Goal: Task Accomplishment & Management: Complete application form

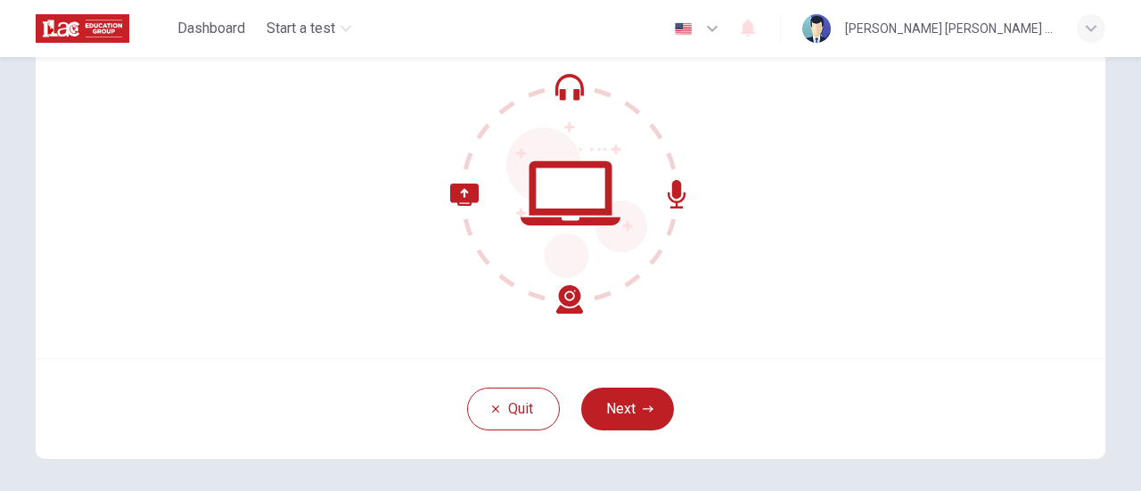
scroll to position [178, 0]
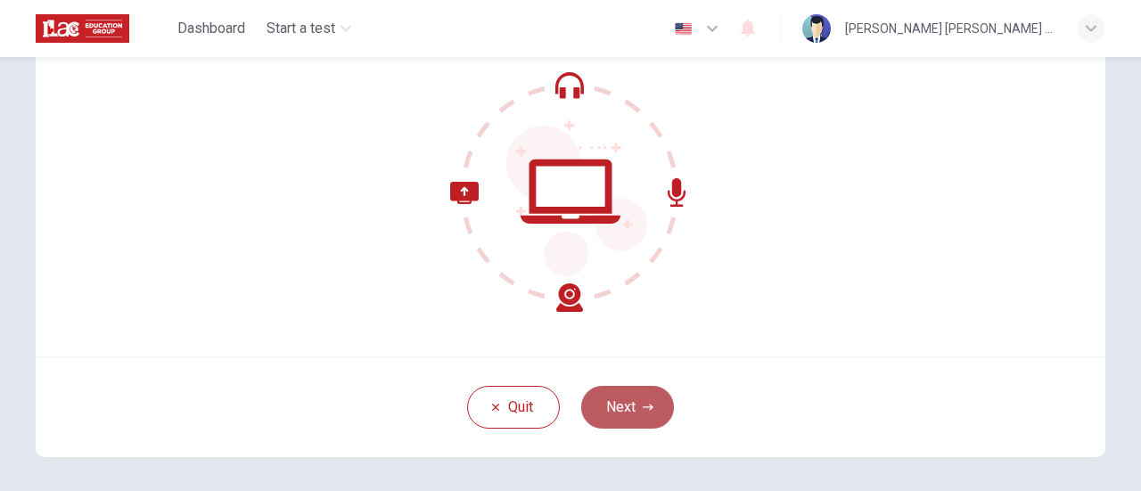
click at [620, 404] on button "Next" at bounding box center [627, 407] width 93 height 43
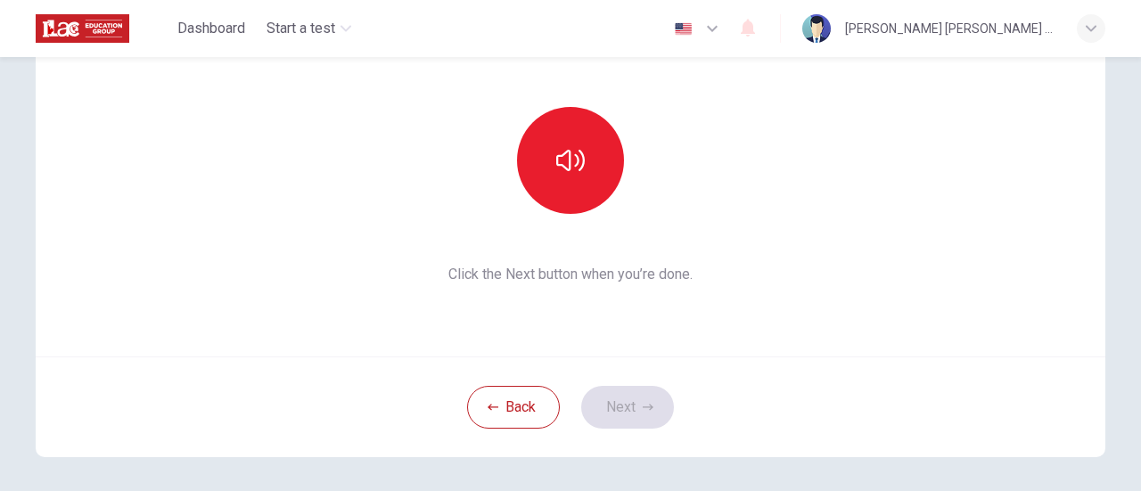
scroll to position [0, 0]
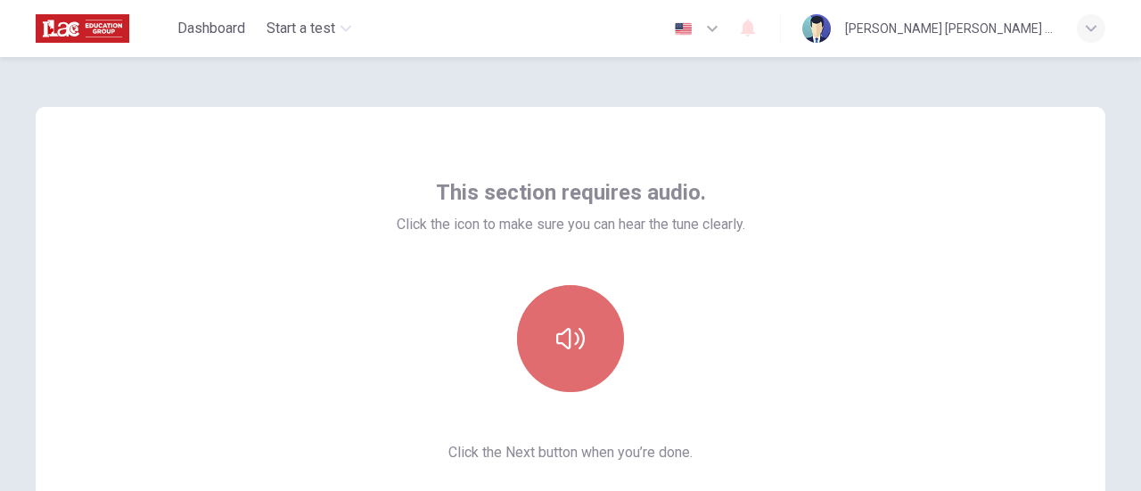
click at [578, 347] on icon "button" at bounding box center [570, 338] width 29 height 21
click at [578, 347] on icon "button" at bounding box center [570, 338] width 29 height 29
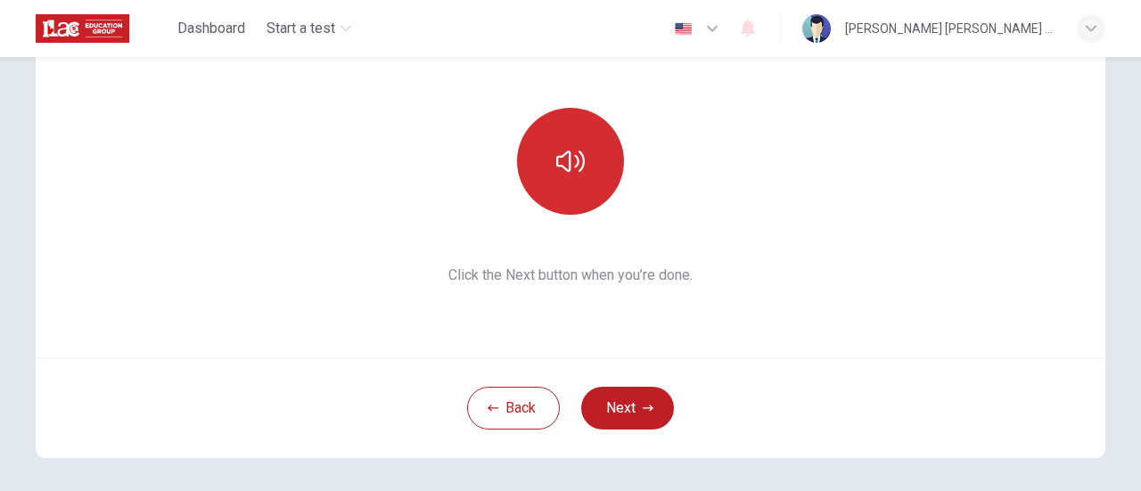
scroll to position [178, 0]
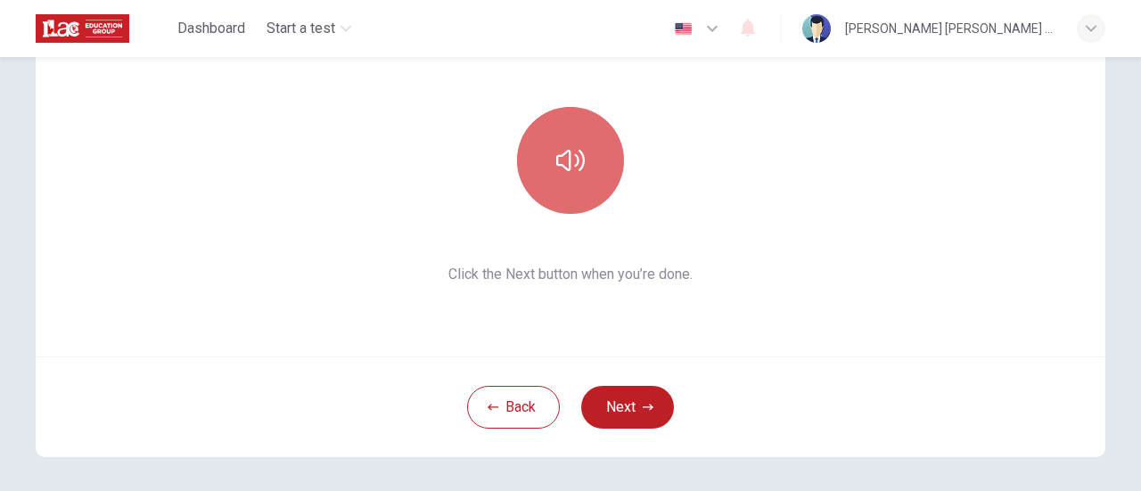
click at [576, 161] on icon "button" at bounding box center [570, 160] width 29 height 29
click at [585, 145] on button "button" at bounding box center [570, 160] width 107 height 107
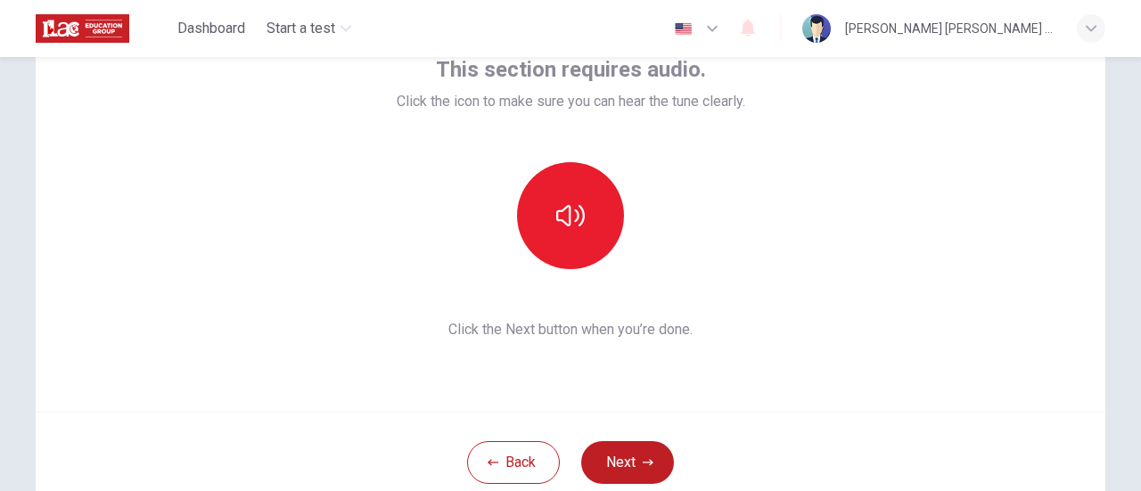
scroll to position [72, 0]
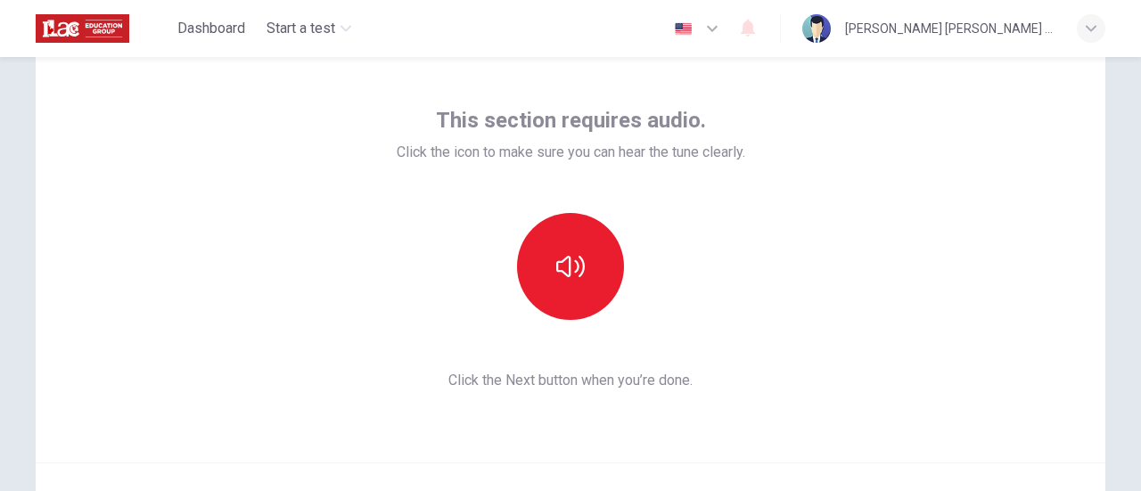
click at [688, 265] on div at bounding box center [571, 266] width 349 height 107
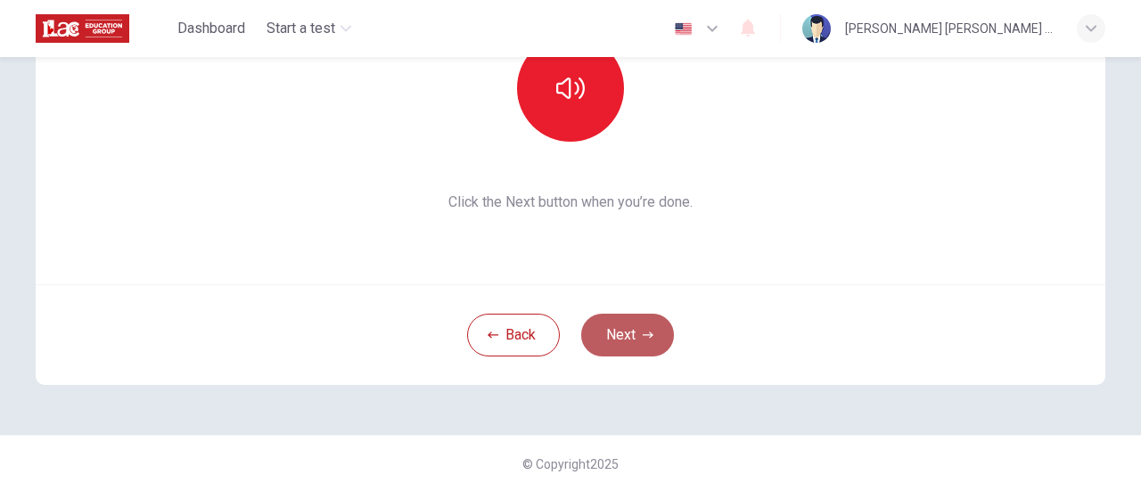
click at [617, 337] on button "Next" at bounding box center [627, 335] width 93 height 43
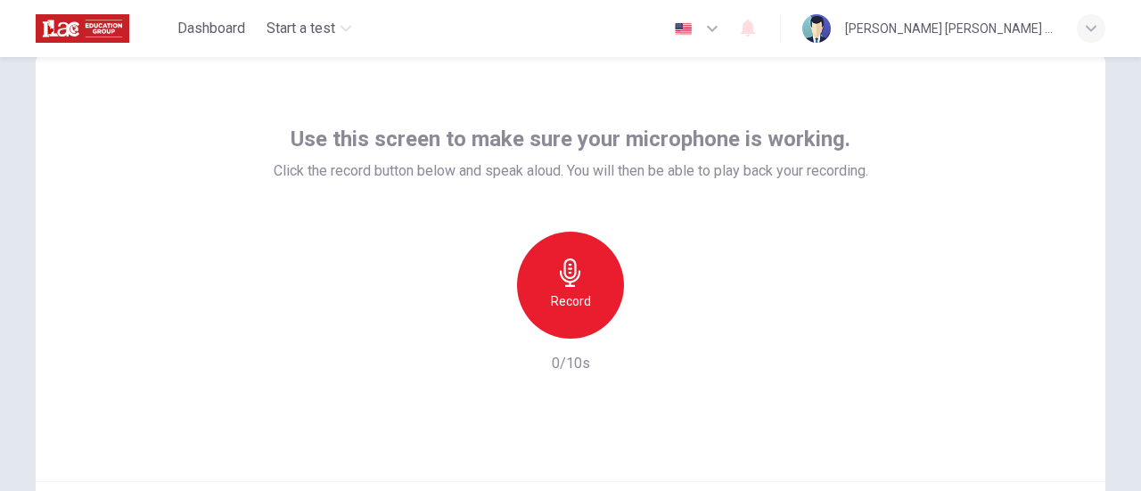
scroll to position [178, 0]
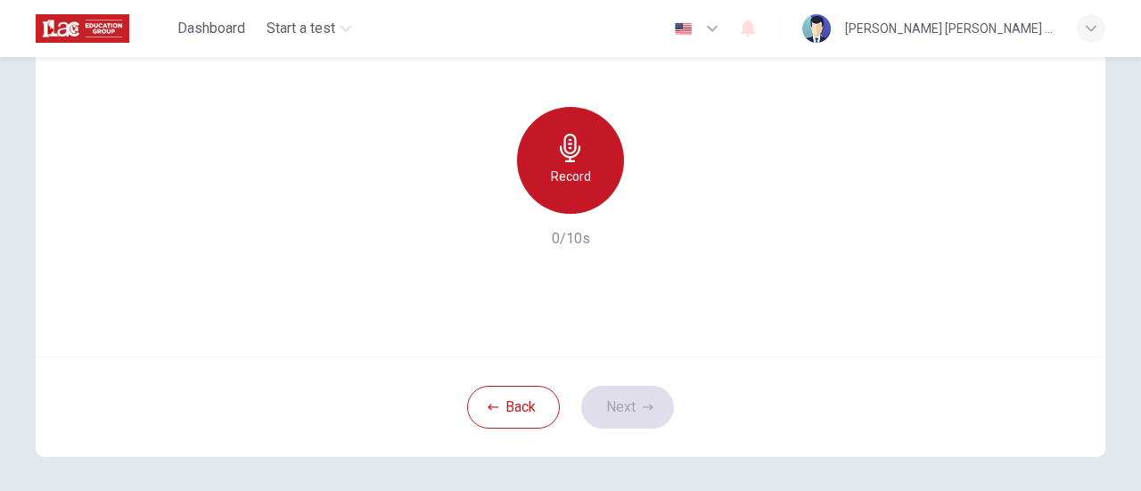
drag, startPoint x: 585, startPoint y: 168, endPoint x: 584, endPoint y: 142, distance: 26.8
click at [585, 167] on h6 "Record" at bounding box center [571, 176] width 40 height 21
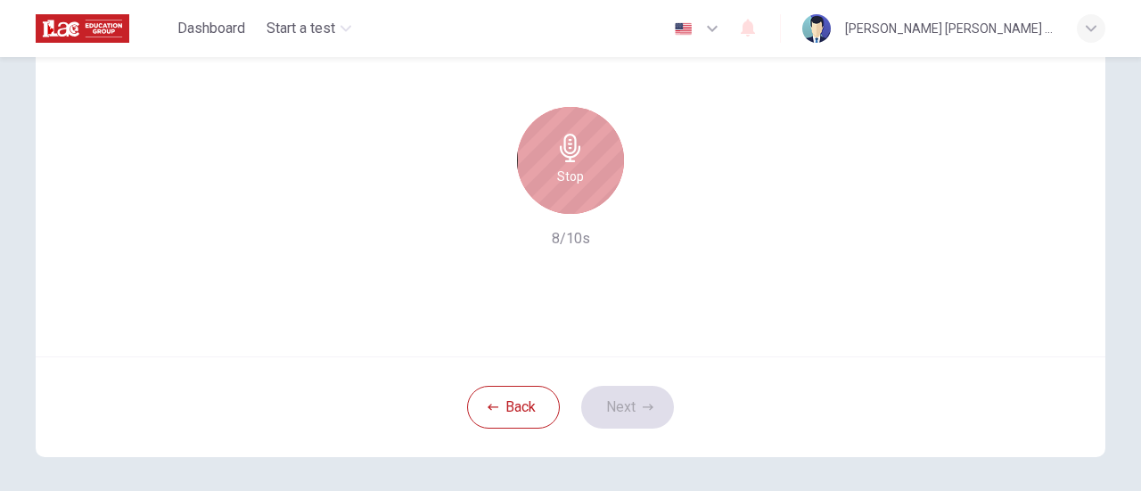
click at [567, 155] on icon "button" at bounding box center [570, 148] width 29 height 29
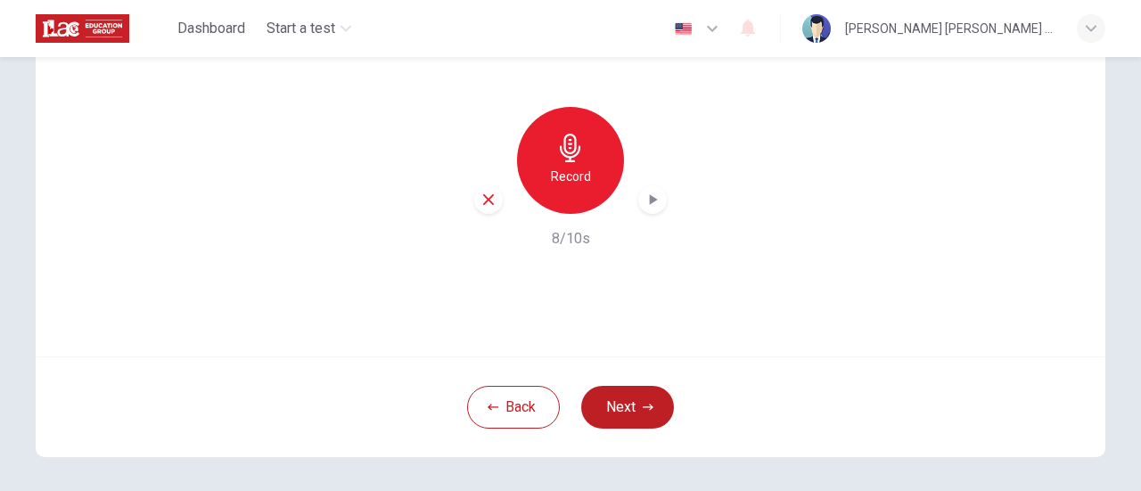
click at [485, 195] on icon "button" at bounding box center [488, 200] width 16 height 16
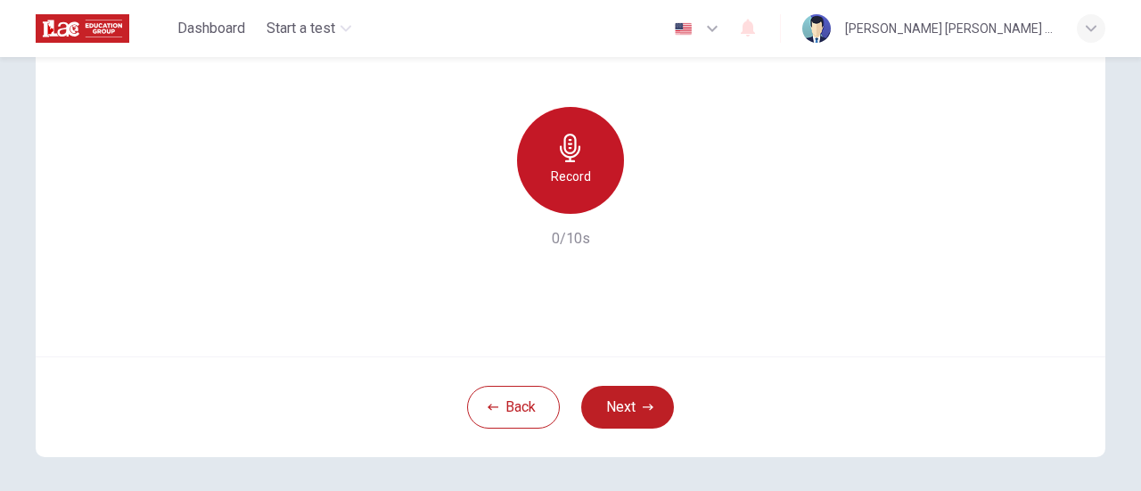
click at [567, 158] on icon "button" at bounding box center [570, 148] width 29 height 29
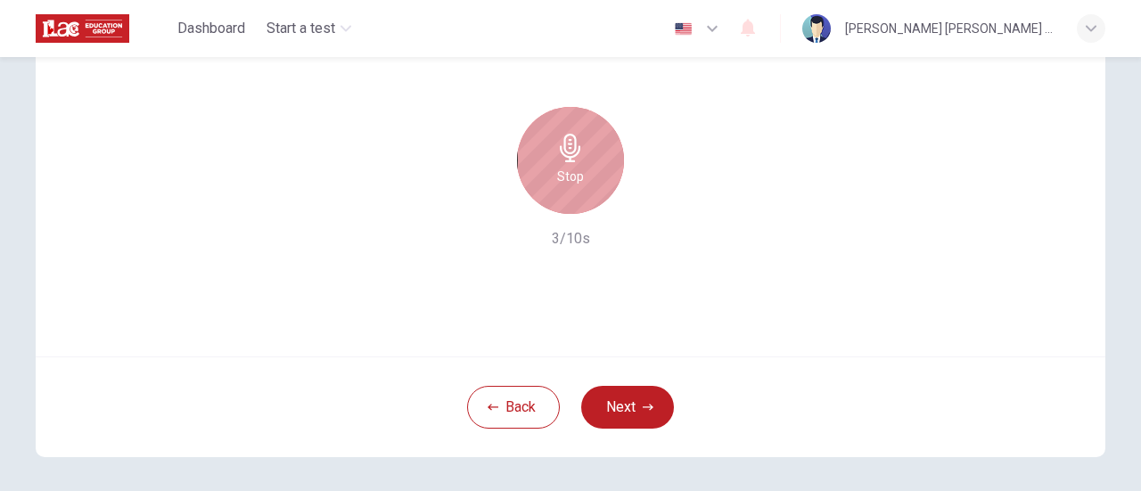
click at [560, 158] on icon "button" at bounding box center [570, 148] width 29 height 29
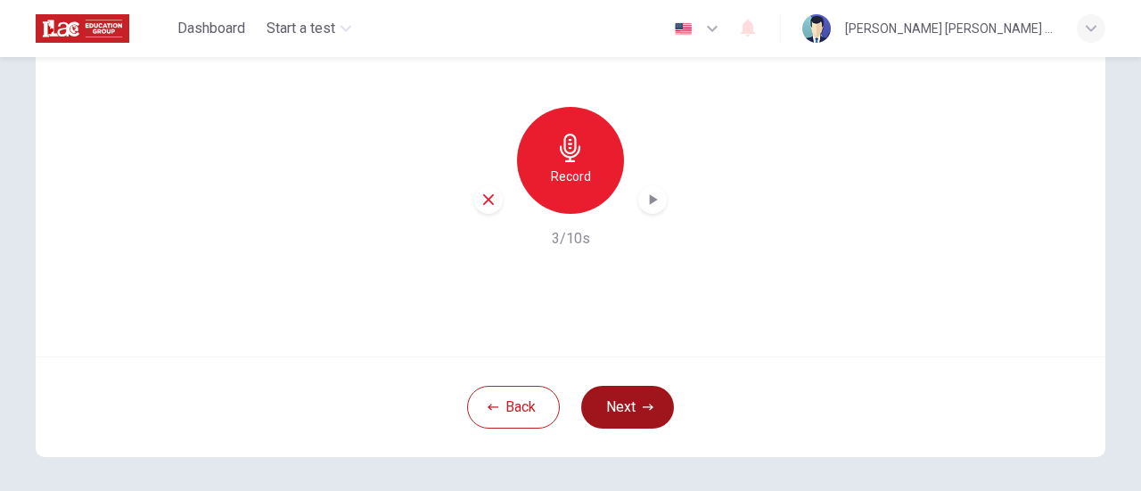
click at [613, 409] on button "Next" at bounding box center [627, 407] width 93 height 43
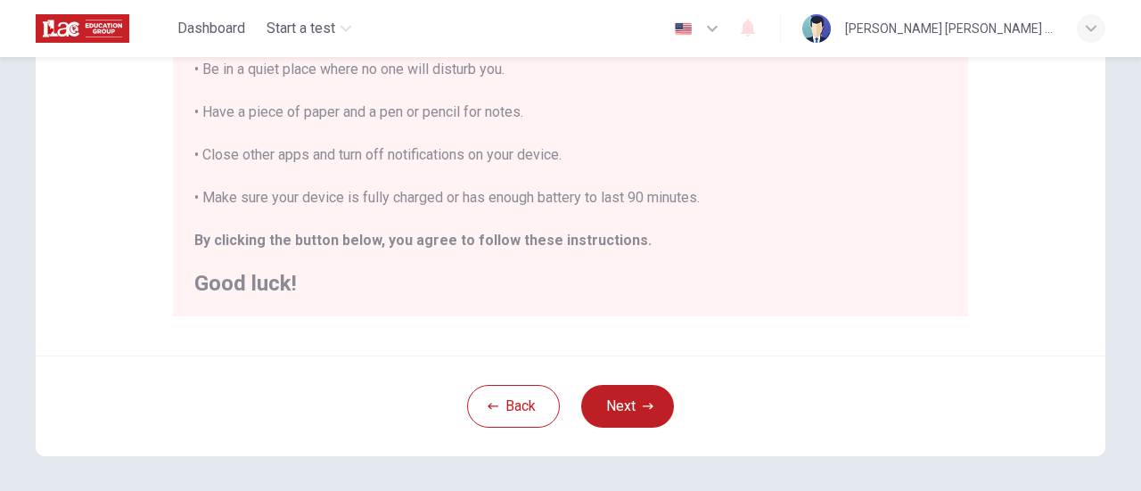
scroll to position [446, 0]
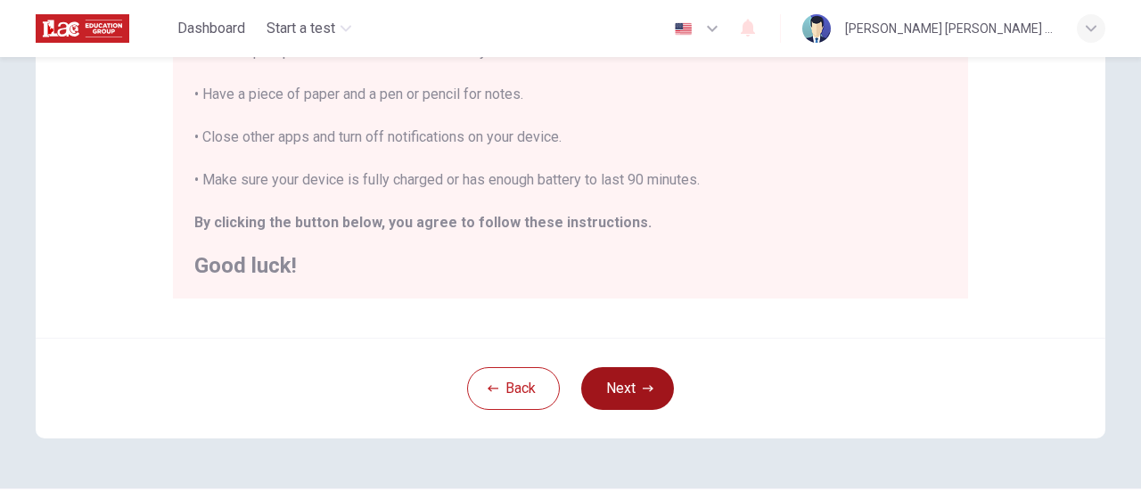
click at [623, 385] on button "Next" at bounding box center [627, 388] width 93 height 43
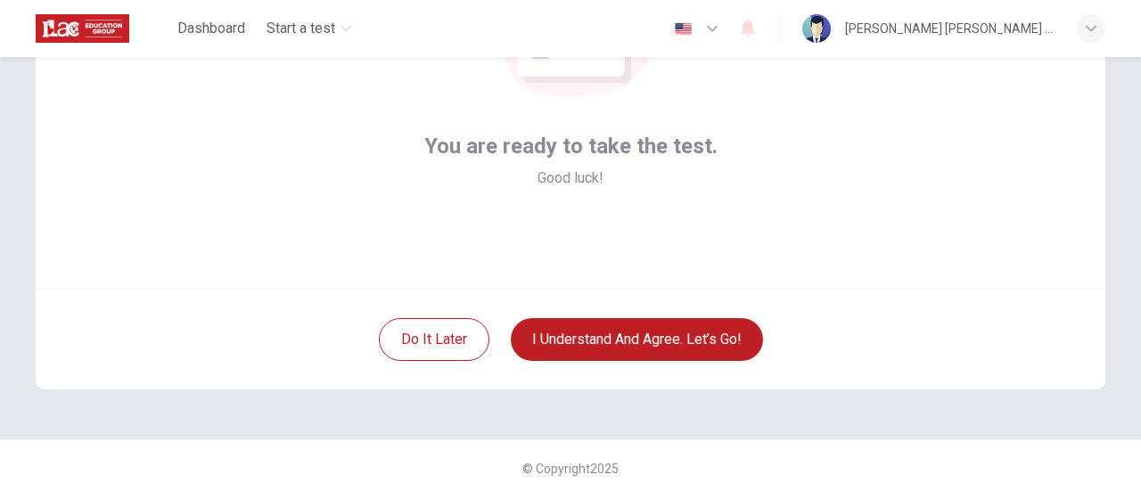
scroll to position [250, 0]
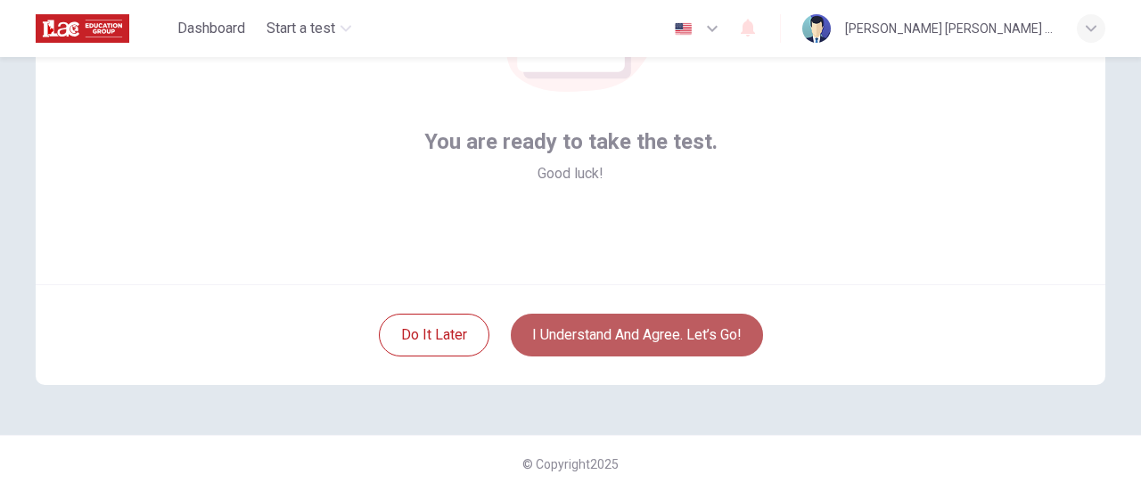
click at [654, 336] on button "I understand and agree. Let’s go!" at bounding box center [637, 335] width 252 height 43
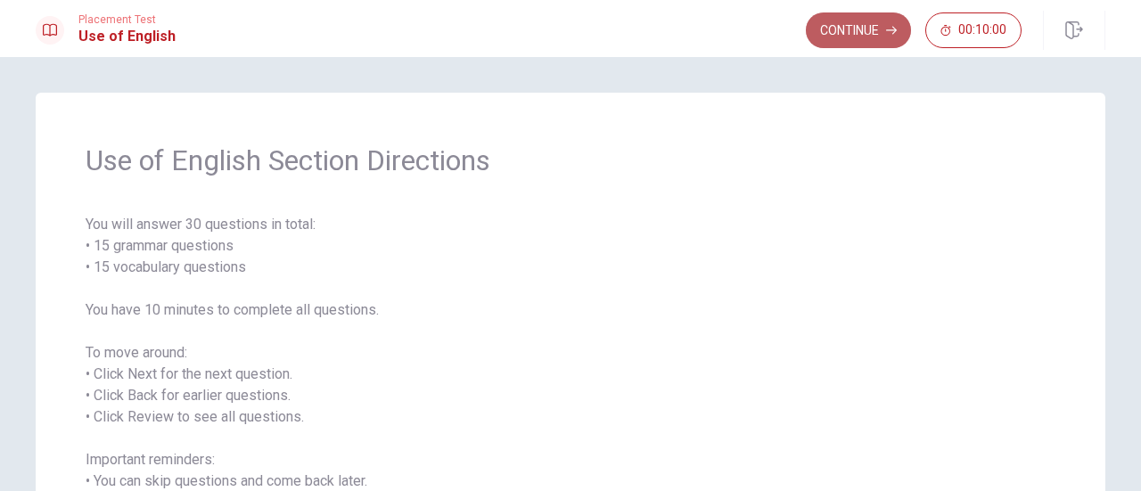
click at [858, 29] on button "Continue" at bounding box center [858, 30] width 105 height 36
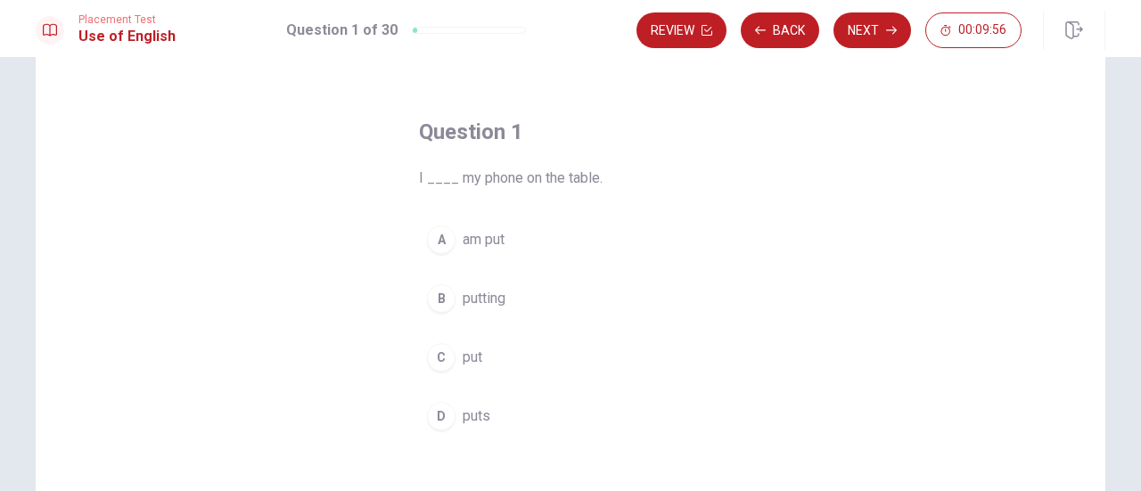
scroll to position [89, 0]
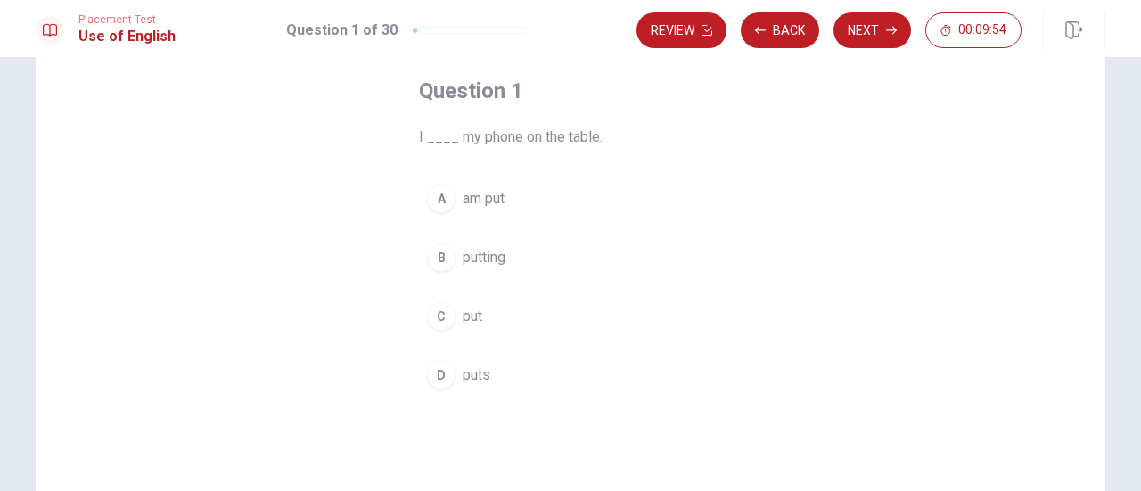
click at [444, 313] on div "C" at bounding box center [441, 316] width 29 height 29
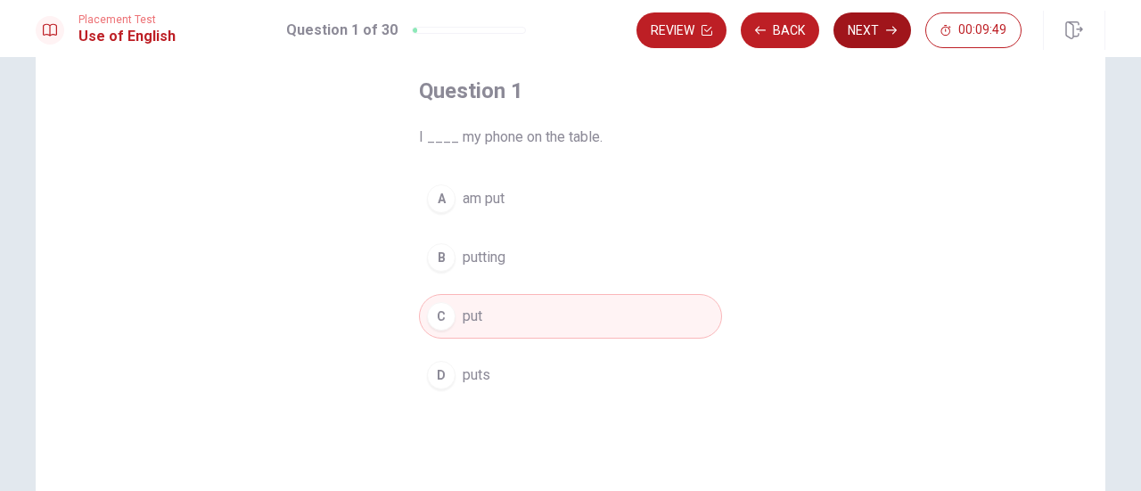
click at [873, 31] on button "Next" at bounding box center [872, 30] width 78 height 36
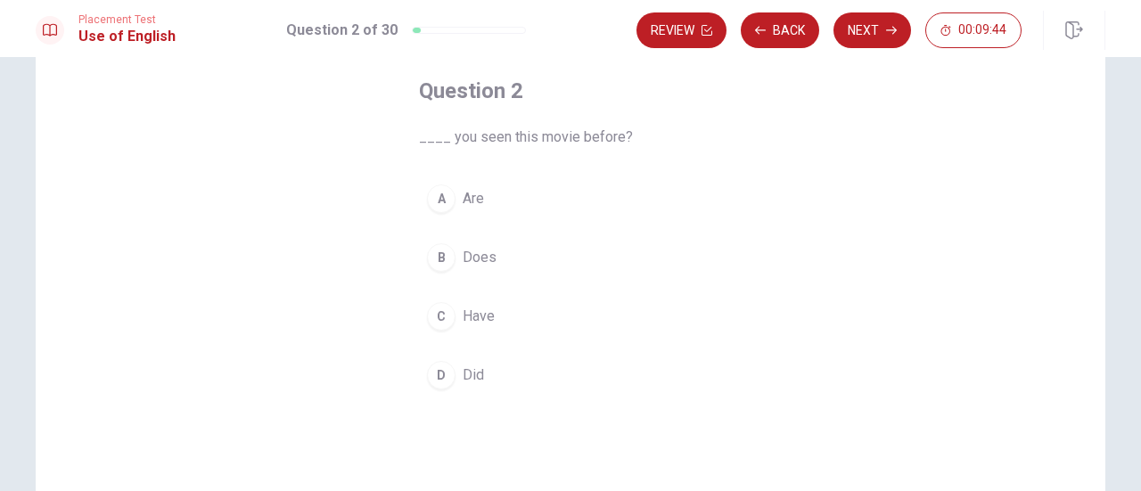
click at [470, 314] on span "Have" at bounding box center [479, 316] width 32 height 21
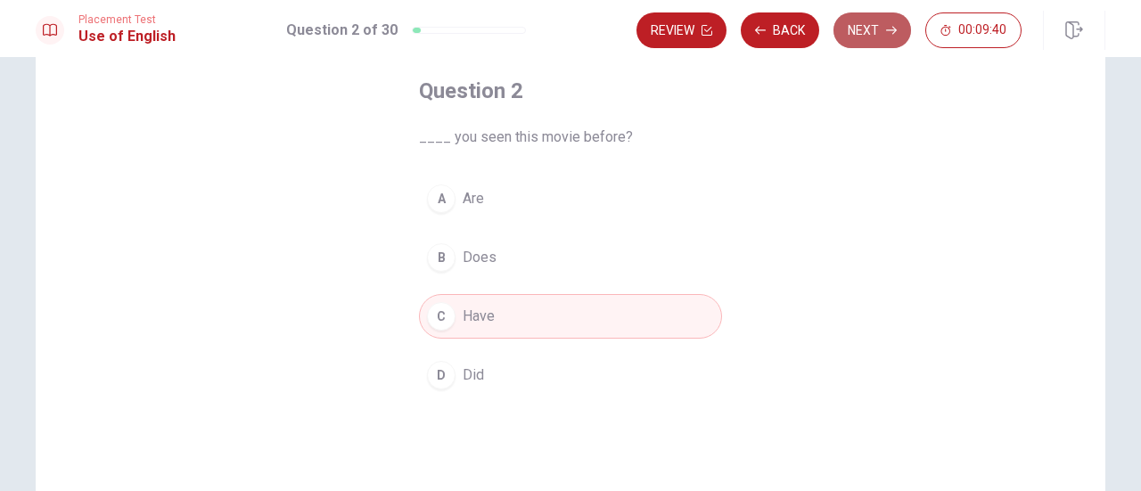
click at [883, 30] on button "Next" at bounding box center [872, 30] width 78 height 36
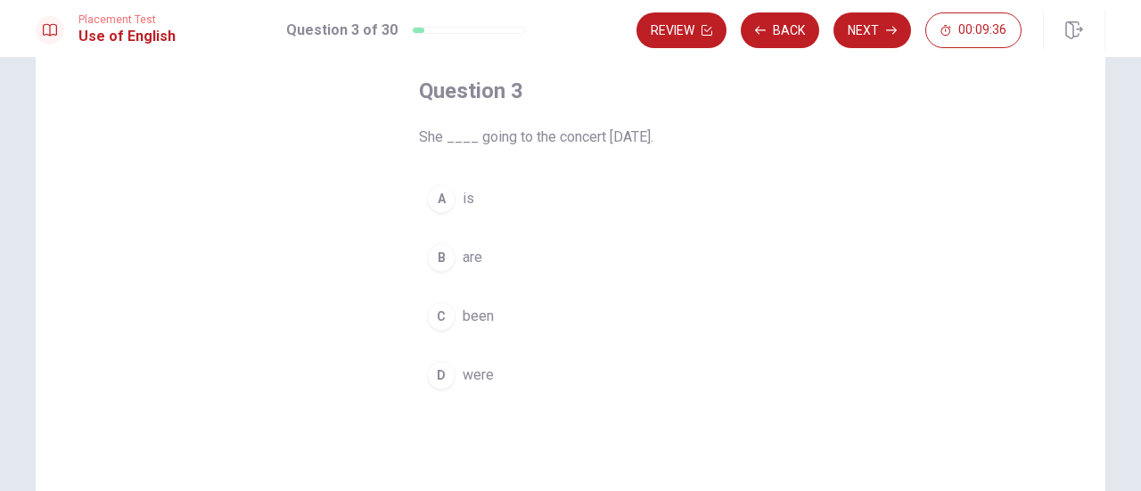
click at [464, 192] on span "is" at bounding box center [469, 198] width 12 height 21
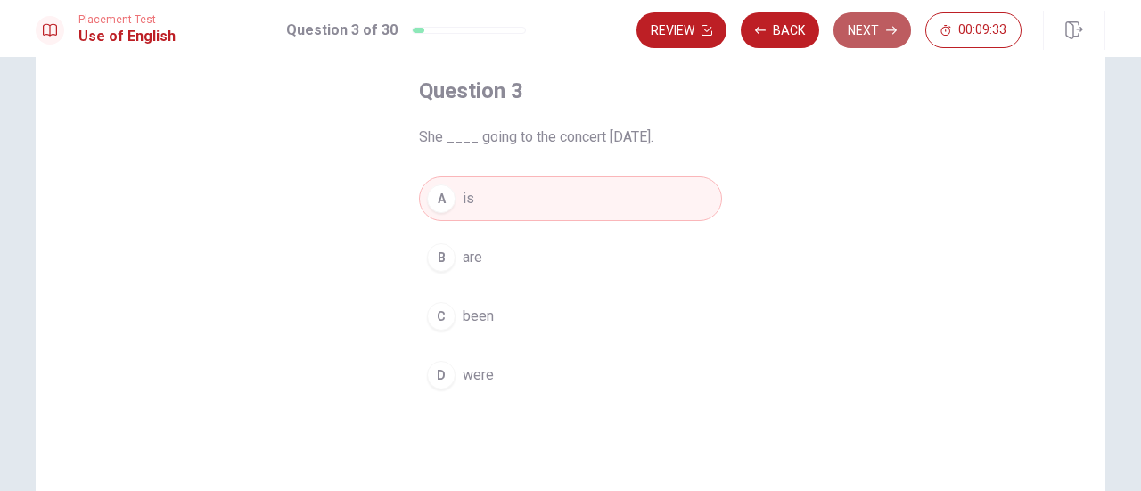
click at [875, 30] on button "Next" at bounding box center [872, 30] width 78 height 36
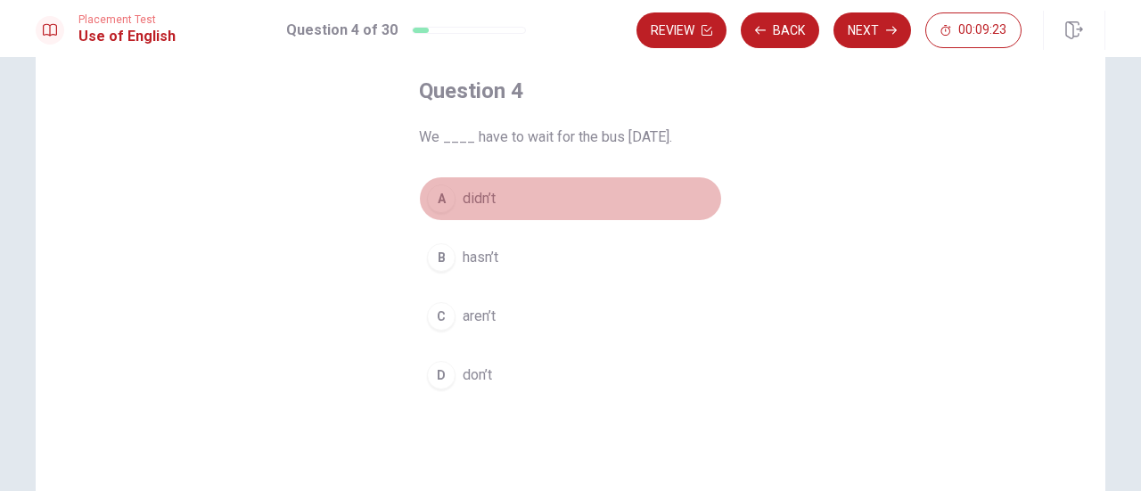
click at [485, 195] on span "didn’t" at bounding box center [479, 198] width 33 height 21
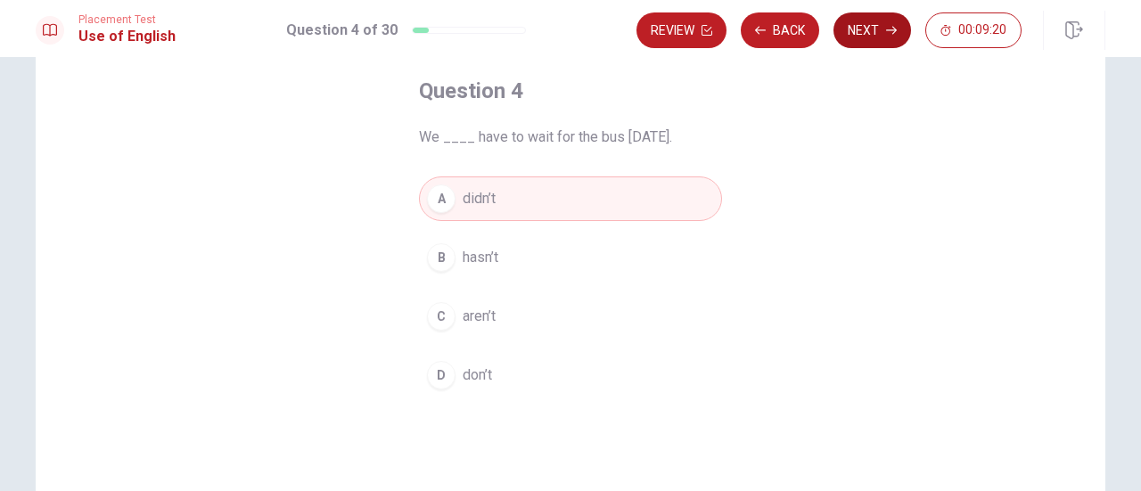
click at [875, 34] on button "Next" at bounding box center [872, 30] width 78 height 36
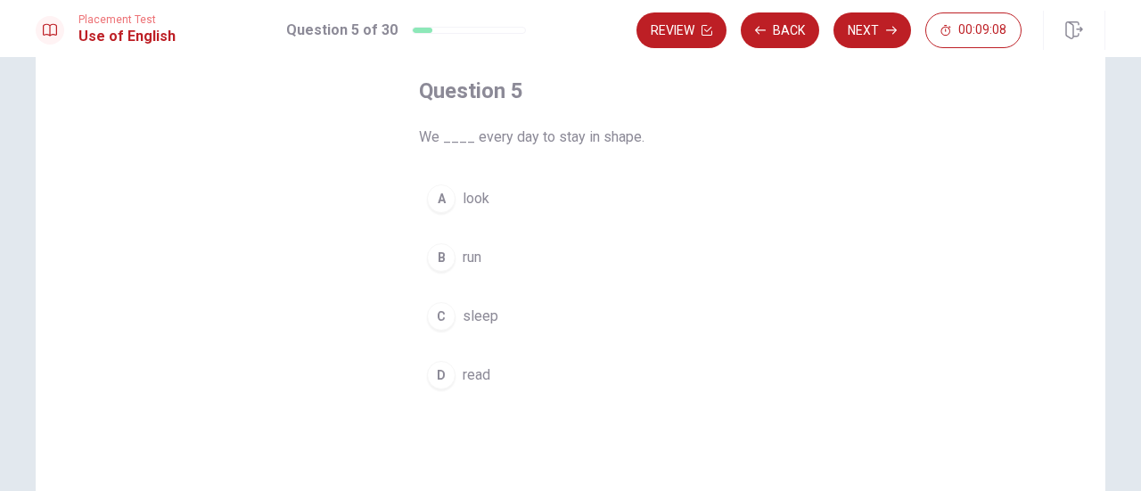
click at [478, 257] on span "run" at bounding box center [472, 257] width 19 height 21
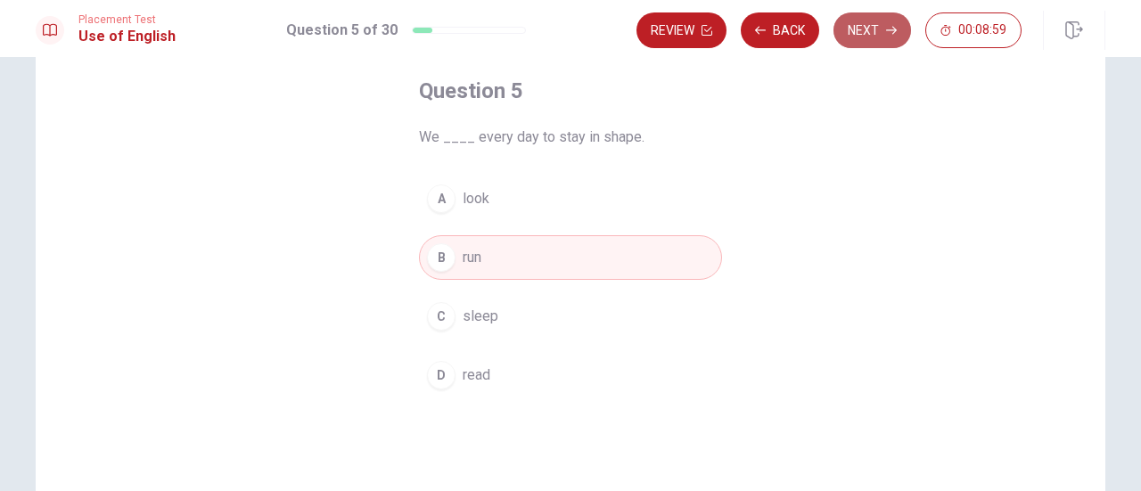
click at [863, 28] on button "Next" at bounding box center [872, 30] width 78 height 36
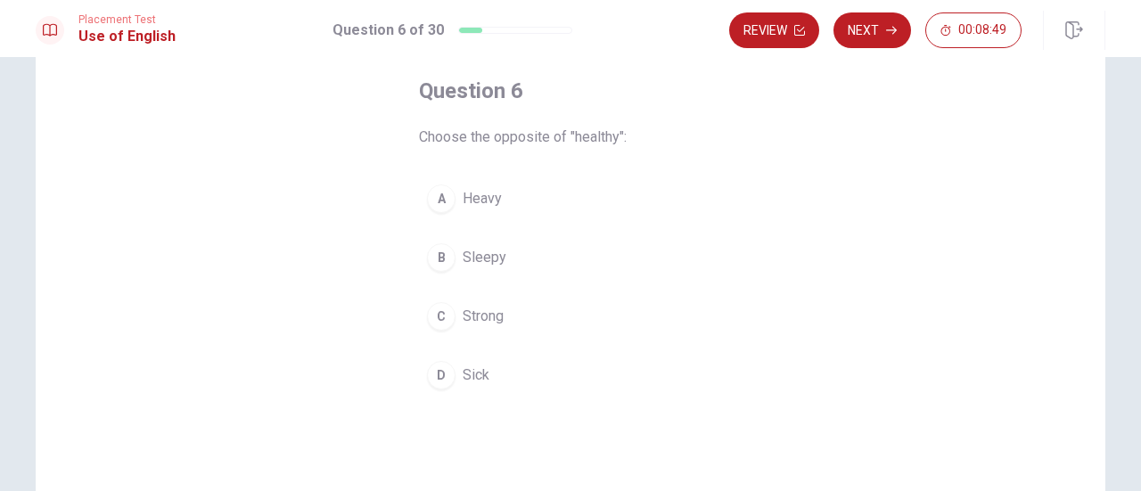
click at [483, 365] on span "Sick" at bounding box center [476, 375] width 27 height 21
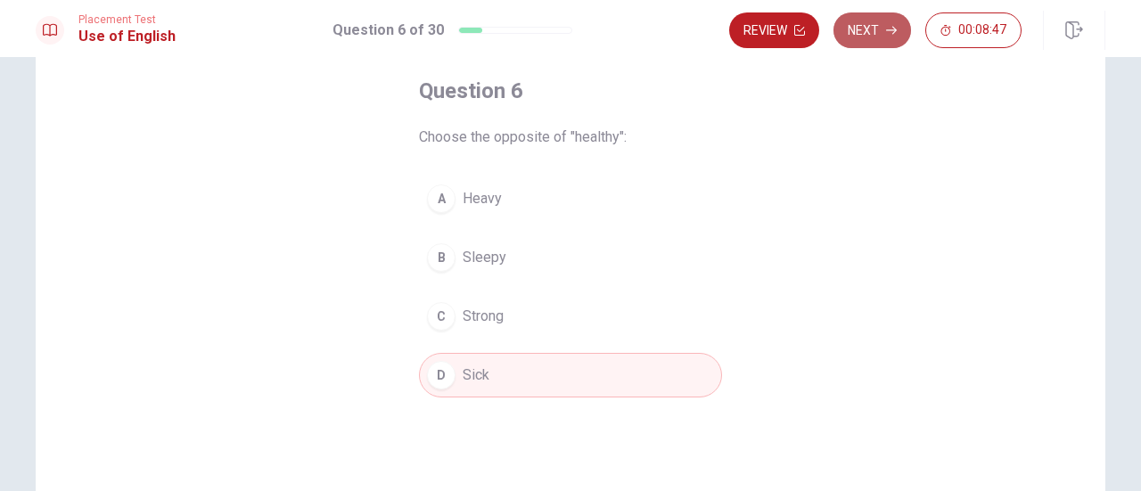
click at [883, 24] on button "Next" at bounding box center [872, 30] width 78 height 36
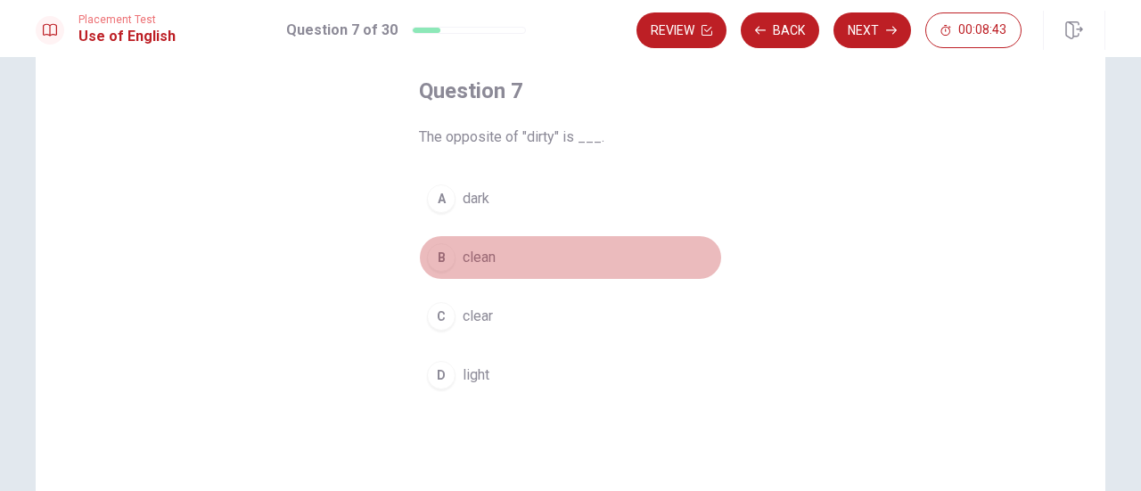
click at [481, 258] on span "clean" at bounding box center [479, 257] width 33 height 21
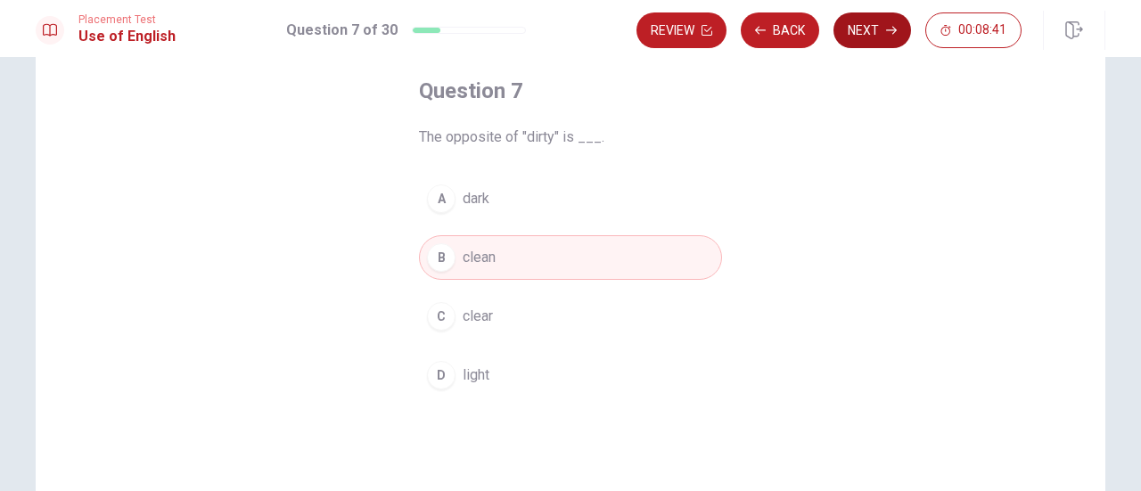
click at [876, 24] on button "Next" at bounding box center [872, 30] width 78 height 36
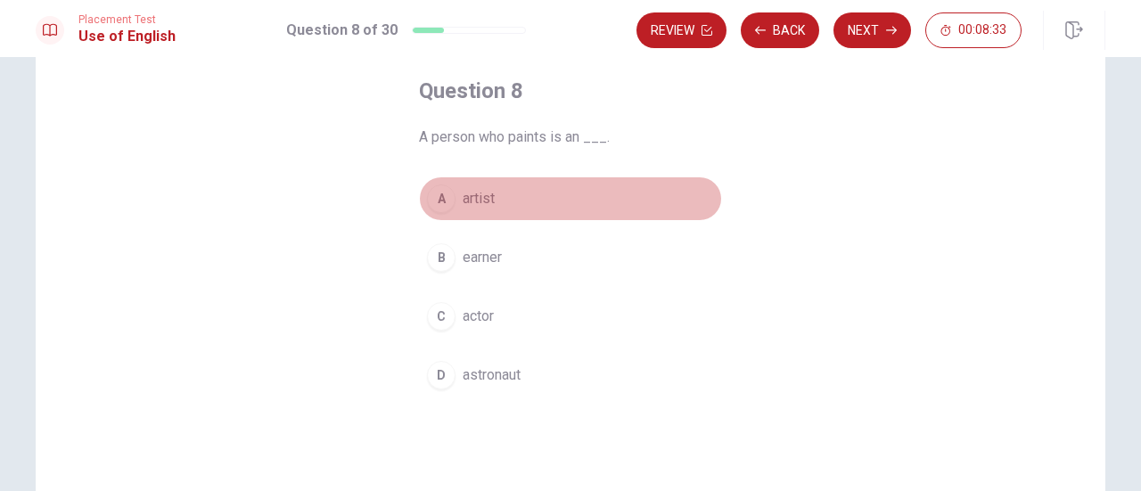
click at [473, 193] on span "artist" at bounding box center [479, 198] width 32 height 21
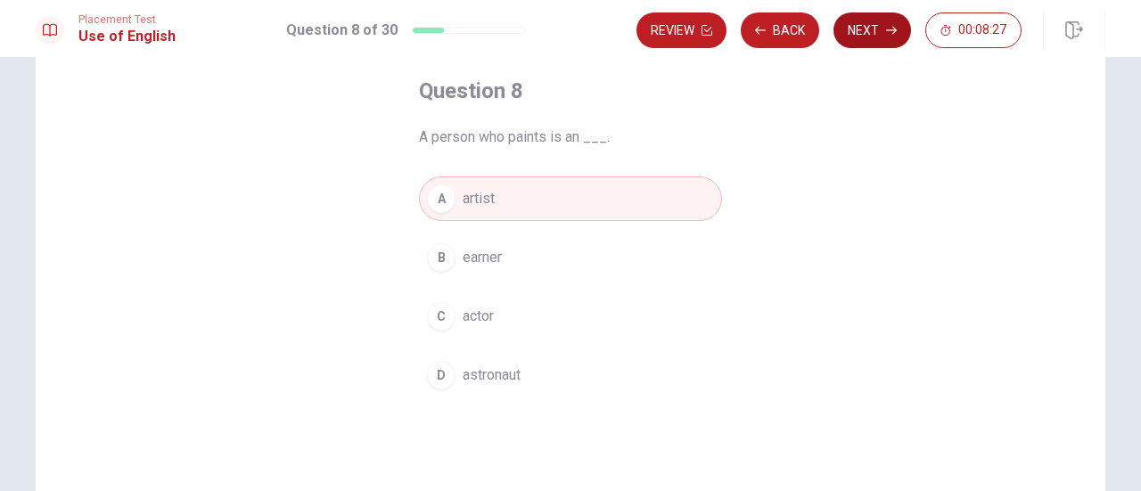
click at [880, 23] on button "Next" at bounding box center [872, 30] width 78 height 36
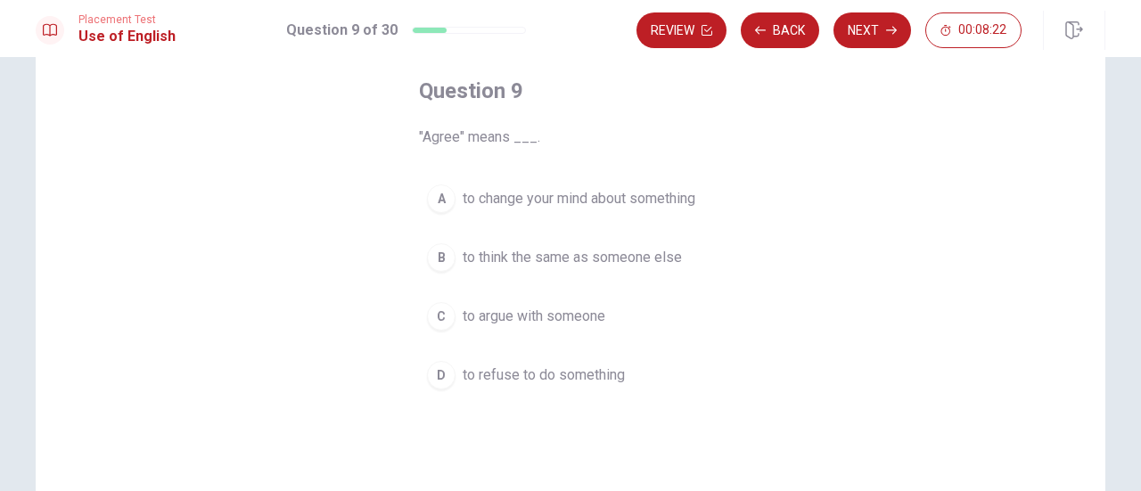
click at [620, 250] on span "to think the same as someone else" at bounding box center [572, 257] width 219 height 21
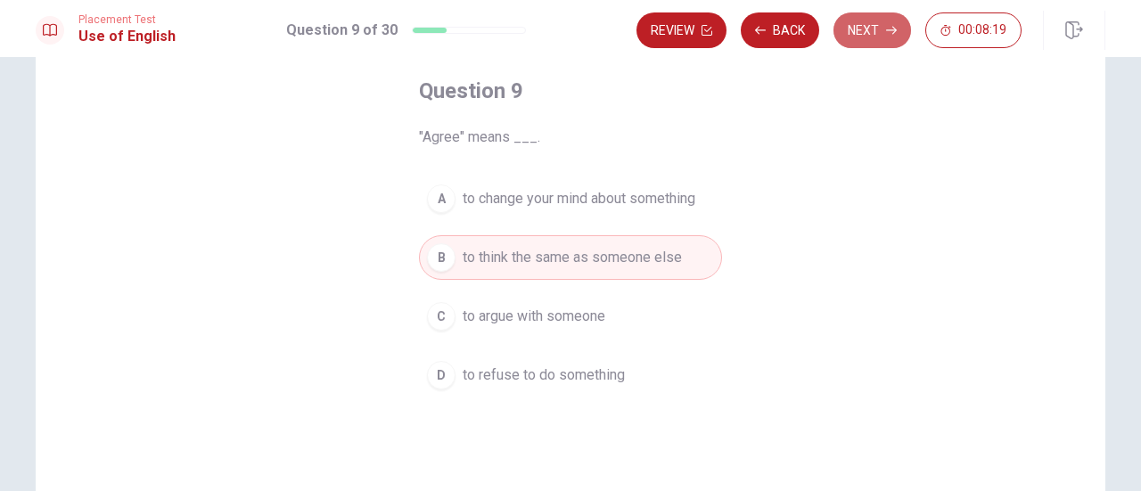
drag, startPoint x: 883, startPoint y: 34, endPoint x: 849, endPoint y: 161, distance: 131.9
click at [879, 40] on button "Next" at bounding box center [872, 30] width 78 height 36
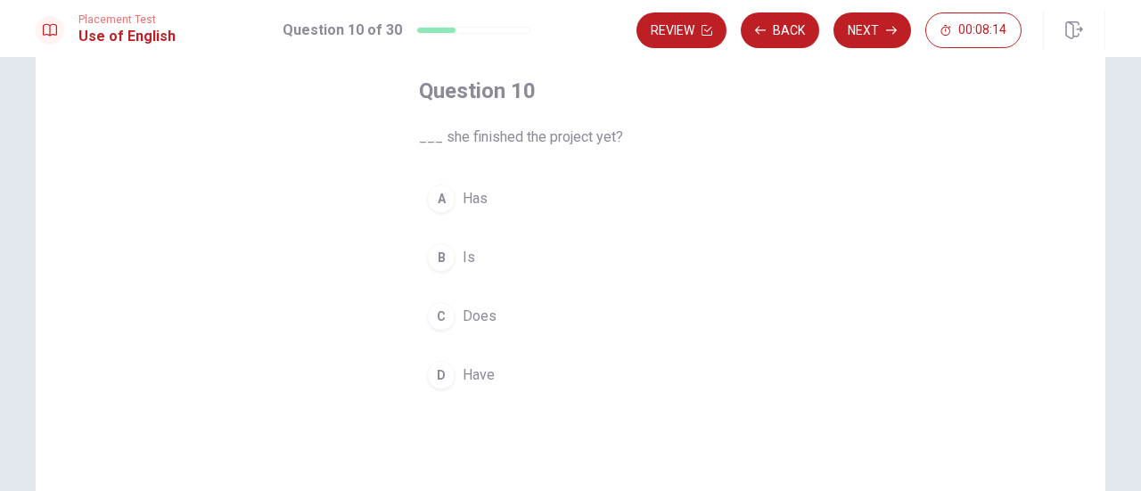
click at [463, 200] on span "Has" at bounding box center [475, 198] width 25 height 21
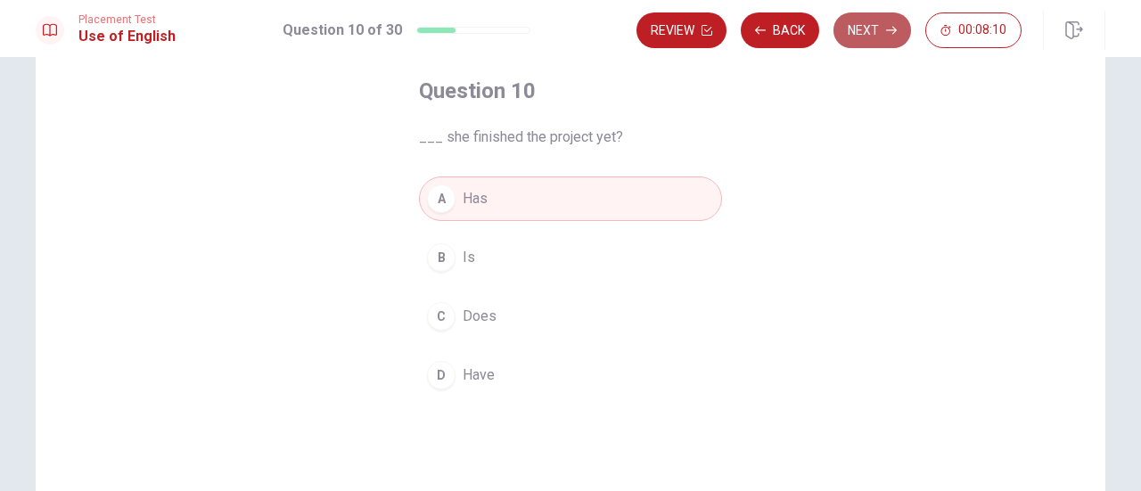
click at [890, 26] on icon "button" at bounding box center [891, 30] width 11 height 11
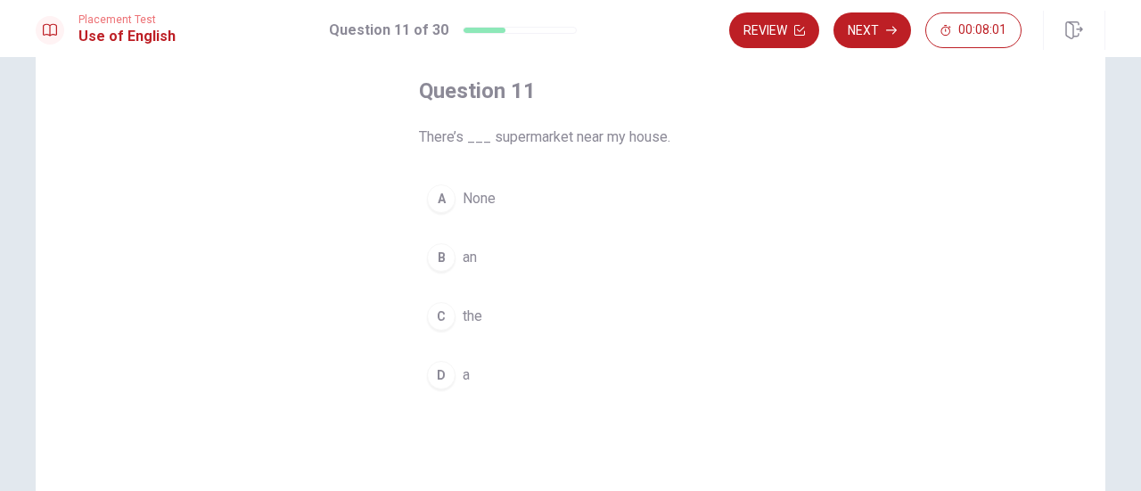
click at [464, 372] on span "a" at bounding box center [466, 375] width 7 height 21
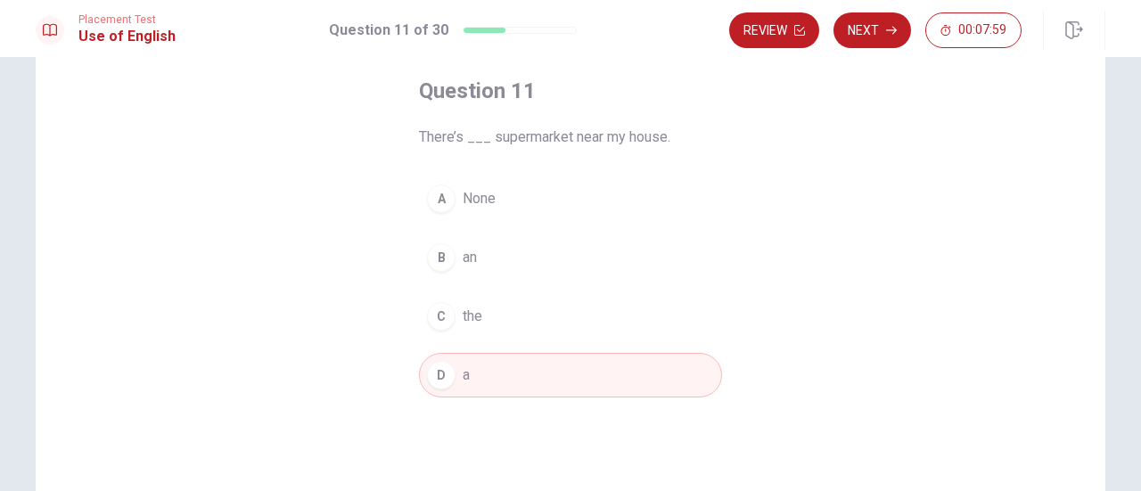
scroll to position [0, 0]
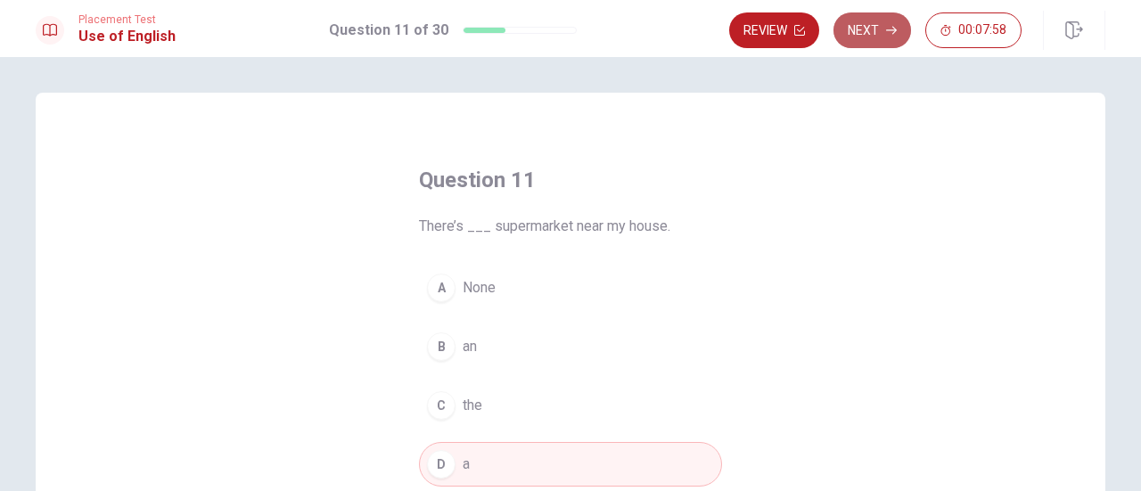
click at [890, 25] on icon "button" at bounding box center [891, 30] width 11 height 11
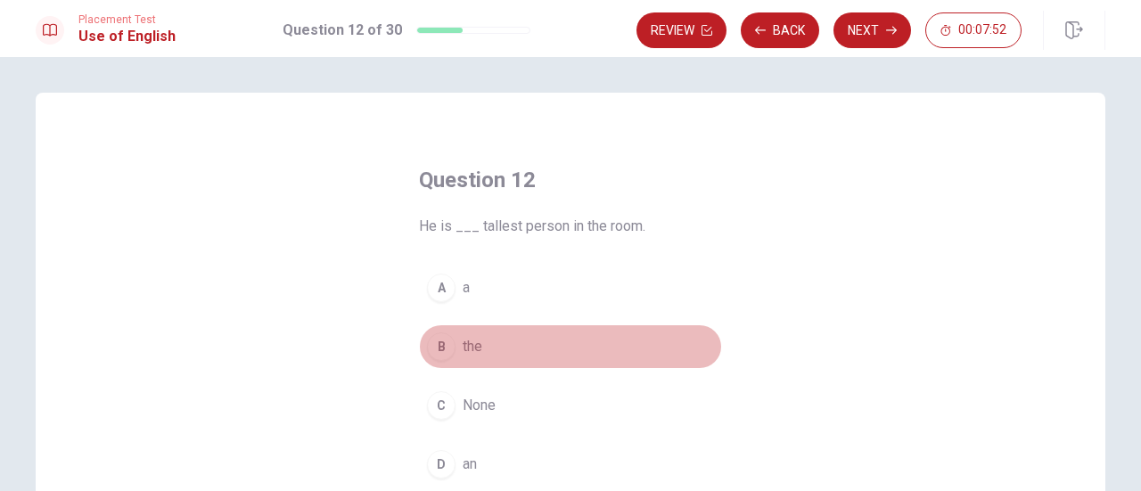
click at [474, 341] on span "the" at bounding box center [473, 346] width 20 height 21
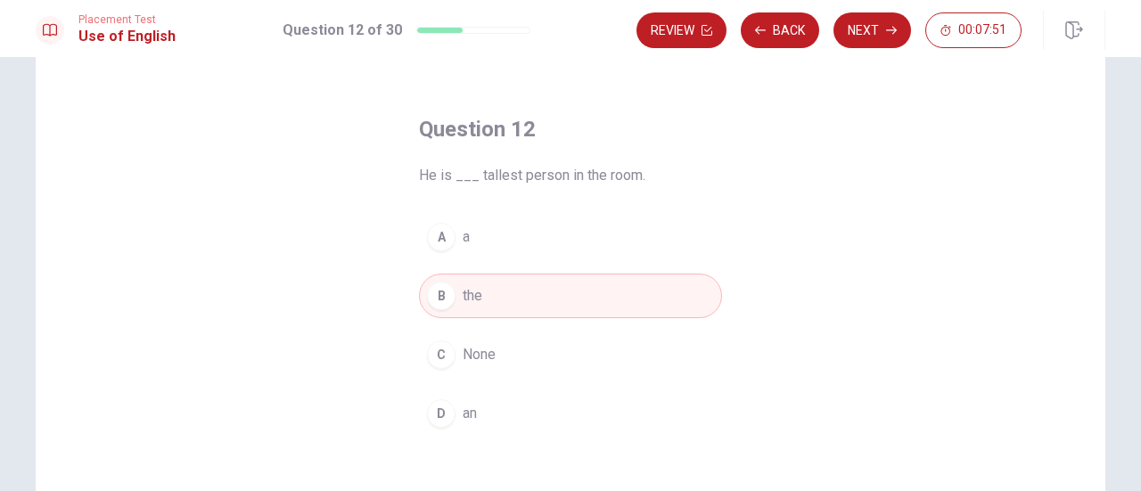
scroll to position [89, 0]
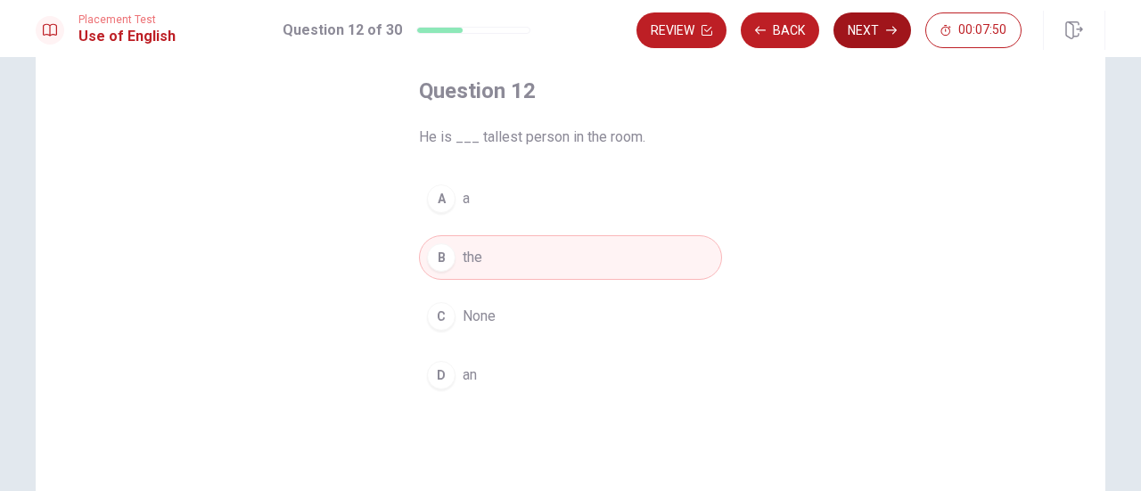
click at [874, 26] on button "Next" at bounding box center [872, 30] width 78 height 36
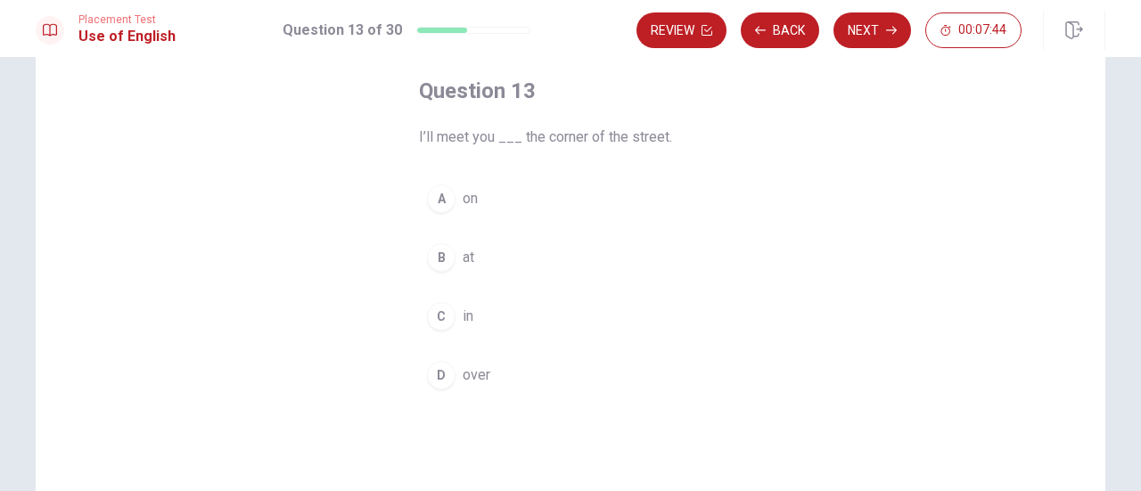
drag, startPoint x: 459, startPoint y: 311, endPoint x: 485, endPoint y: 316, distance: 26.4
click at [463, 311] on span "in" at bounding box center [468, 316] width 11 height 21
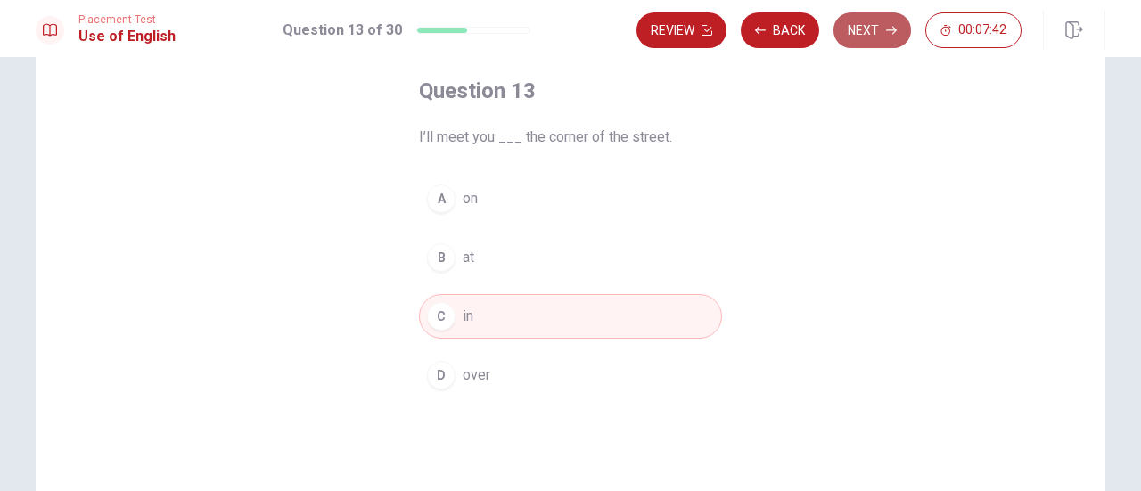
click at [858, 24] on button "Next" at bounding box center [872, 30] width 78 height 36
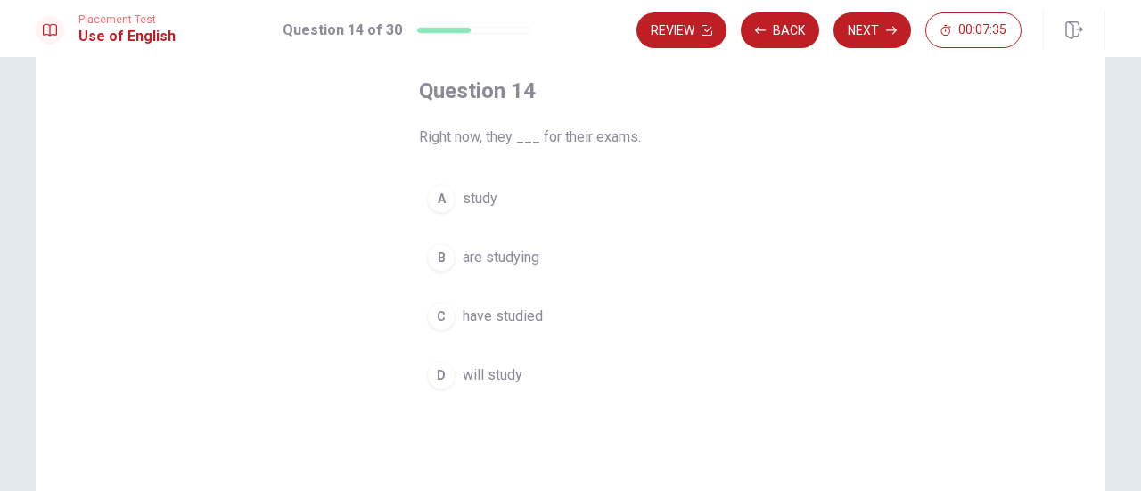
click at [508, 256] on span "are studying" at bounding box center [501, 257] width 77 height 21
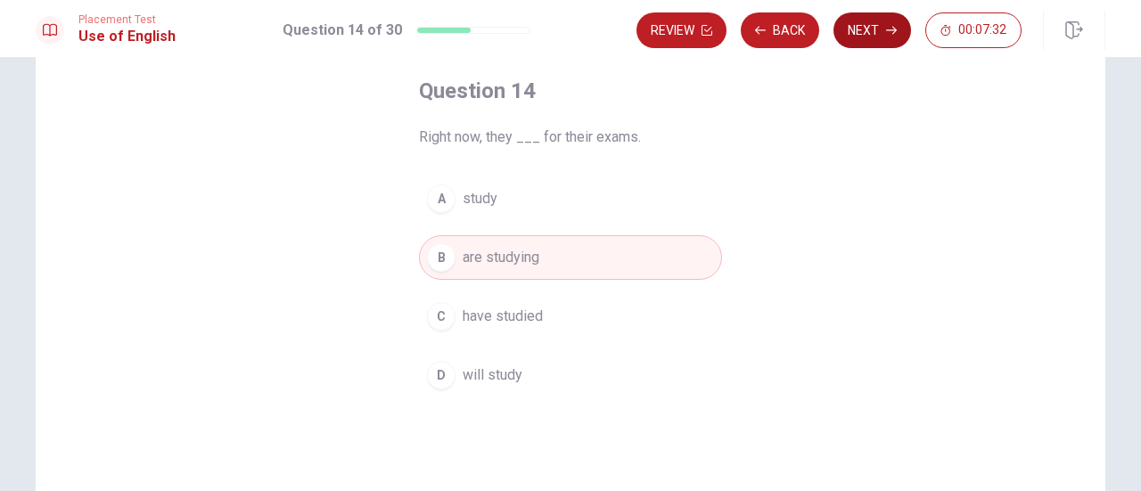
click at [885, 31] on button "Next" at bounding box center [872, 30] width 78 height 36
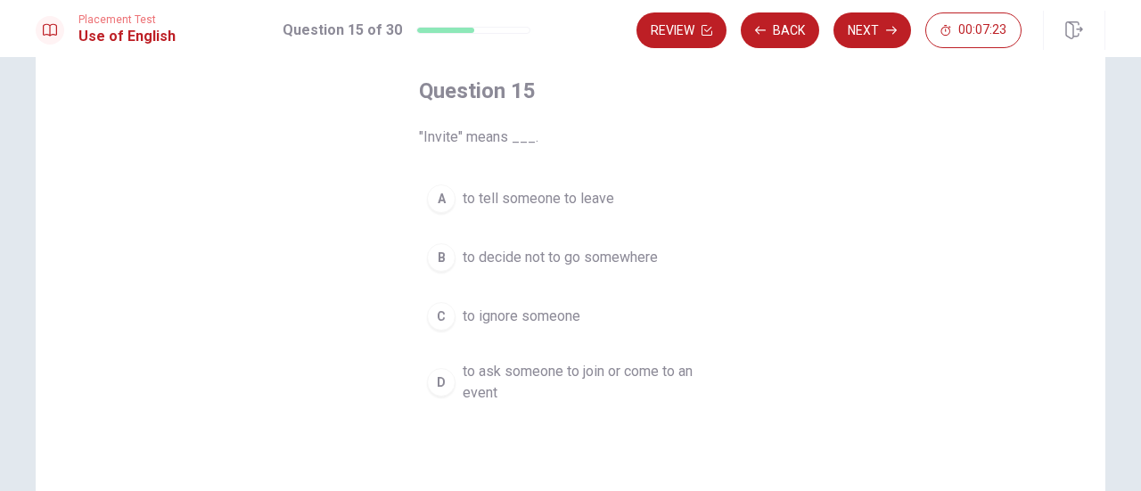
click at [651, 372] on span "to ask someone to join or come to an event" at bounding box center [588, 382] width 251 height 43
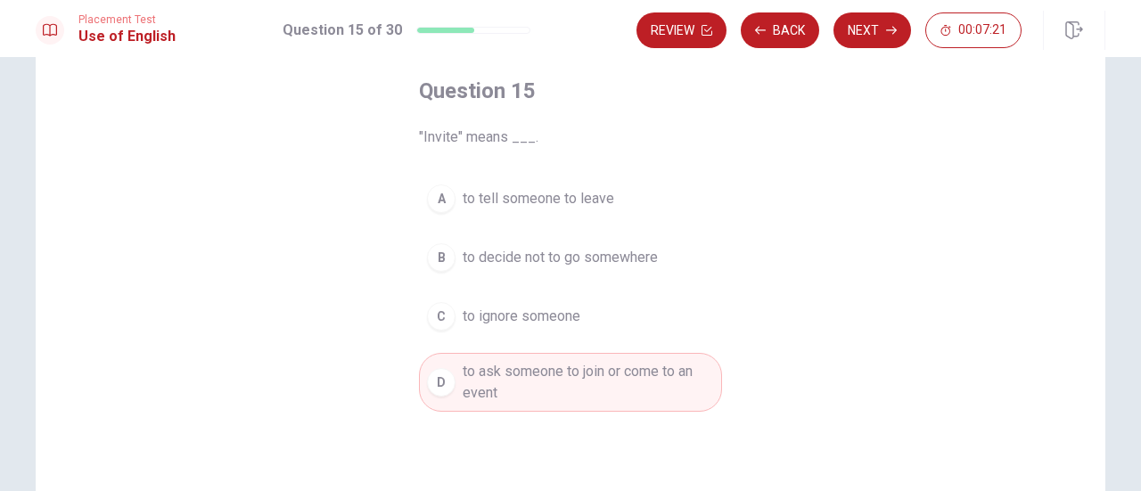
drag, startPoint x: 873, startPoint y: 33, endPoint x: 864, endPoint y: 45, distance: 14.6
click at [872, 35] on button "Next" at bounding box center [872, 30] width 78 height 36
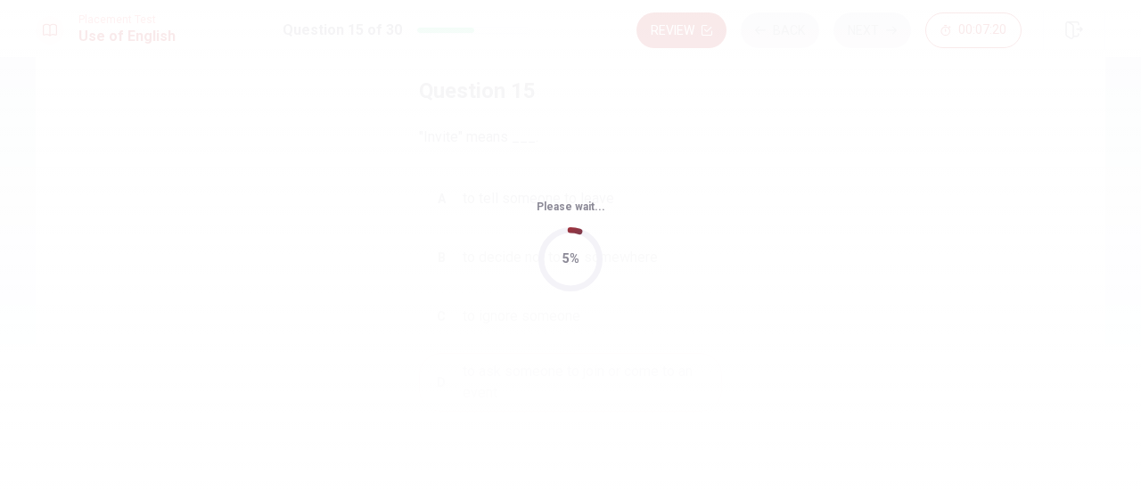
scroll to position [0, 0]
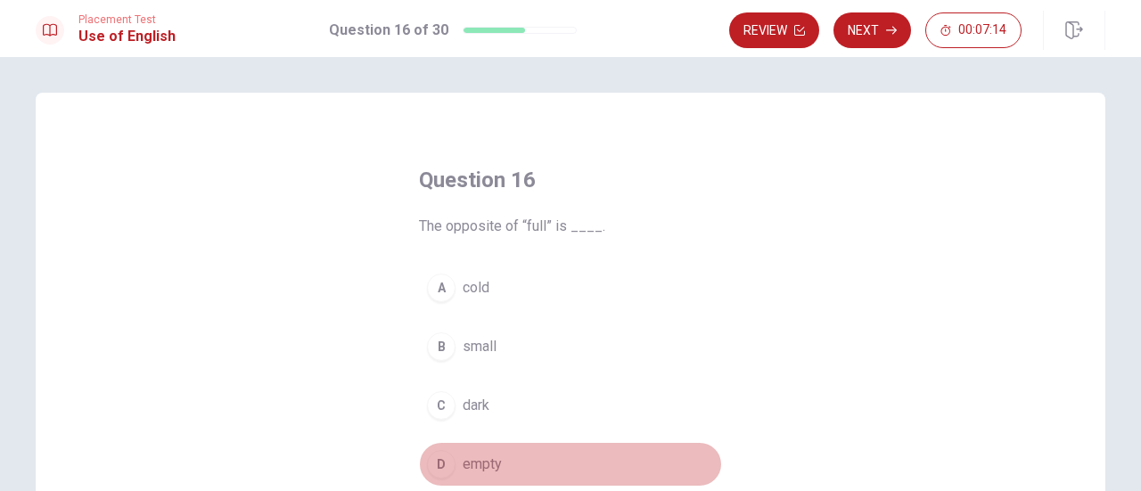
click at [472, 460] on span "empty" at bounding box center [482, 464] width 39 height 21
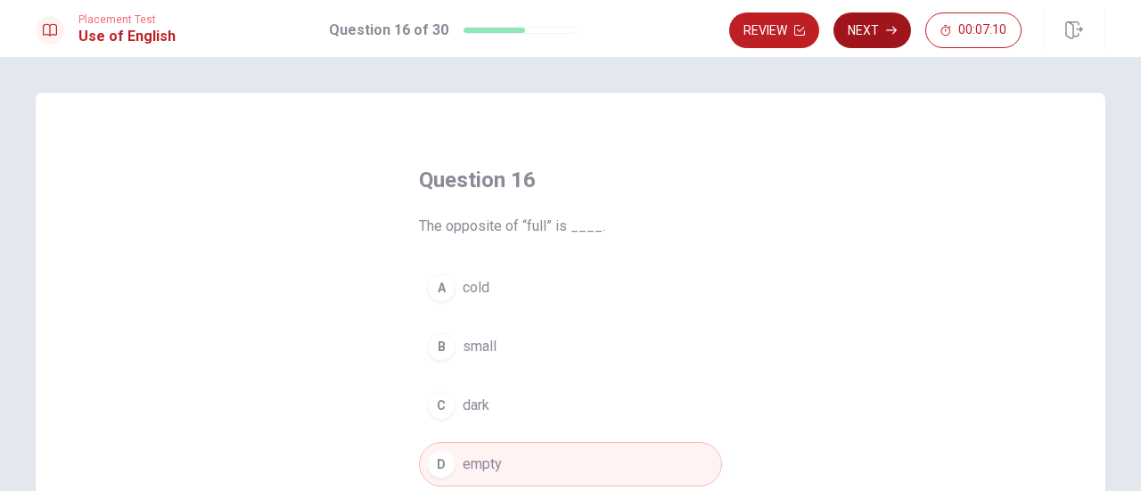
click at [888, 27] on icon "button" at bounding box center [891, 30] width 11 height 11
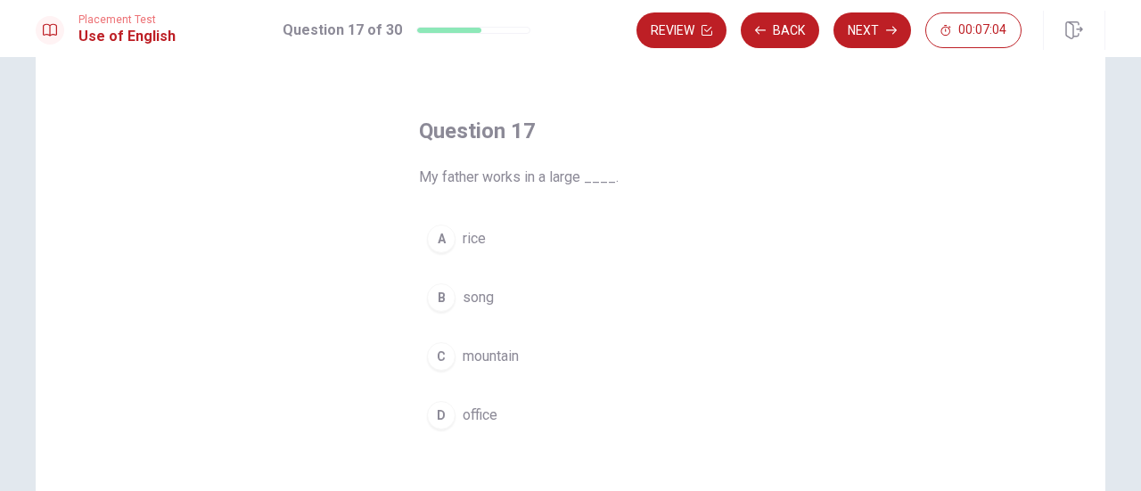
scroll to position [89, 0]
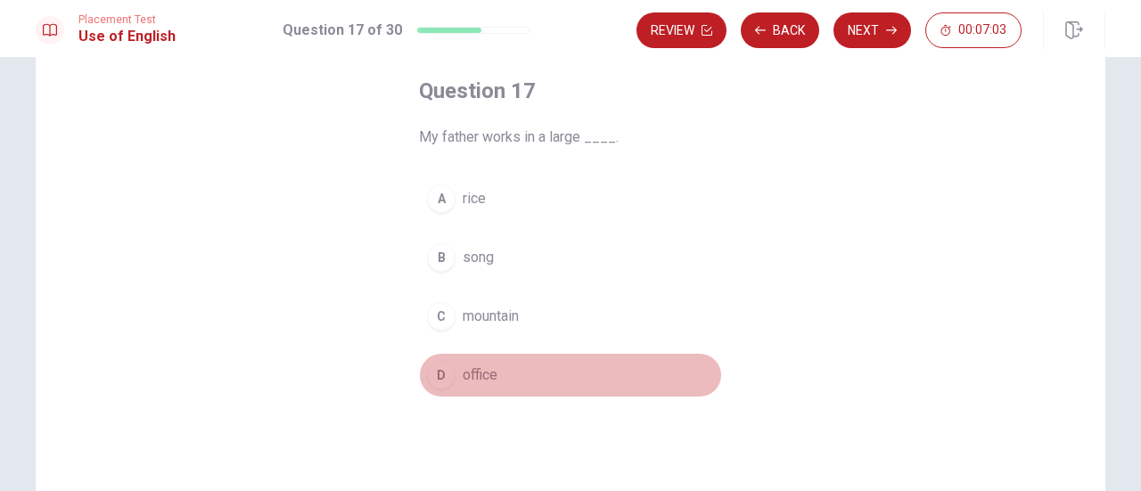
click at [481, 374] on span "office" at bounding box center [480, 375] width 35 height 21
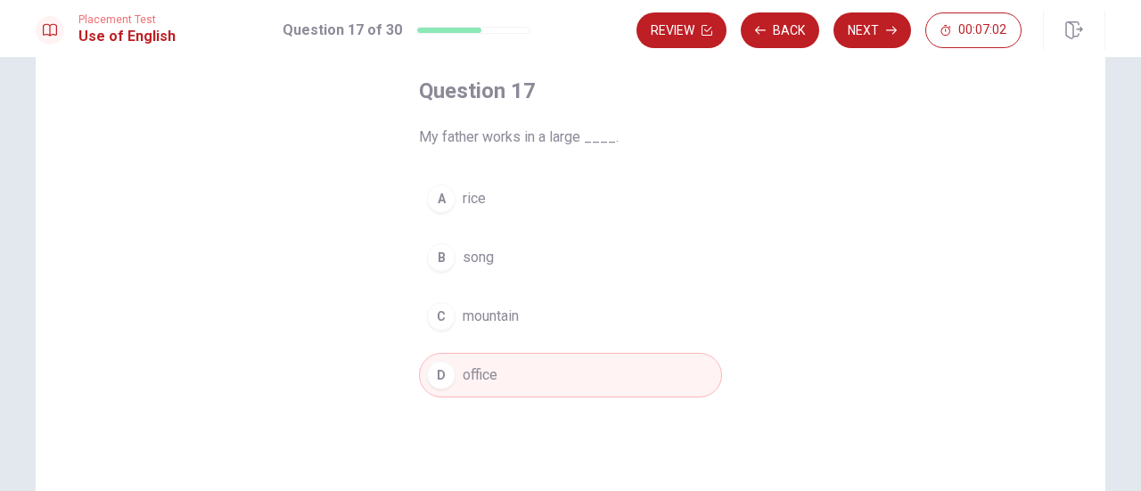
drag, startPoint x: 888, startPoint y: 21, endPoint x: 874, endPoint y: 54, distance: 35.9
click at [888, 25] on button "Next" at bounding box center [872, 30] width 78 height 36
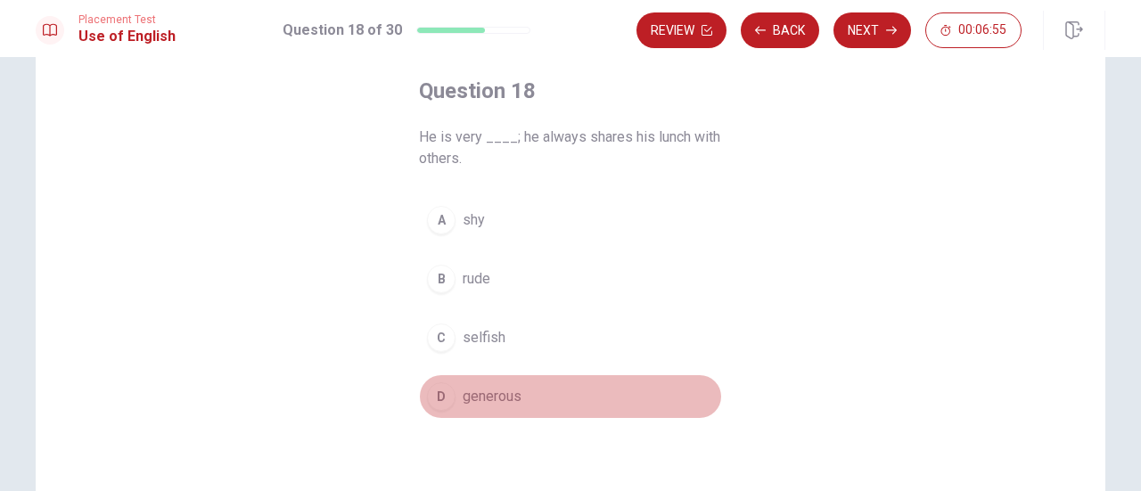
click at [475, 398] on span "generous" at bounding box center [492, 396] width 59 height 21
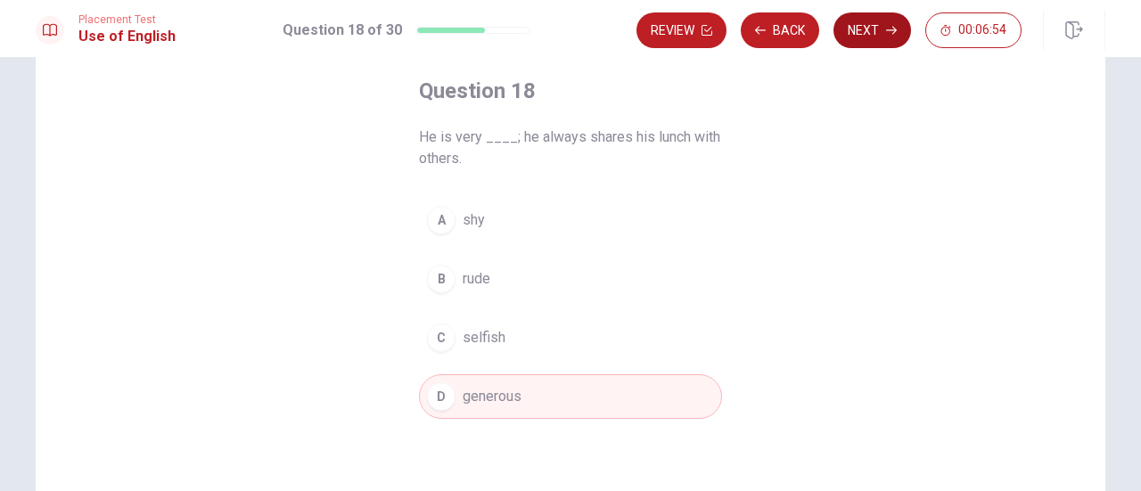
click at [858, 23] on button "Next" at bounding box center [872, 30] width 78 height 36
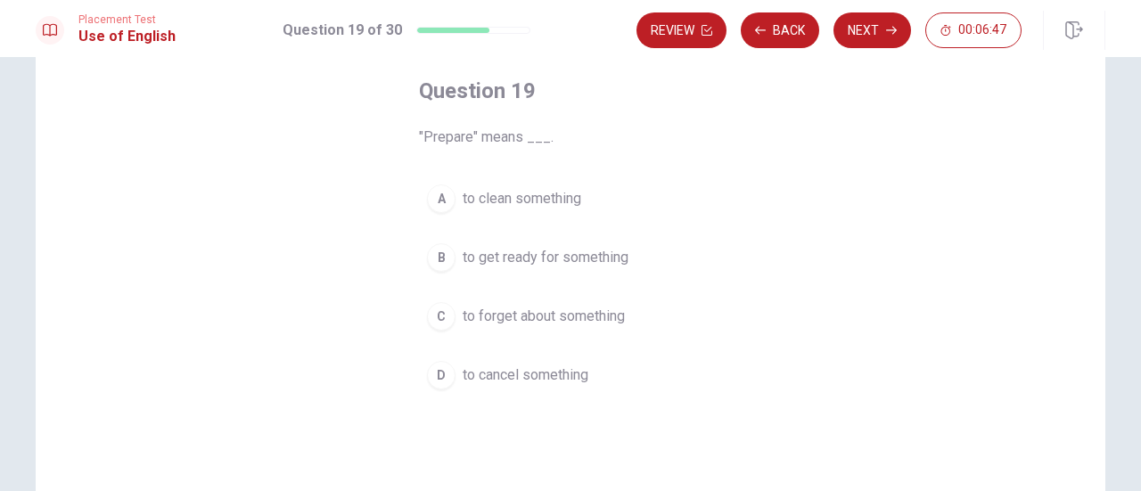
click at [611, 256] on span "to get ready for something" at bounding box center [546, 257] width 166 height 21
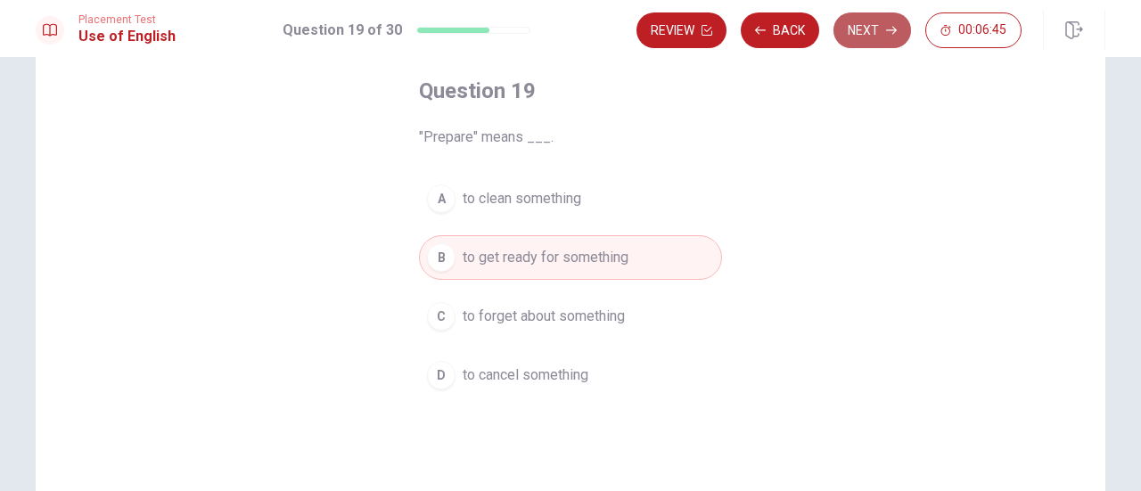
click at [875, 29] on button "Next" at bounding box center [872, 30] width 78 height 36
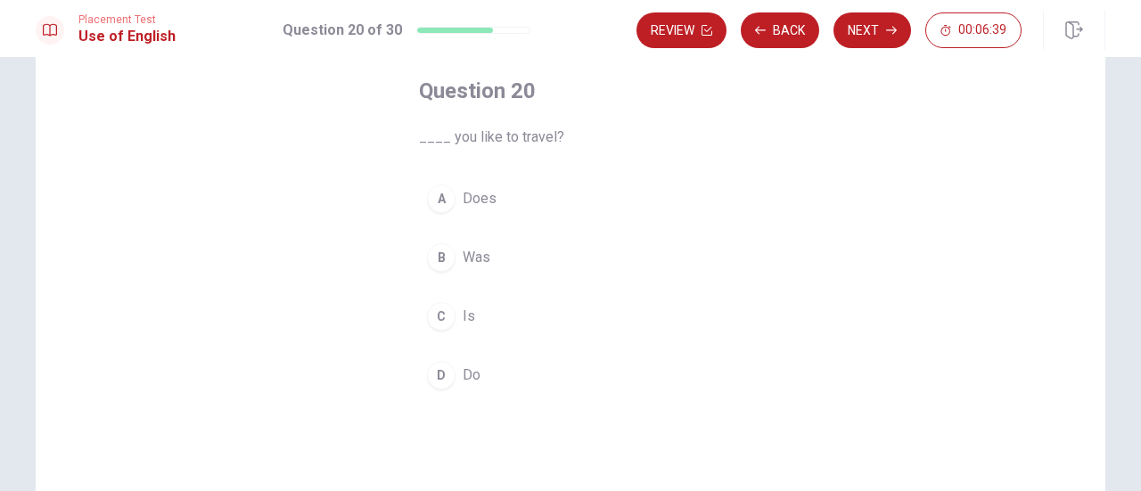
drag, startPoint x: 462, startPoint y: 368, endPoint x: 732, endPoint y: 453, distance: 283.1
click at [467, 369] on span "Do" at bounding box center [472, 375] width 18 height 21
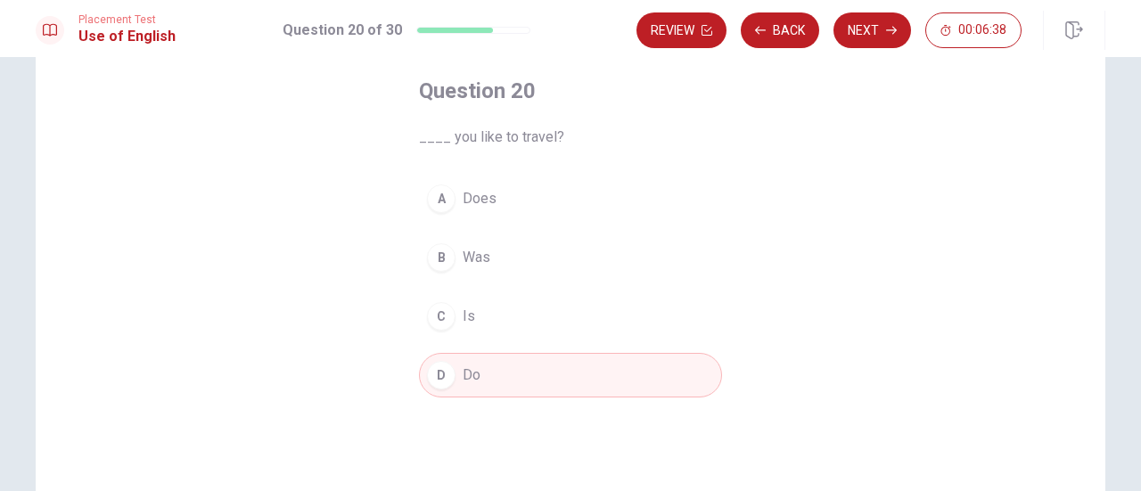
click at [875, 29] on button "Next" at bounding box center [872, 30] width 78 height 36
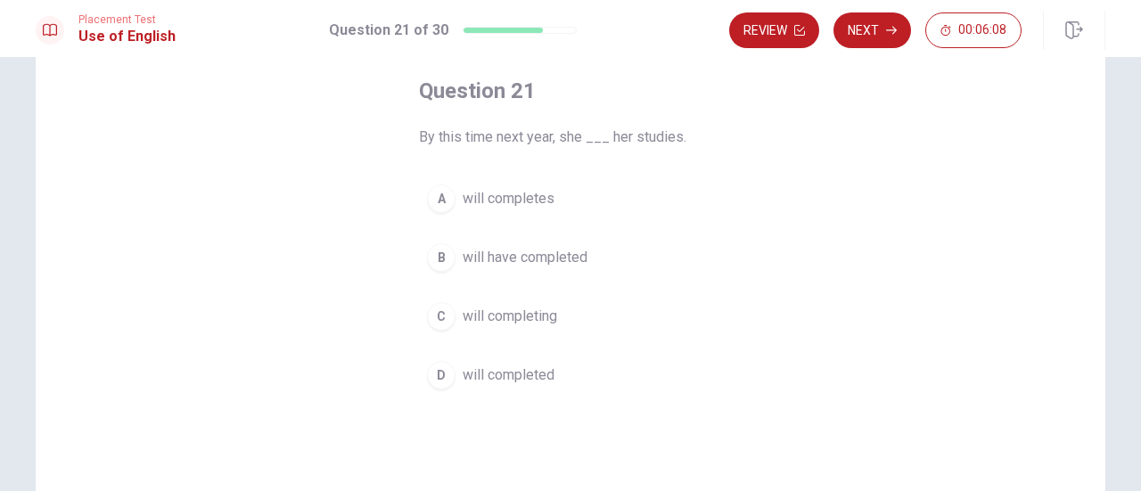
click at [517, 195] on span "will completes" at bounding box center [509, 198] width 92 height 21
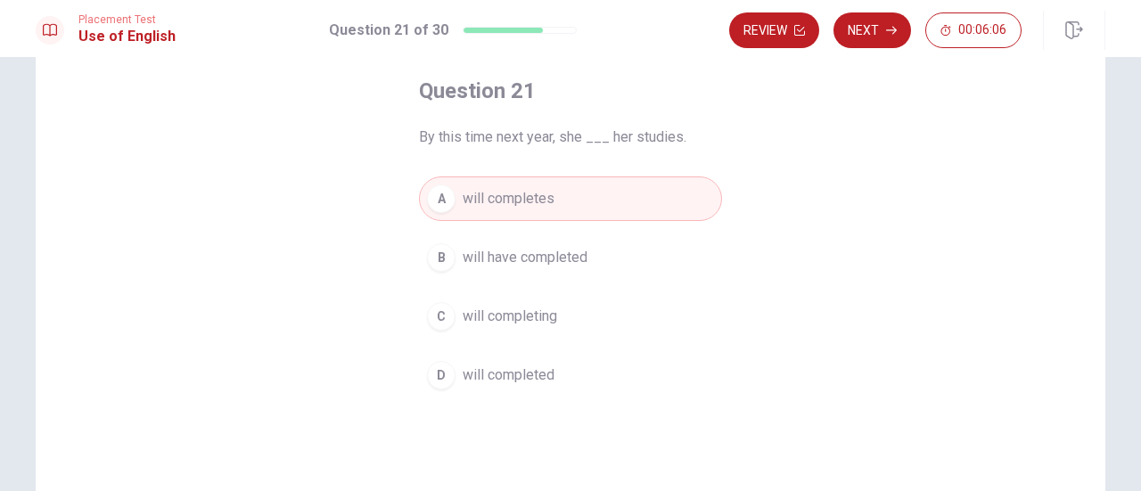
drag, startPoint x: 886, startPoint y: 23, endPoint x: 880, endPoint y: 81, distance: 58.3
click at [886, 22] on button "Next" at bounding box center [872, 30] width 78 height 36
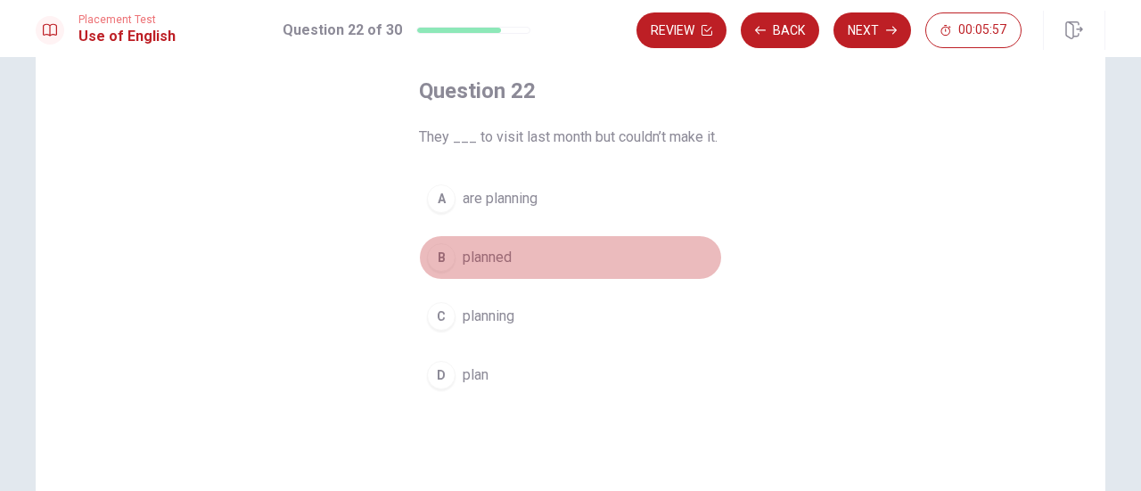
click at [479, 256] on span "planned" at bounding box center [487, 257] width 49 height 21
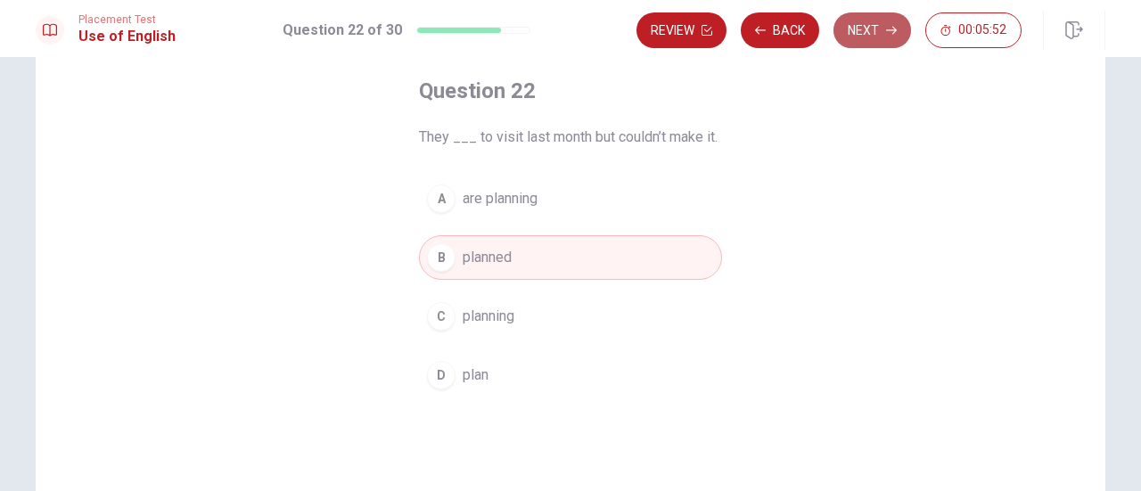
click at [882, 29] on button "Next" at bounding box center [872, 30] width 78 height 36
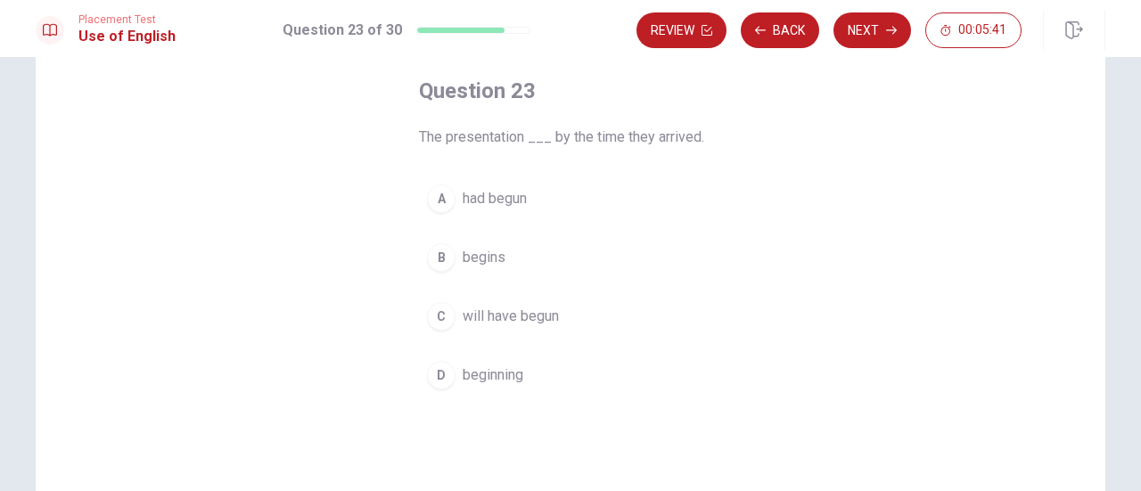
click at [505, 198] on span "had begun" at bounding box center [495, 198] width 64 height 21
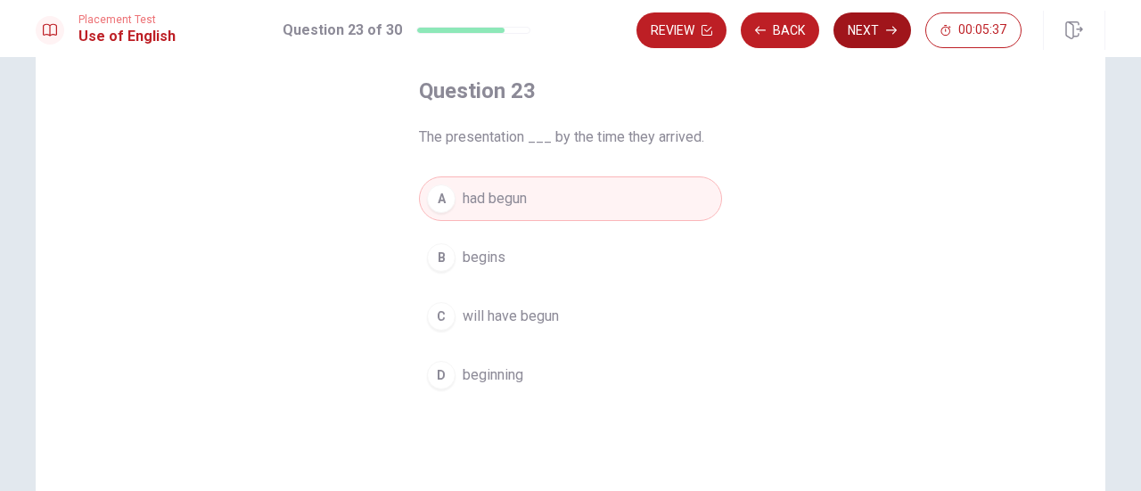
click at [875, 31] on button "Next" at bounding box center [872, 30] width 78 height 36
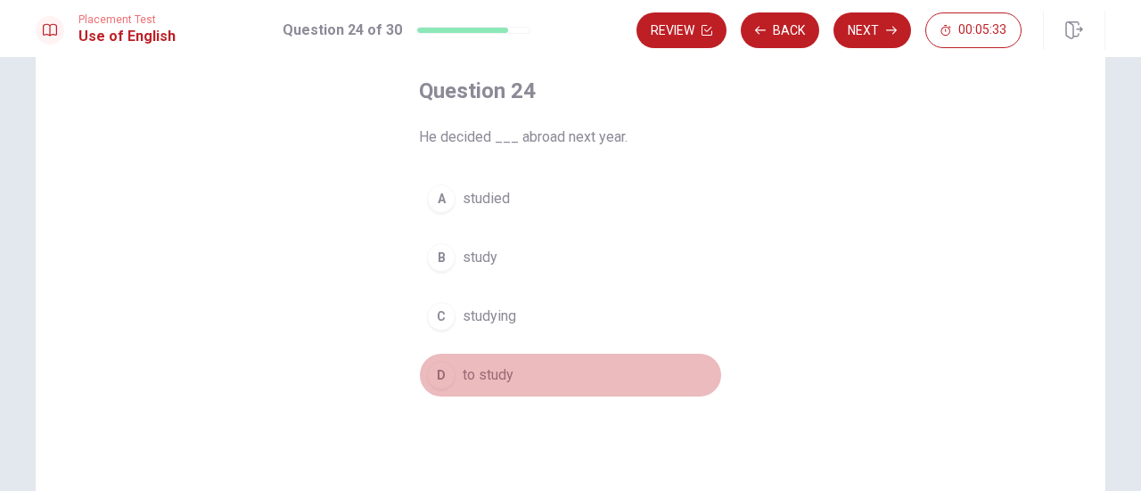
click at [485, 374] on span "to study" at bounding box center [488, 375] width 51 height 21
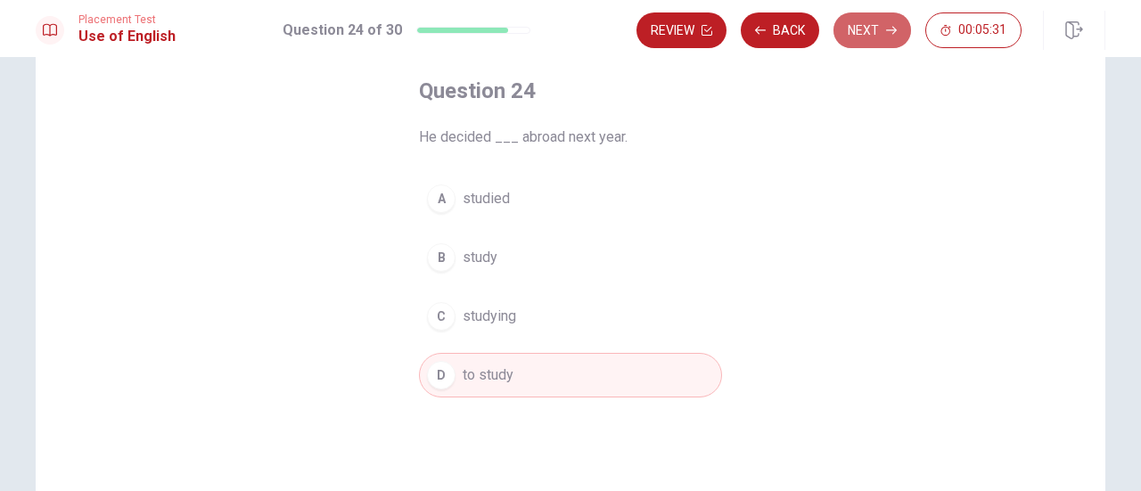
drag, startPoint x: 876, startPoint y: 22, endPoint x: 887, endPoint y: 119, distance: 96.9
click at [876, 23] on button "Next" at bounding box center [872, 30] width 78 height 36
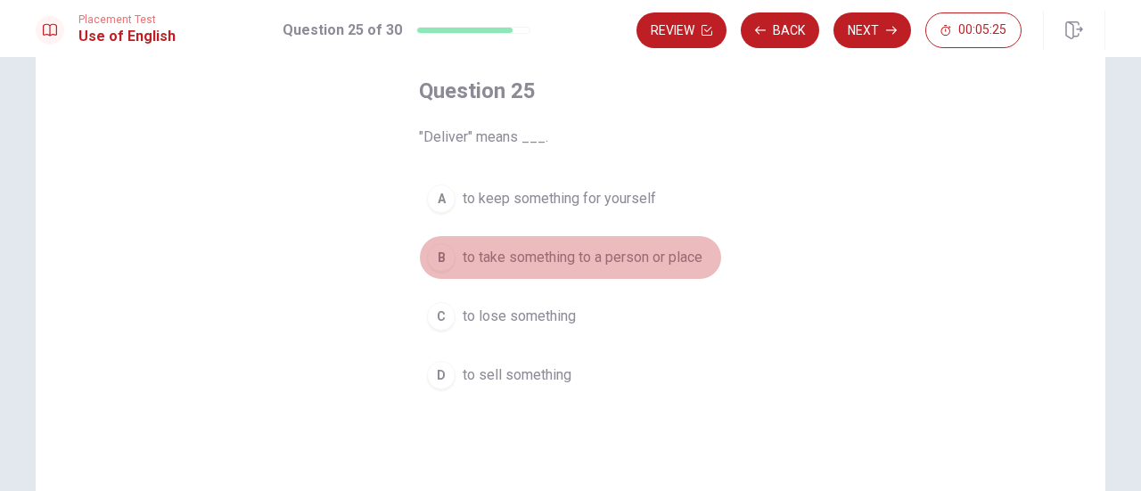
click at [634, 252] on span "to take something to a person or place" at bounding box center [583, 257] width 240 height 21
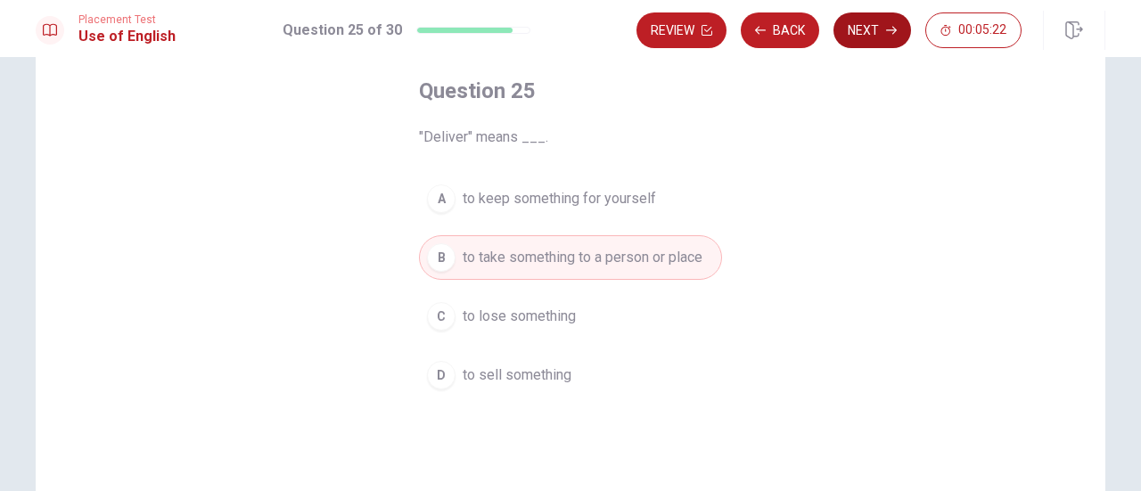
click at [876, 32] on button "Next" at bounding box center [872, 30] width 78 height 36
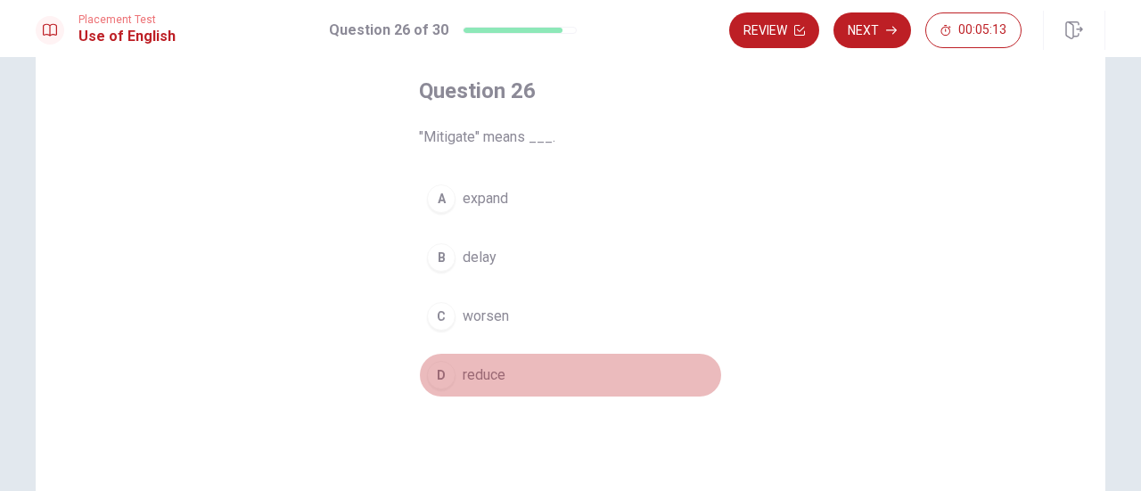
click at [463, 369] on span "reduce" at bounding box center [484, 375] width 43 height 21
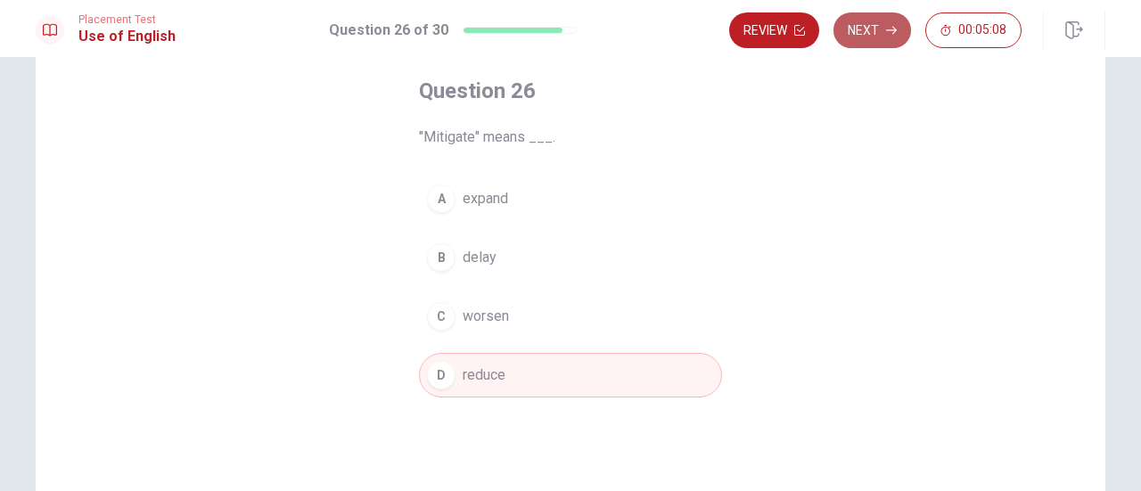
click at [877, 30] on button "Next" at bounding box center [872, 30] width 78 height 36
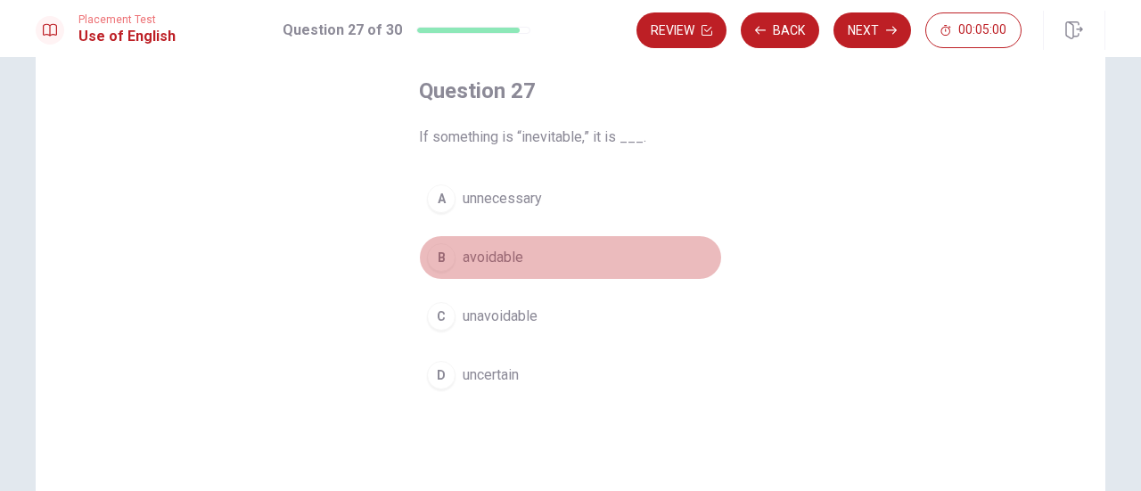
click at [494, 254] on span "avoidable" at bounding box center [493, 257] width 61 height 21
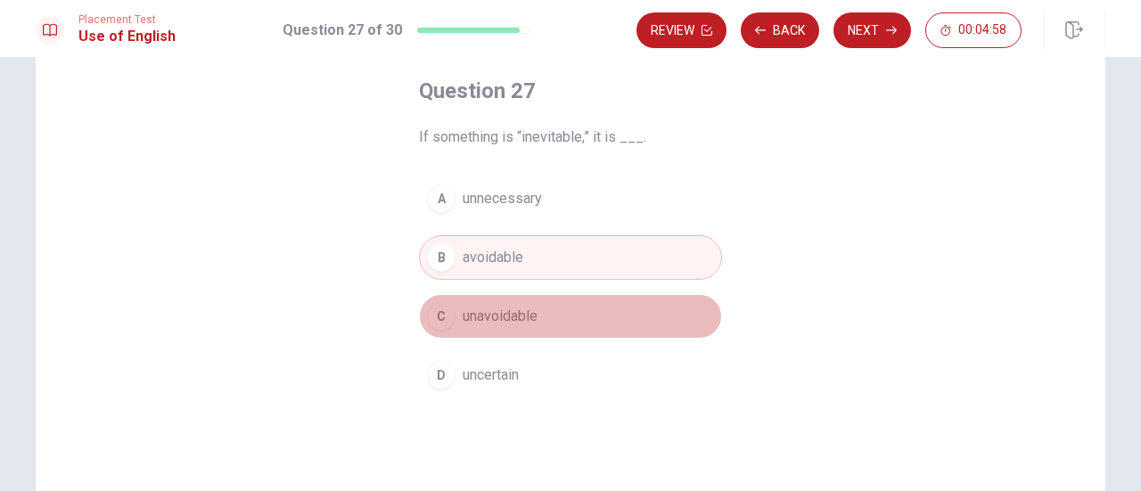
click at [499, 316] on span "unavoidable" at bounding box center [500, 316] width 75 height 21
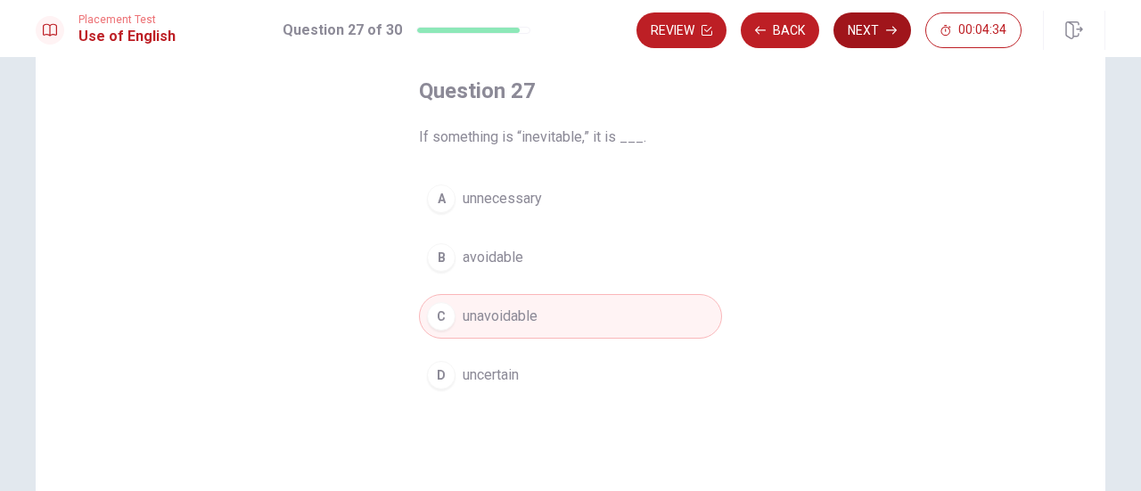
click at [875, 33] on button "Next" at bounding box center [872, 30] width 78 height 36
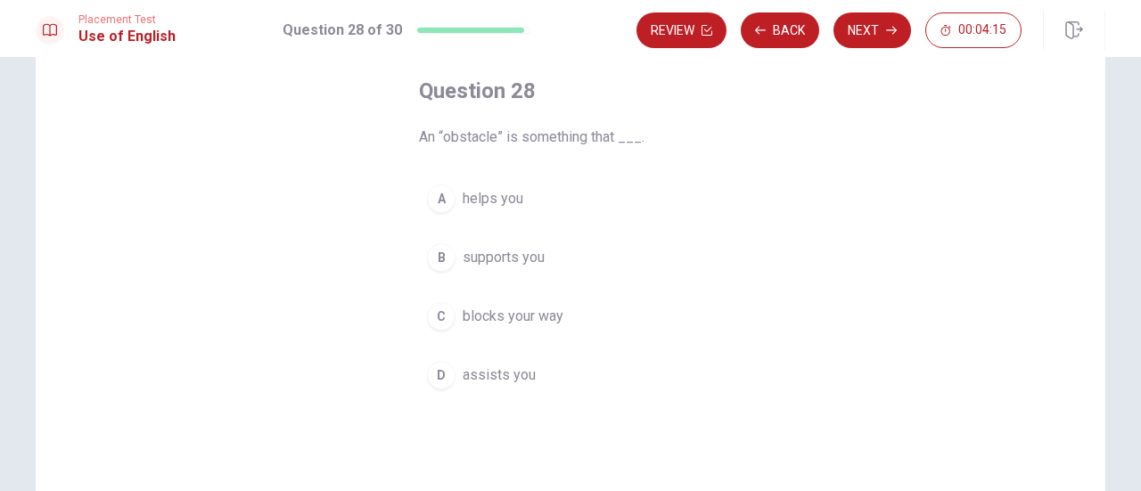
click at [522, 318] on span "blocks your way" at bounding box center [513, 316] width 101 height 21
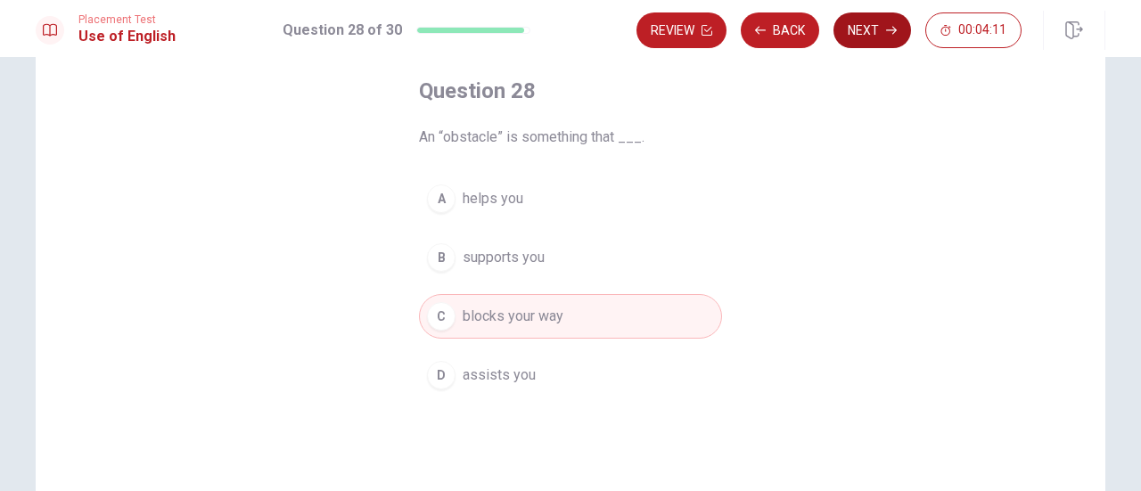
click at [874, 28] on button "Next" at bounding box center [872, 30] width 78 height 36
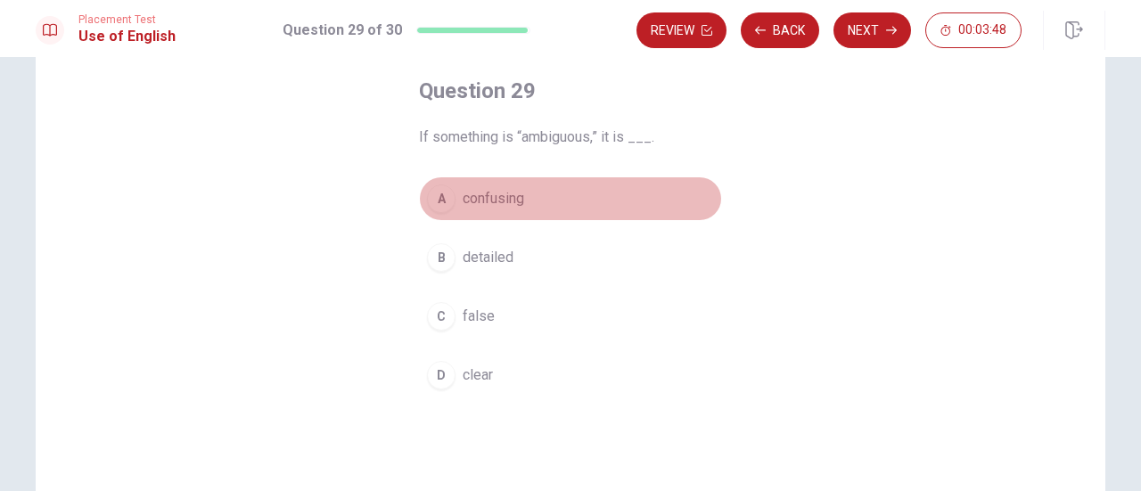
click at [512, 196] on span "confusing" at bounding box center [494, 198] width 62 height 21
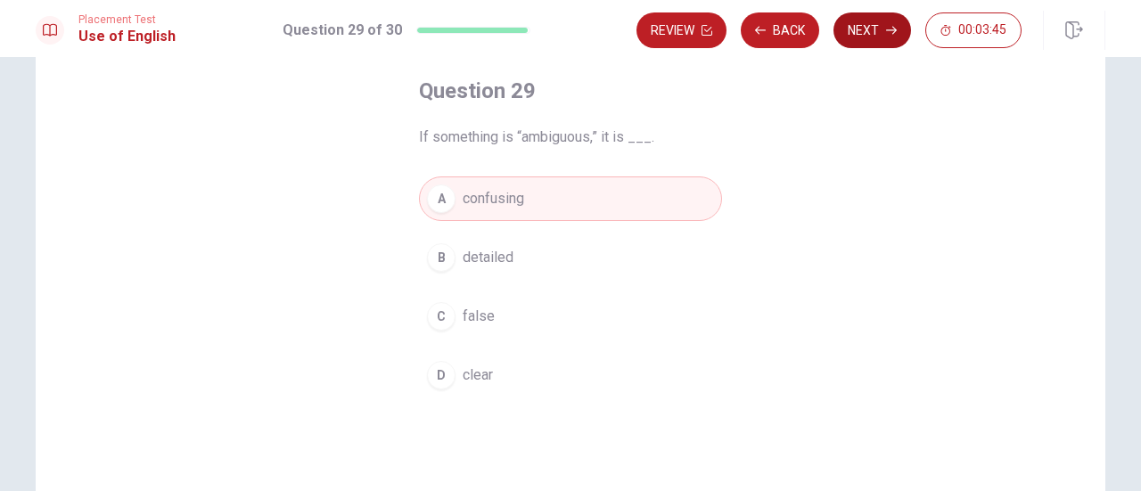
click at [883, 28] on button "Next" at bounding box center [872, 30] width 78 height 36
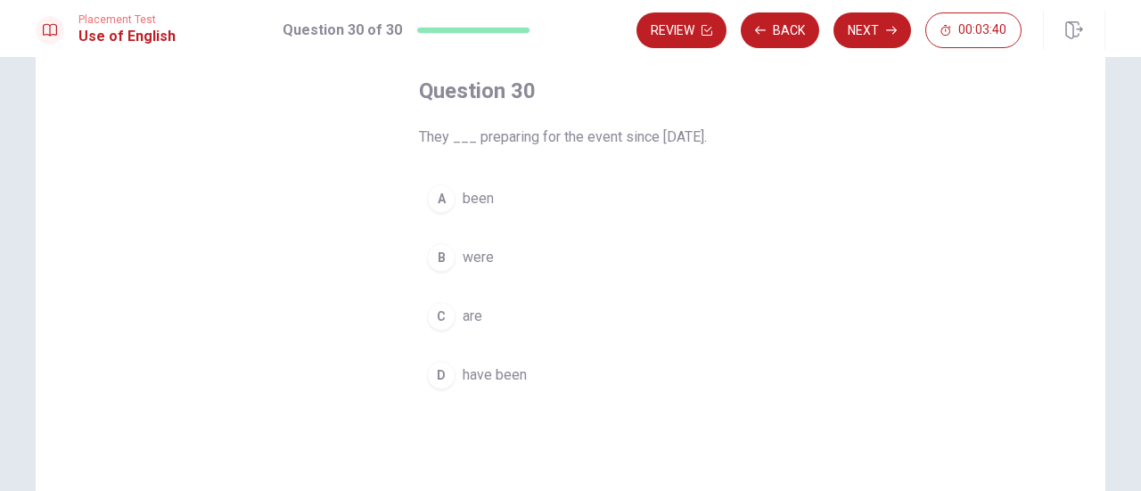
click at [493, 386] on span "have been" at bounding box center [495, 375] width 64 height 21
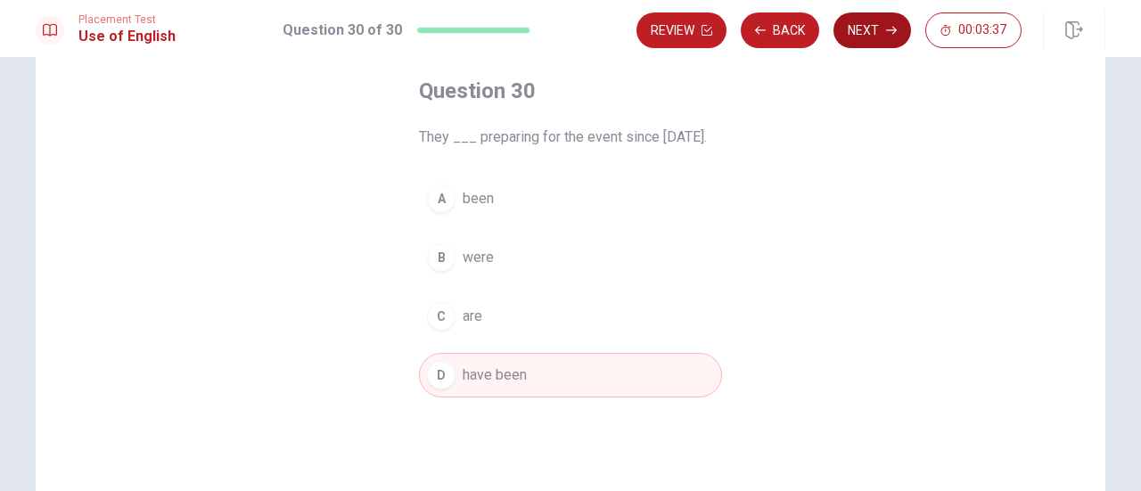
click at [874, 24] on button "Next" at bounding box center [872, 30] width 78 height 36
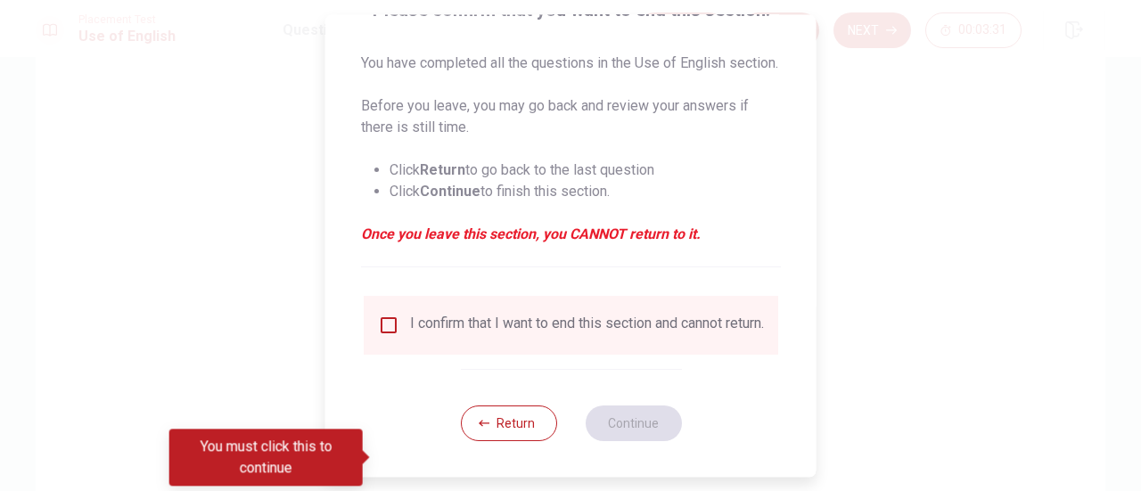
scroll to position [194, 0]
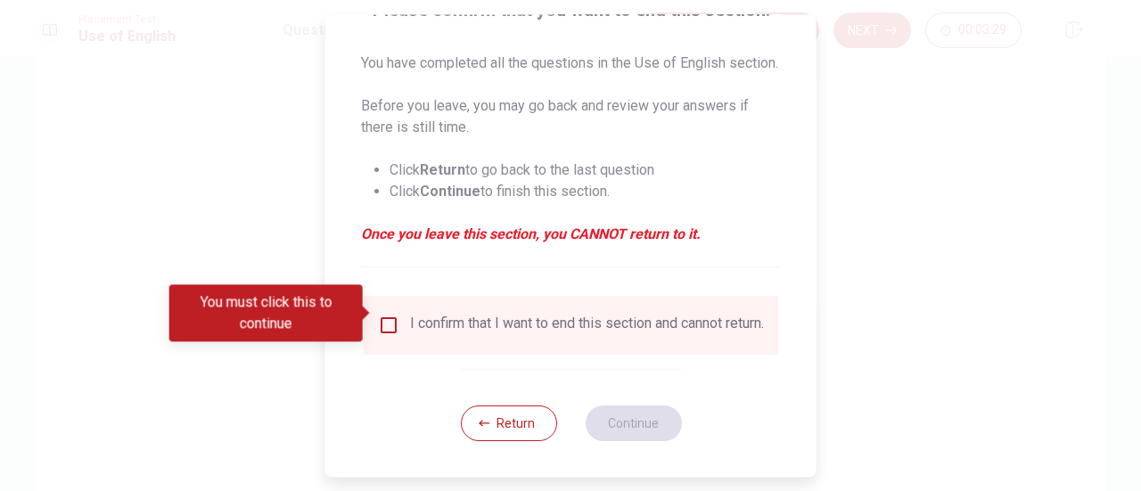
drag, startPoint x: 387, startPoint y: 306, endPoint x: 399, endPoint y: 302, distance: 13.0
click at [389, 315] on input "You must click this to continue" at bounding box center [388, 325] width 21 height 21
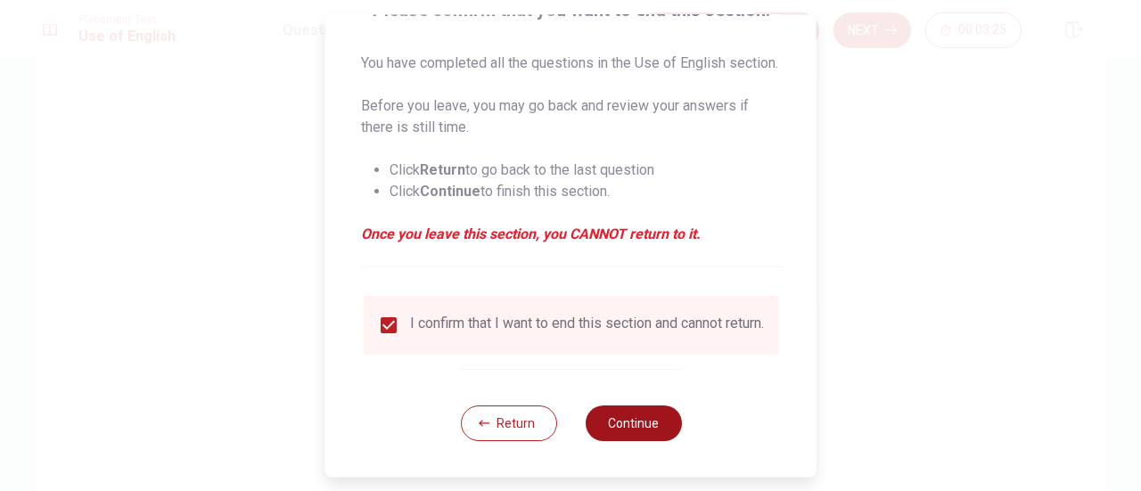
click at [622, 418] on button "Continue" at bounding box center [633, 424] width 96 height 36
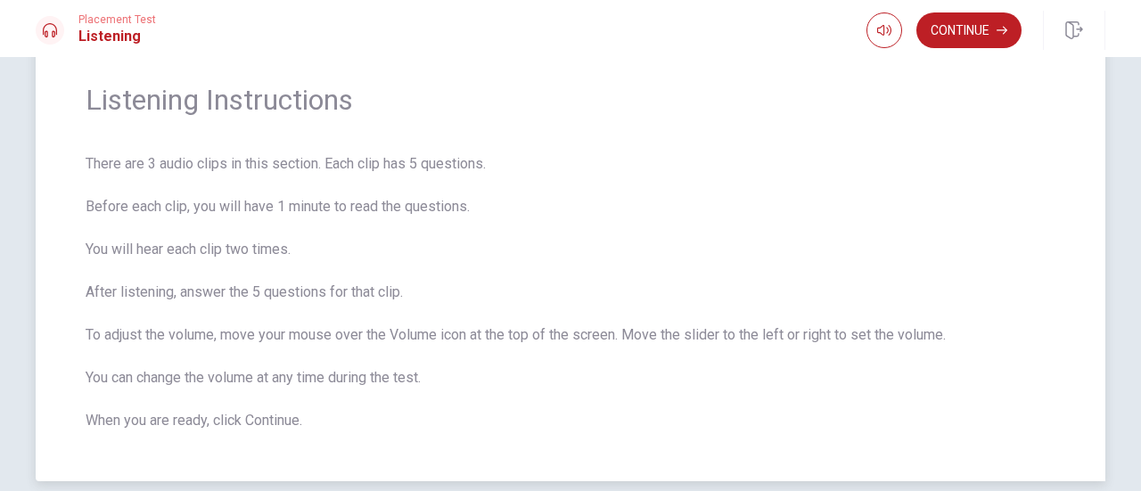
scroll to position [0, 0]
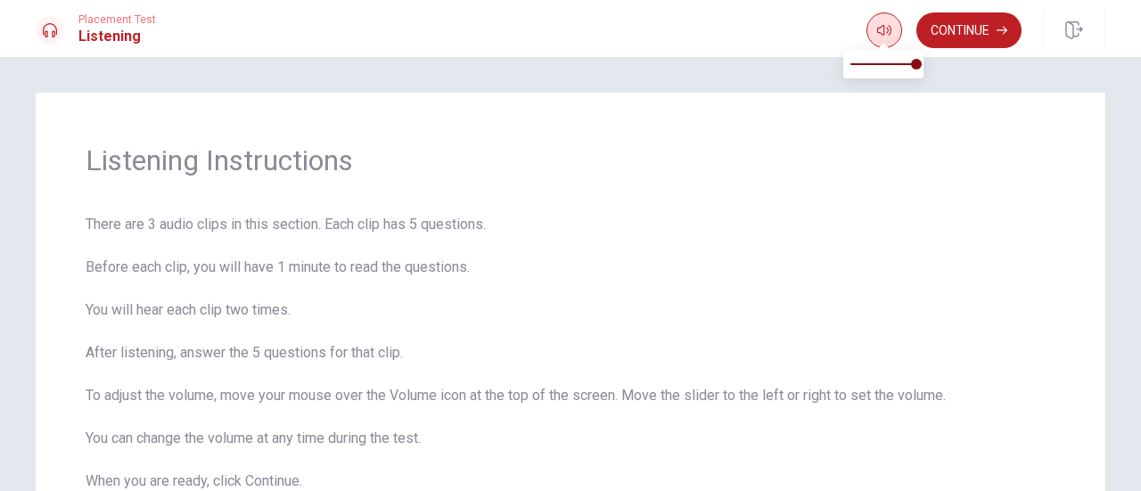
click at [891, 29] on button "button" at bounding box center [884, 30] width 36 height 36
click at [981, 29] on button "Continue" at bounding box center [968, 30] width 105 height 36
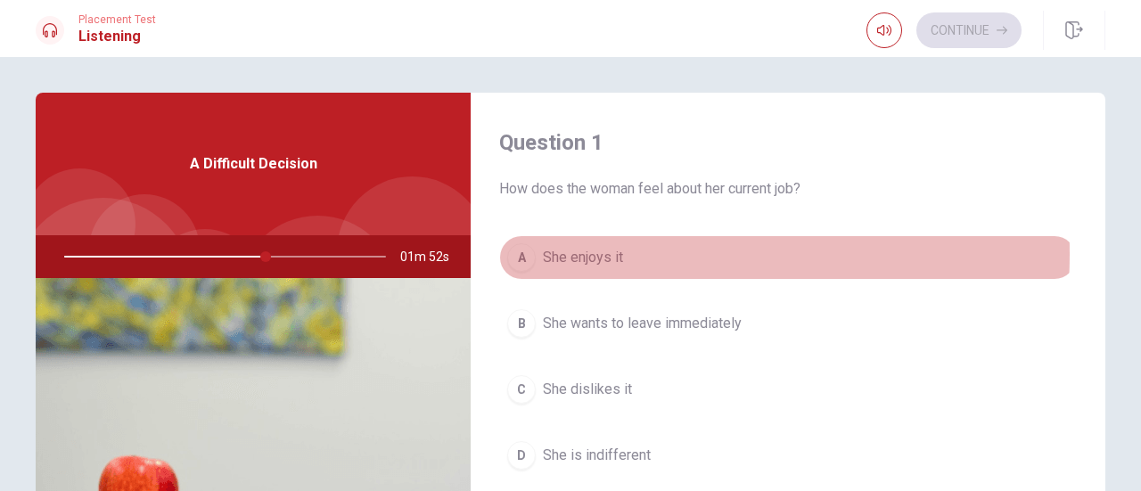
click at [597, 254] on span "She enjoys it" at bounding box center [583, 257] width 80 height 21
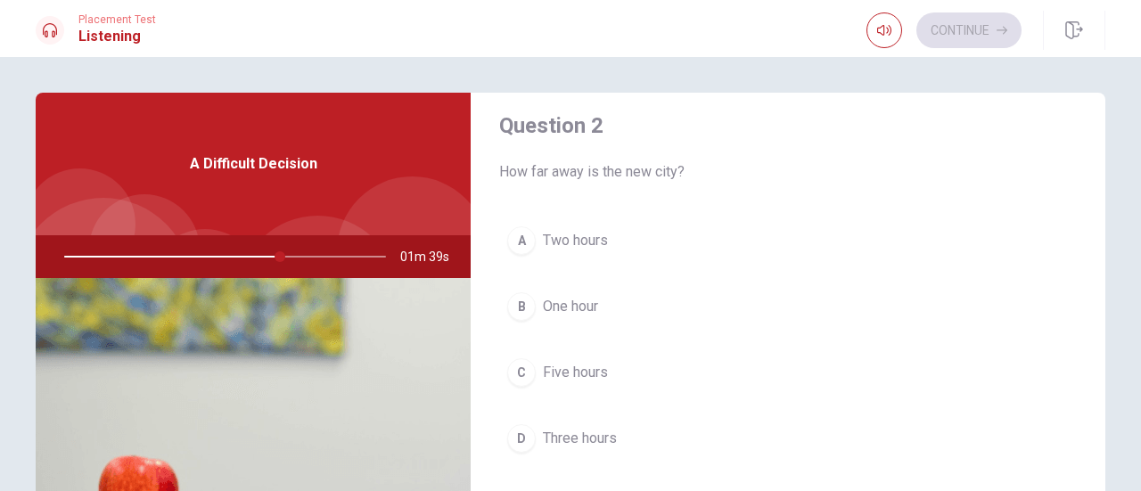
scroll to position [446, 0]
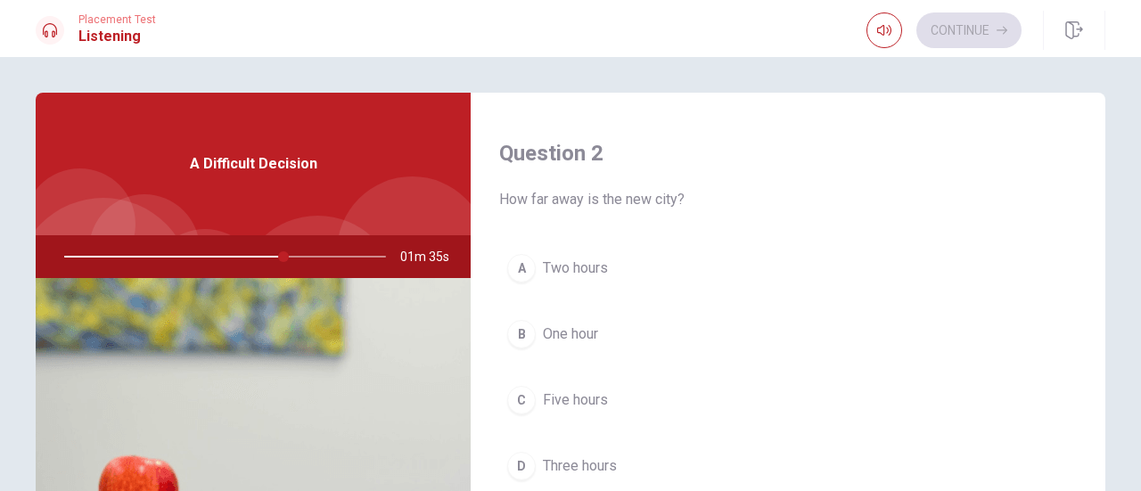
click at [579, 466] on span "Three hours" at bounding box center [580, 466] width 74 height 21
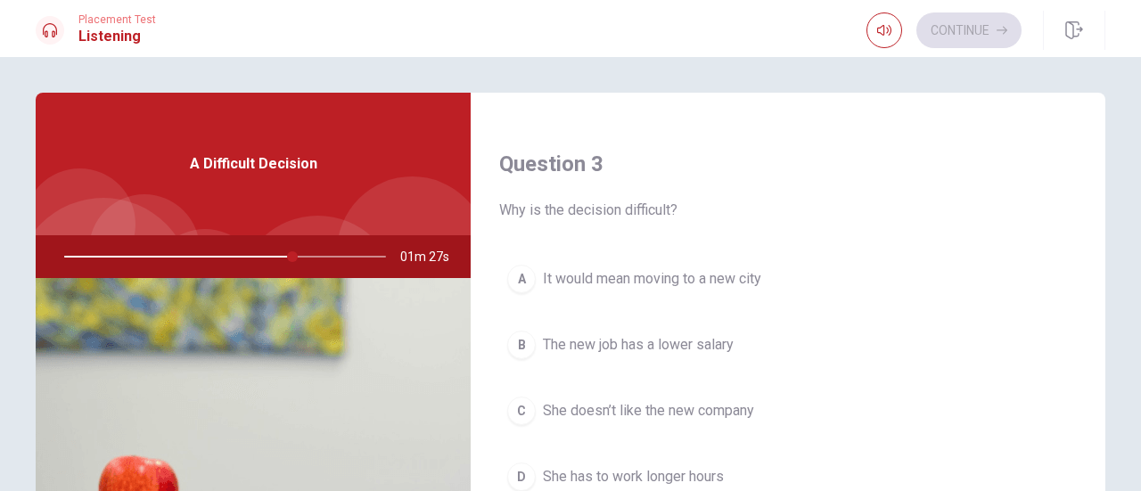
scroll to position [981, 0]
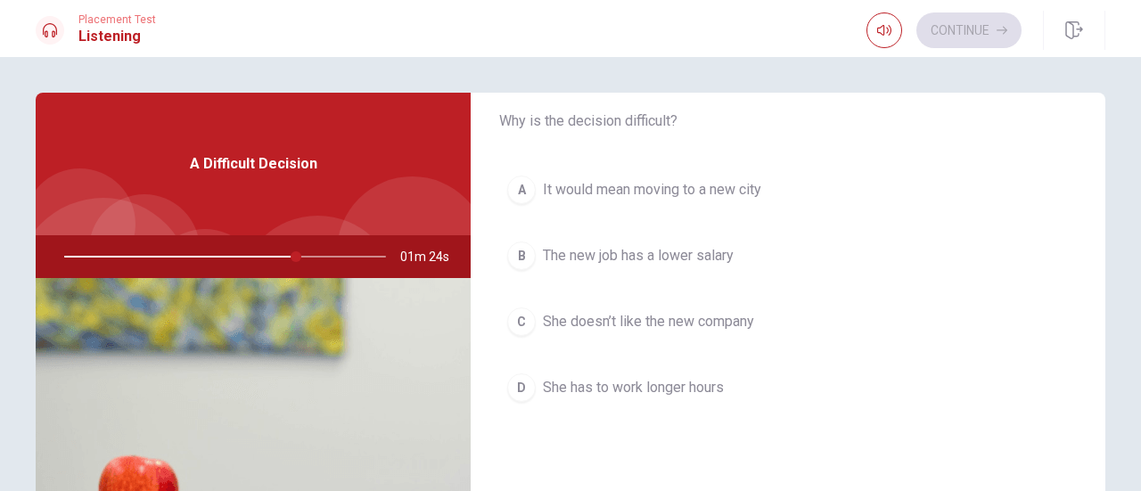
click at [736, 190] on span "It would mean moving to a new city" at bounding box center [652, 189] width 218 height 21
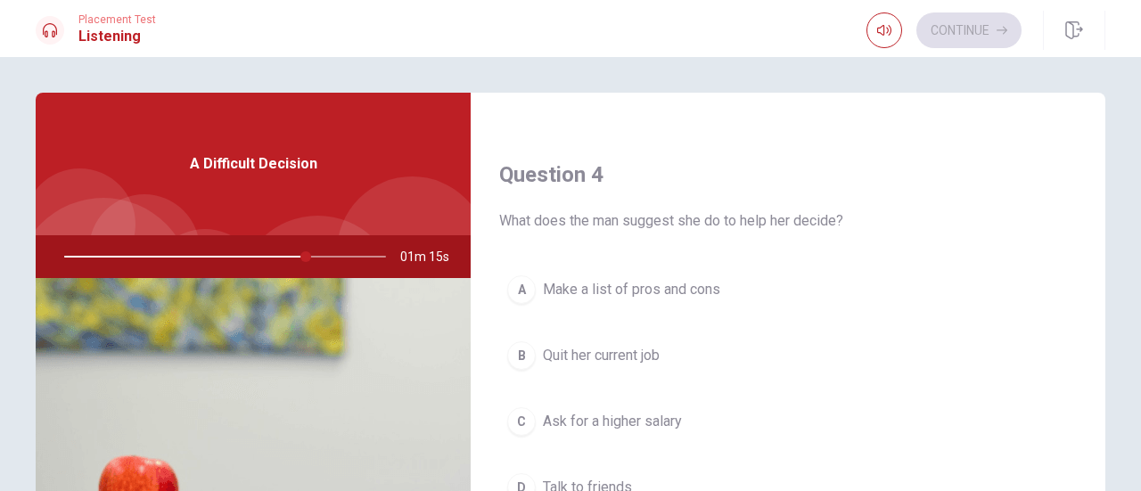
scroll to position [1426, 0]
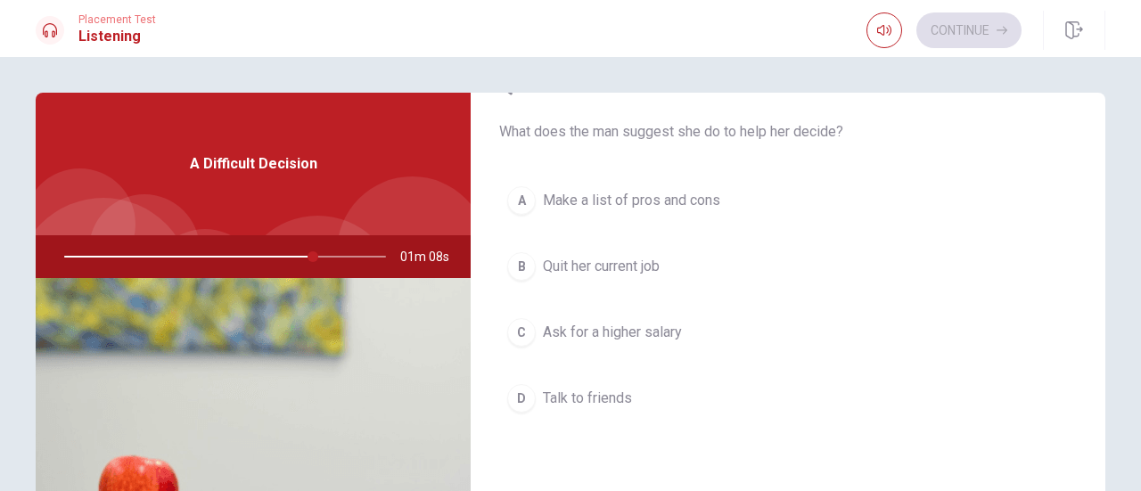
click at [670, 191] on span "Make a list of pros and cons" at bounding box center [631, 200] width 177 height 21
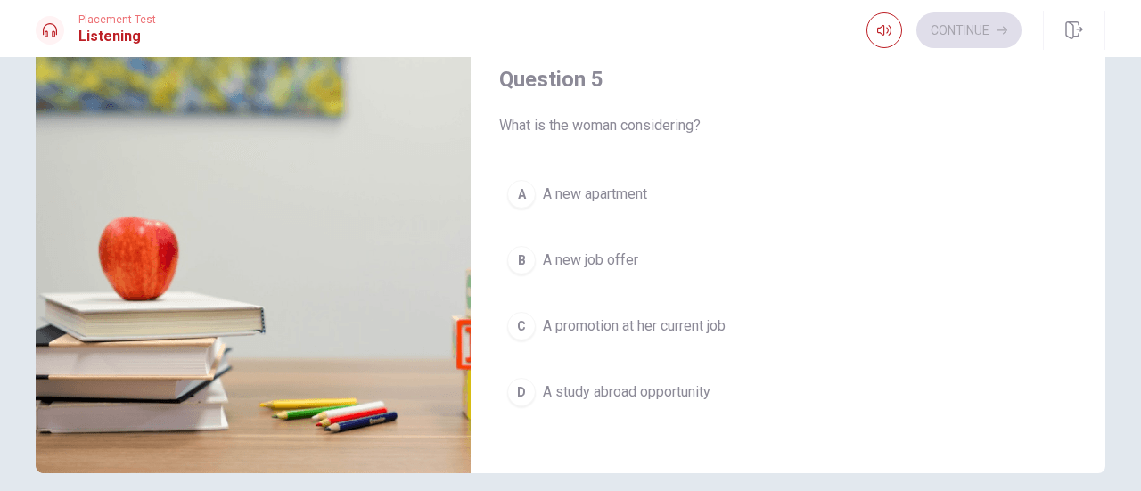
scroll to position [267, 0]
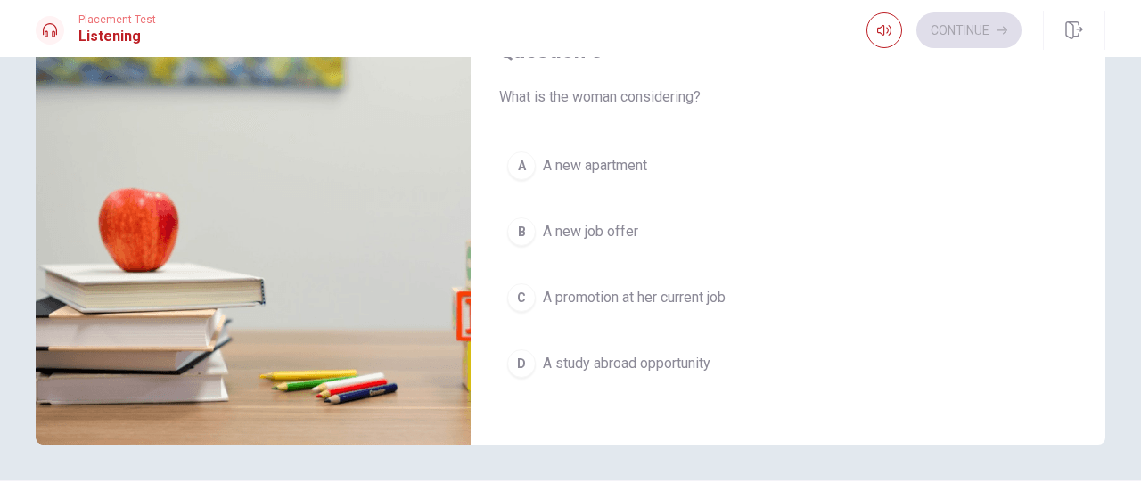
click at [662, 287] on span "A promotion at her current job" at bounding box center [634, 297] width 183 height 21
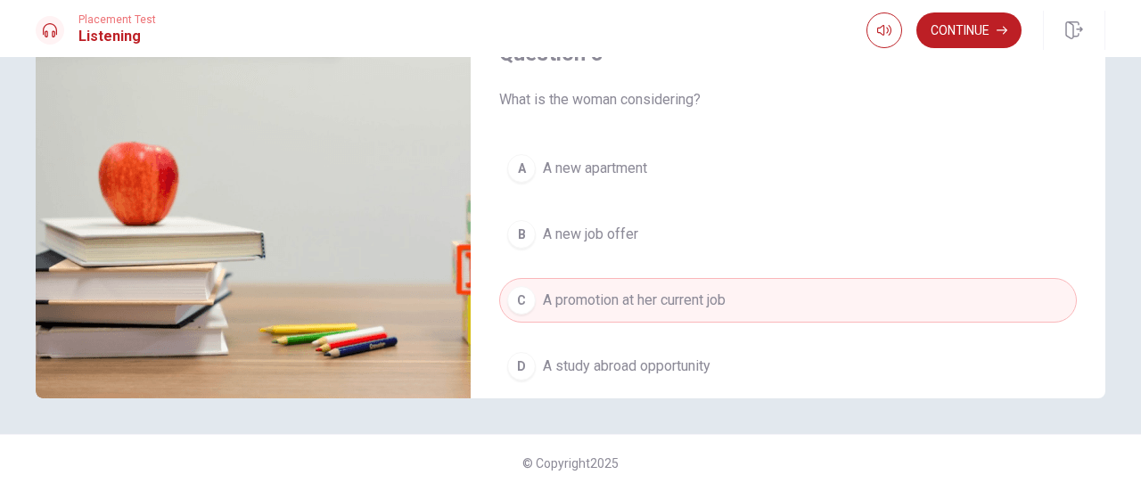
scroll to position [1561, 0]
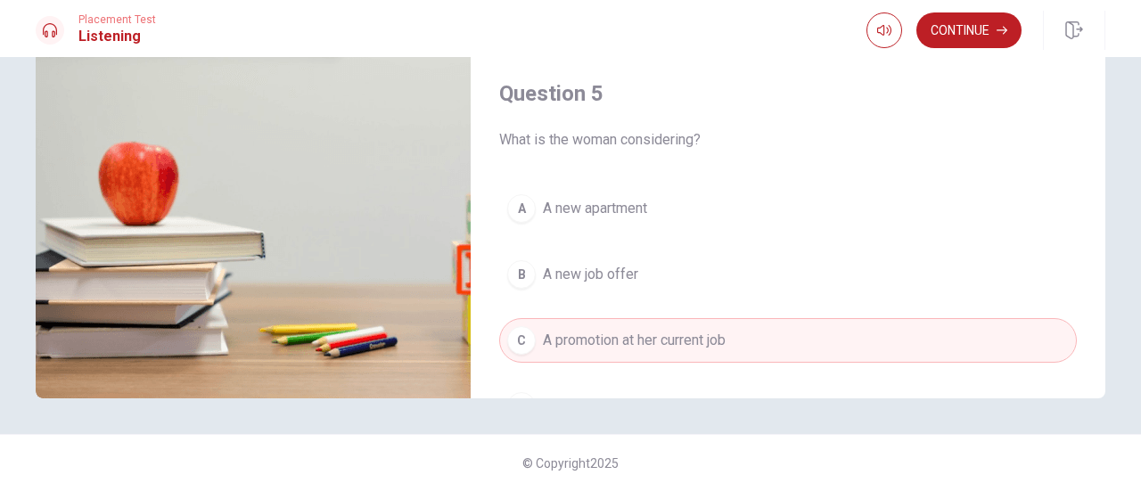
drag, startPoint x: 615, startPoint y: 190, endPoint x: 731, endPoint y: 223, distance: 120.5
click at [616, 198] on span "A new apartment" at bounding box center [595, 208] width 104 height 21
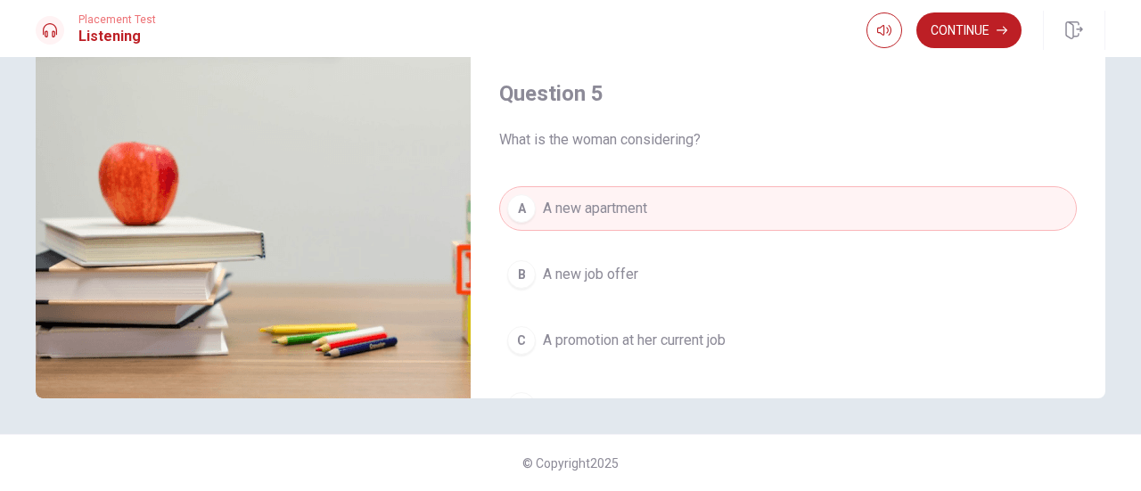
click at [615, 272] on span "A new job offer" at bounding box center [590, 274] width 95 height 21
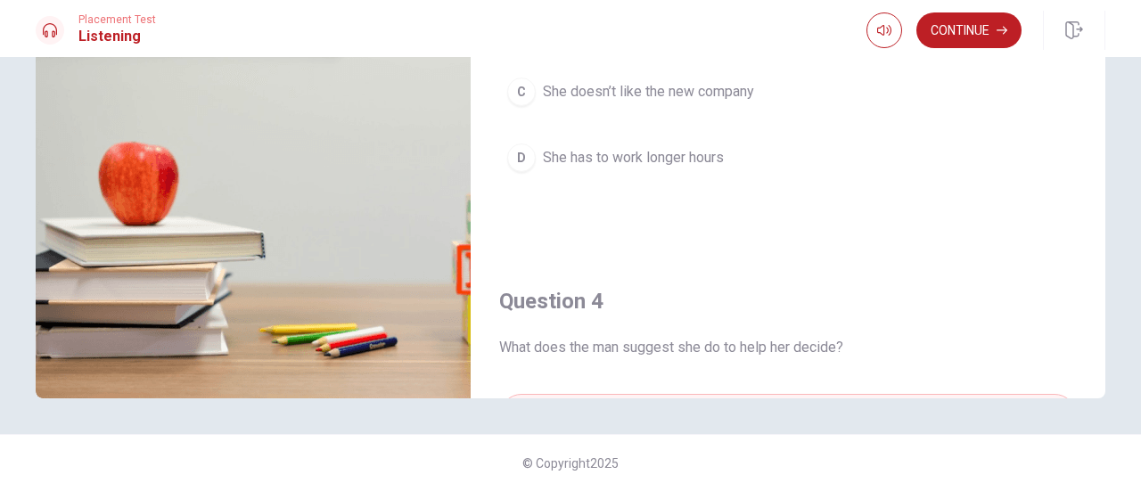
scroll to position [759, 0]
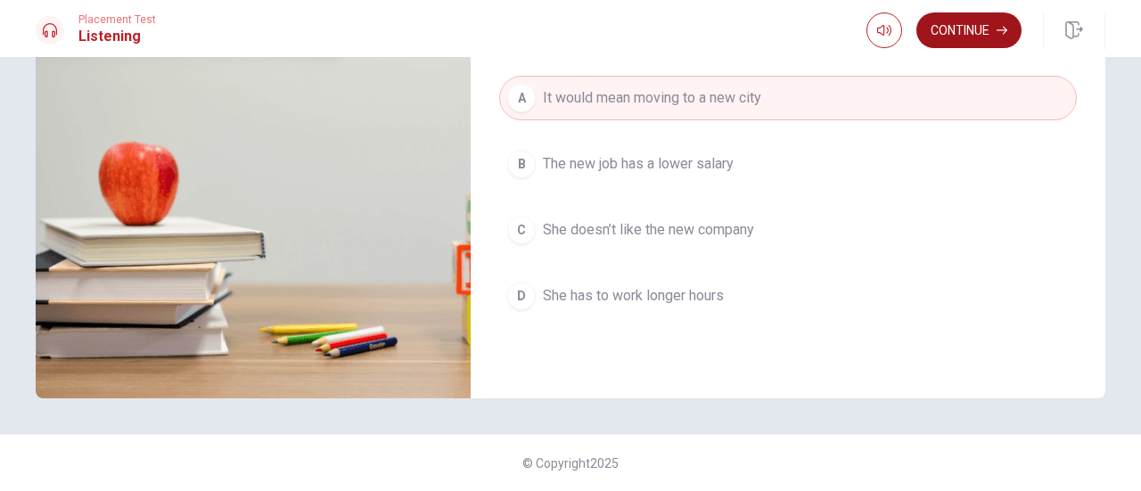
click at [965, 29] on button "Continue" at bounding box center [968, 30] width 105 height 36
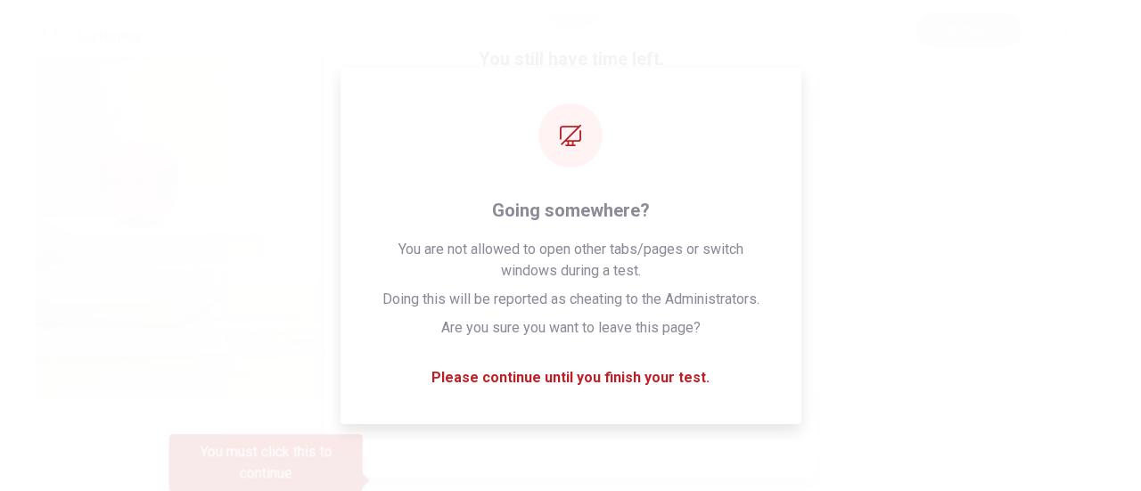
scroll to position [173, 0]
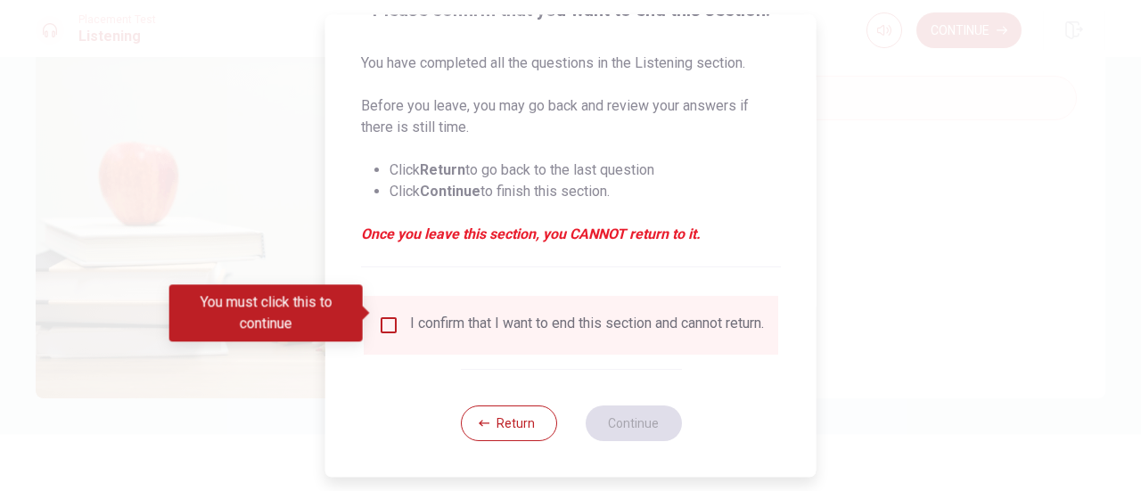
click at [390, 315] on input "You must click this to continue" at bounding box center [388, 325] width 21 height 21
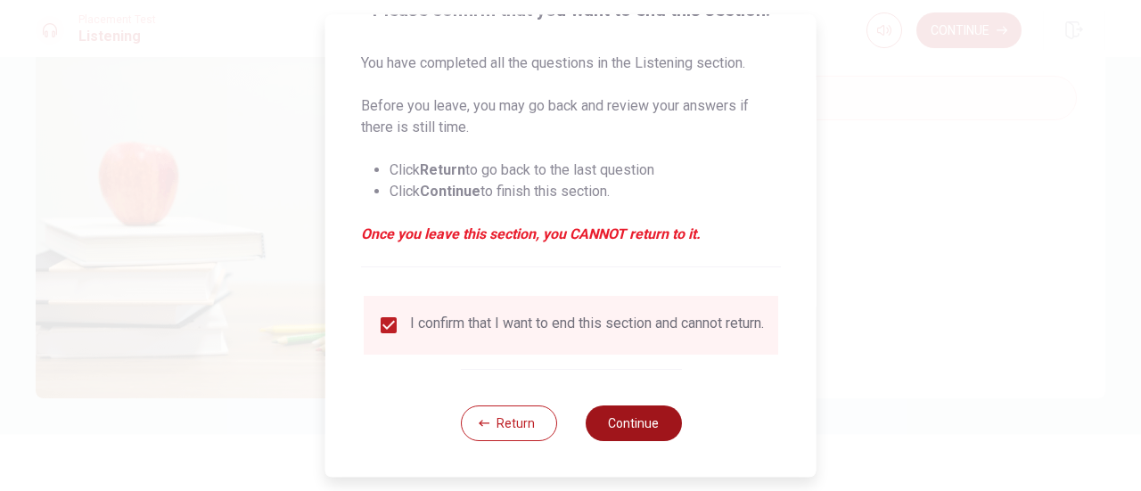
click at [626, 415] on button "Continue" at bounding box center [633, 424] width 96 height 36
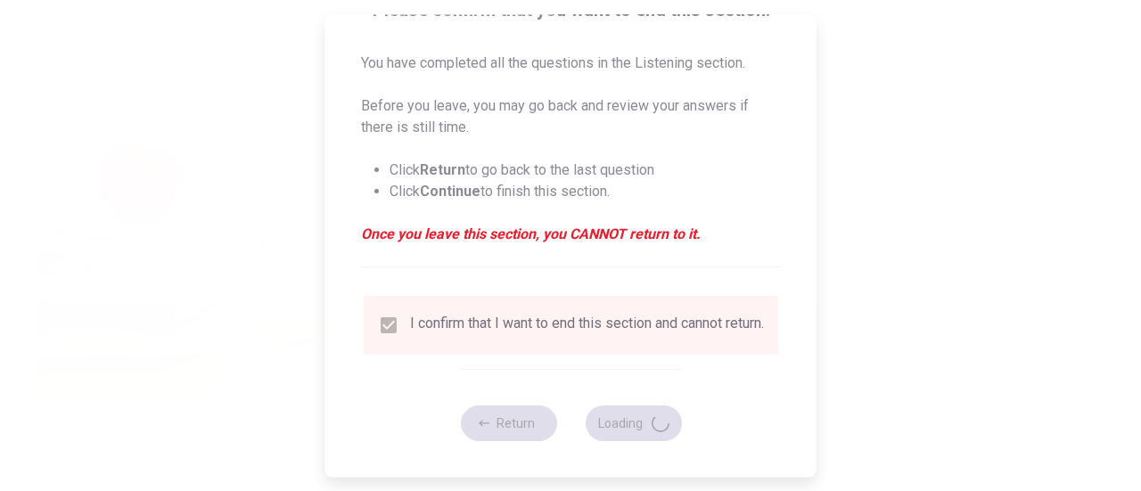
type input "94"
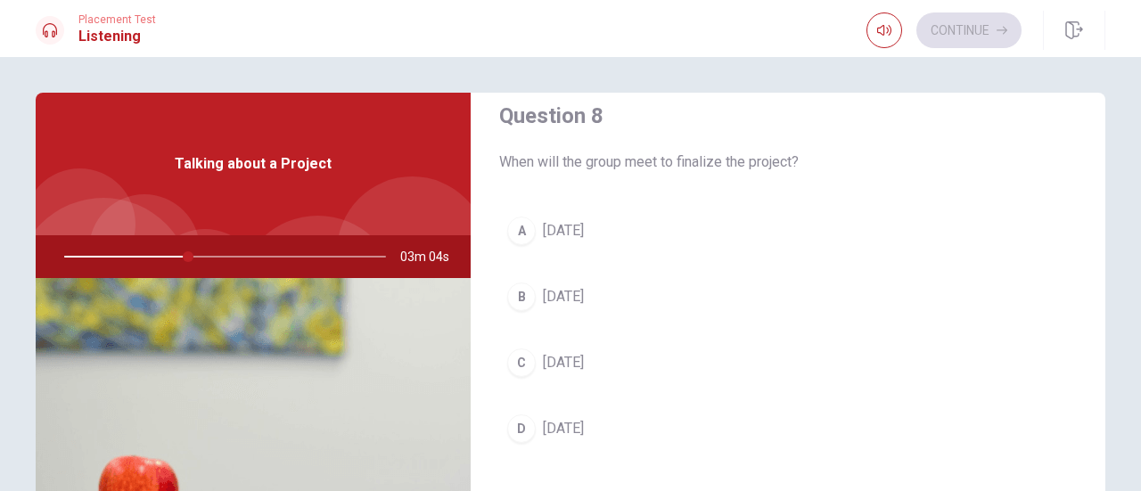
scroll to position [981, 0]
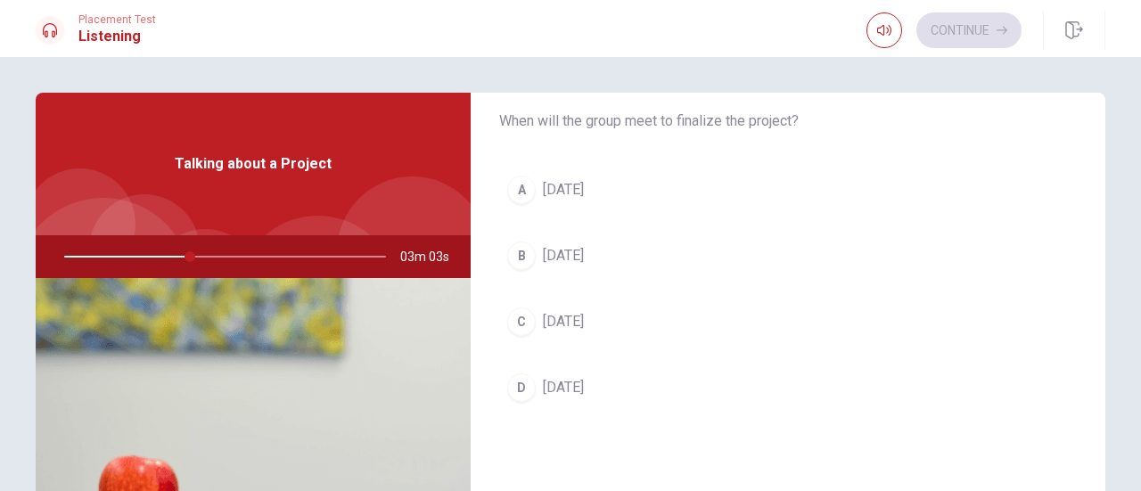
click at [546, 321] on span "[DATE]" at bounding box center [563, 321] width 41 height 21
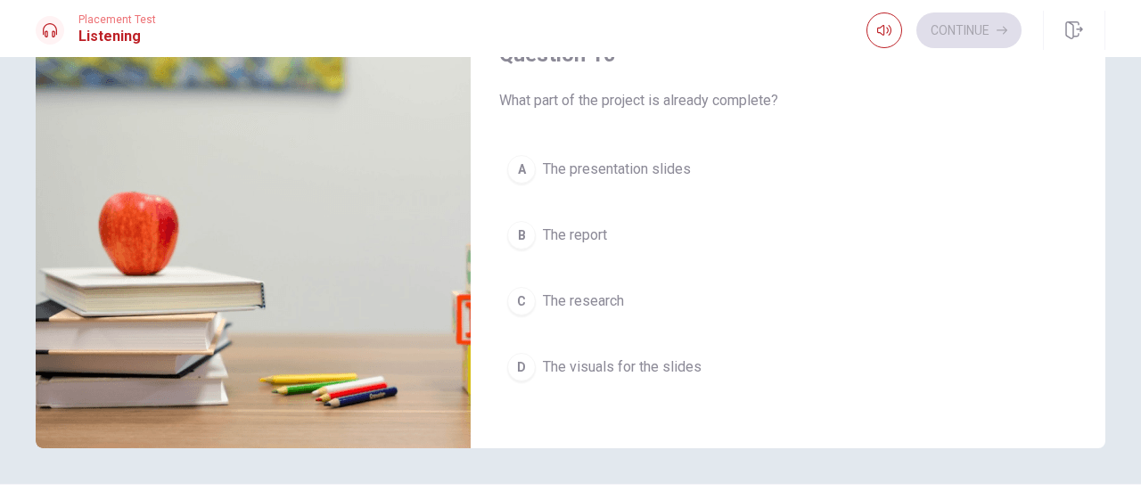
scroll to position [267, 0]
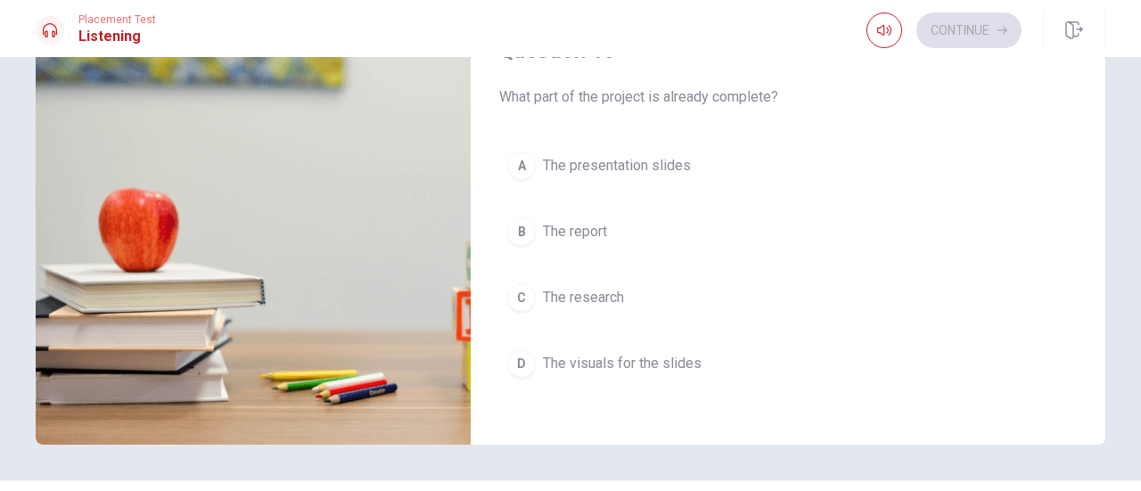
click at [594, 288] on span "The research" at bounding box center [583, 297] width 81 height 21
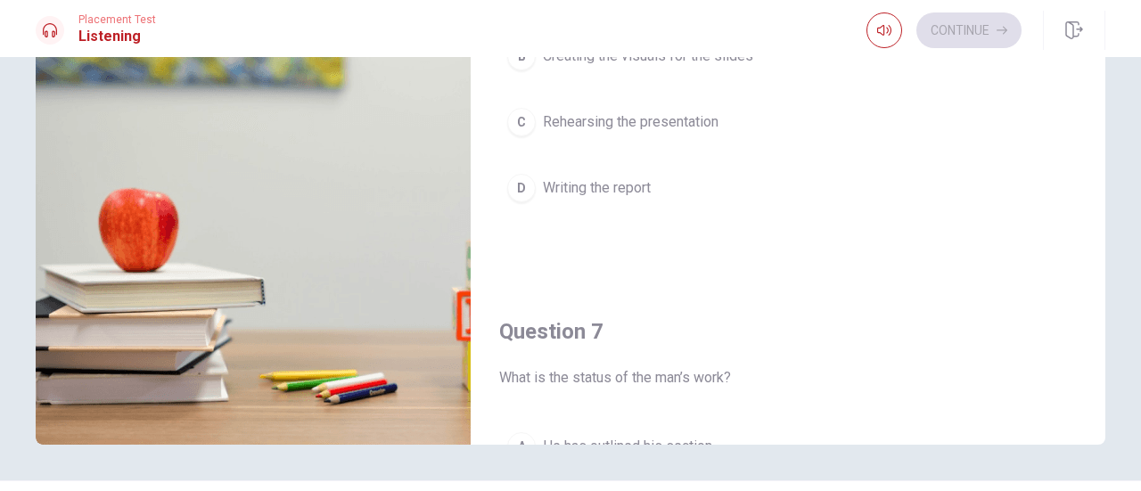
scroll to position [0, 0]
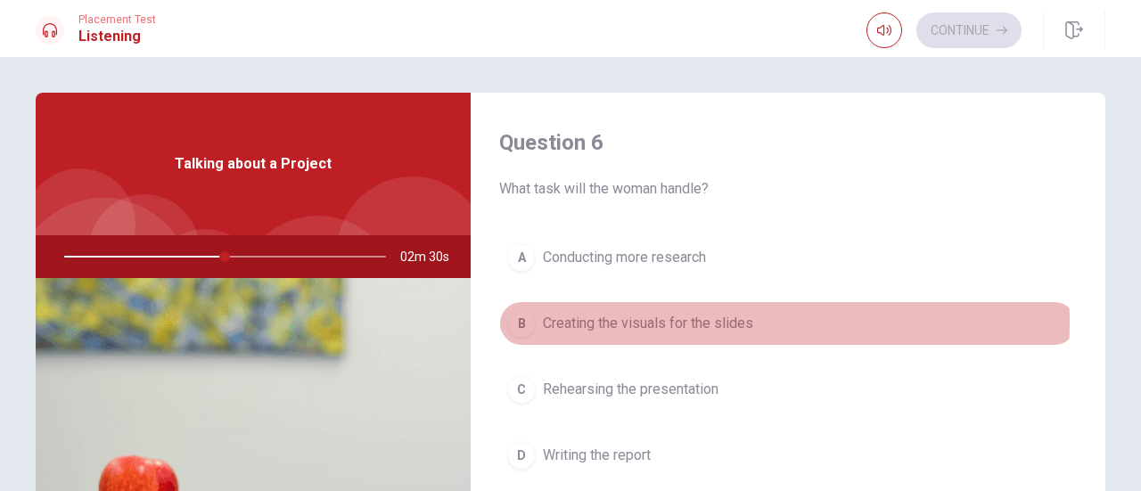
click at [701, 322] on span "Creating the visuals for the slides" at bounding box center [648, 323] width 210 height 21
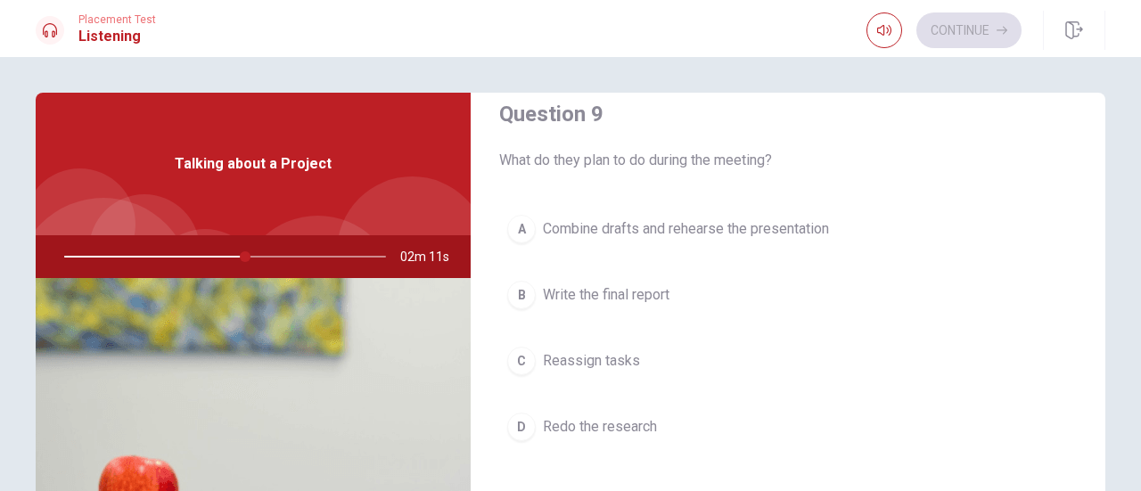
scroll to position [1426, 0]
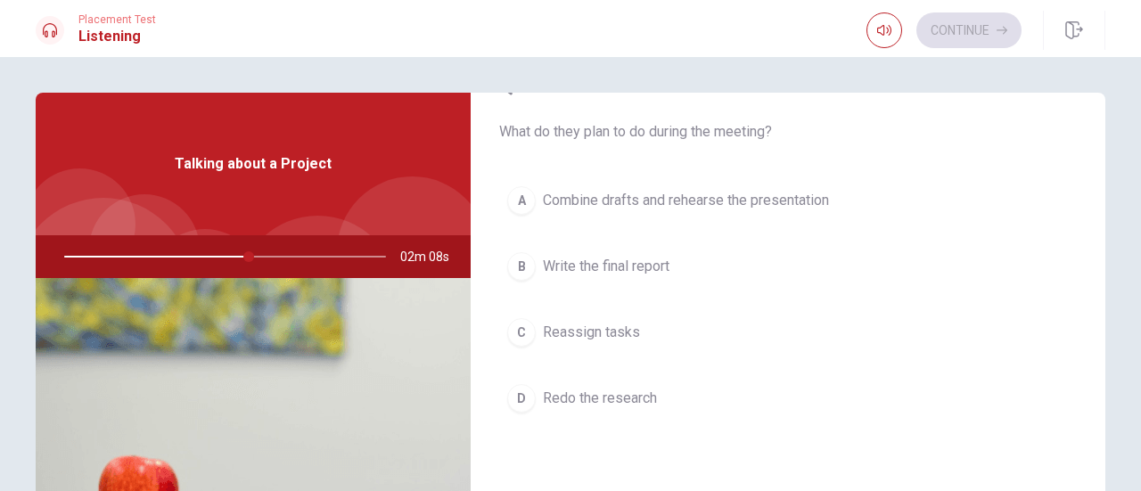
click at [747, 193] on span "Combine drafts and rehearse the presentation" at bounding box center [686, 200] width 286 height 21
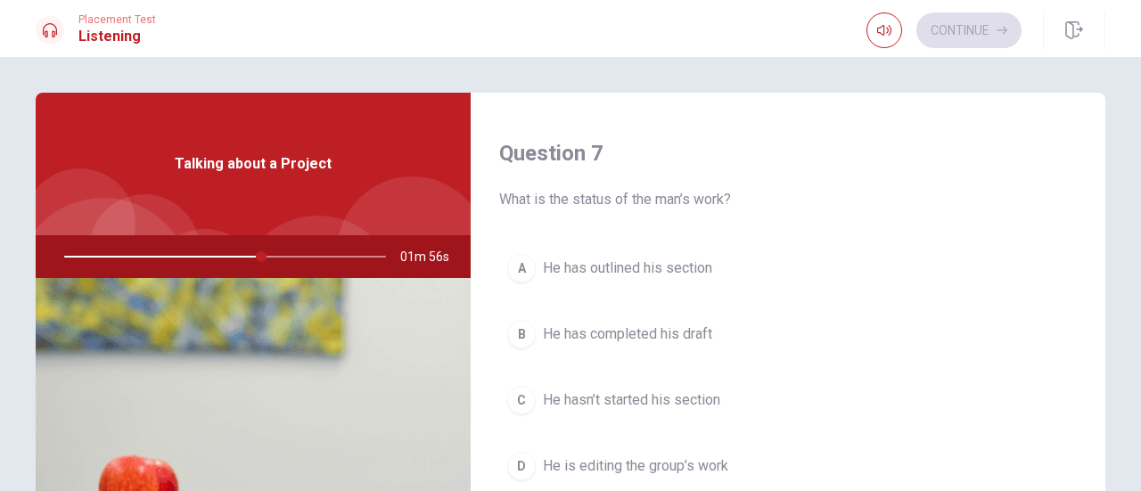
scroll to position [535, 0]
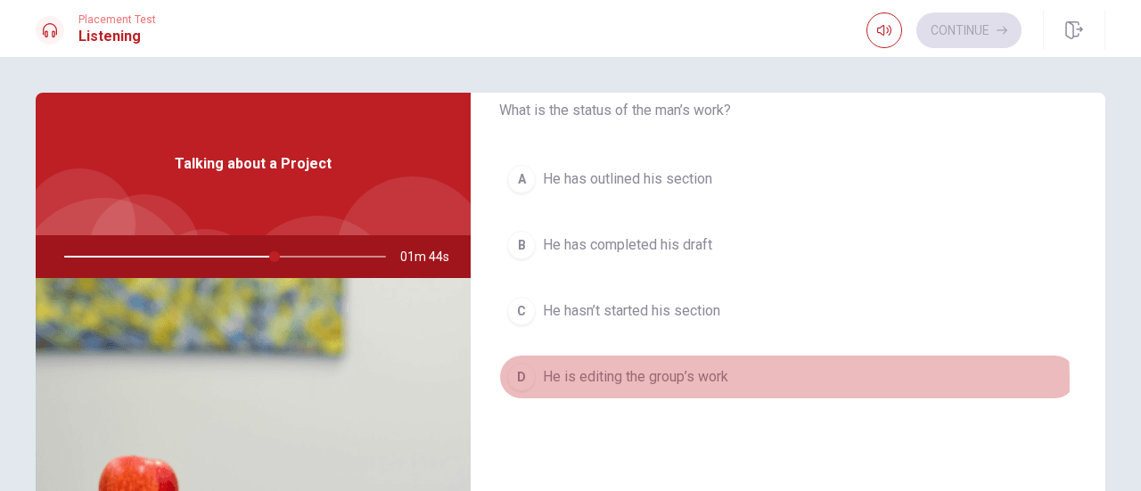
click at [669, 377] on span "He is editing the group’s work" at bounding box center [635, 376] width 185 height 21
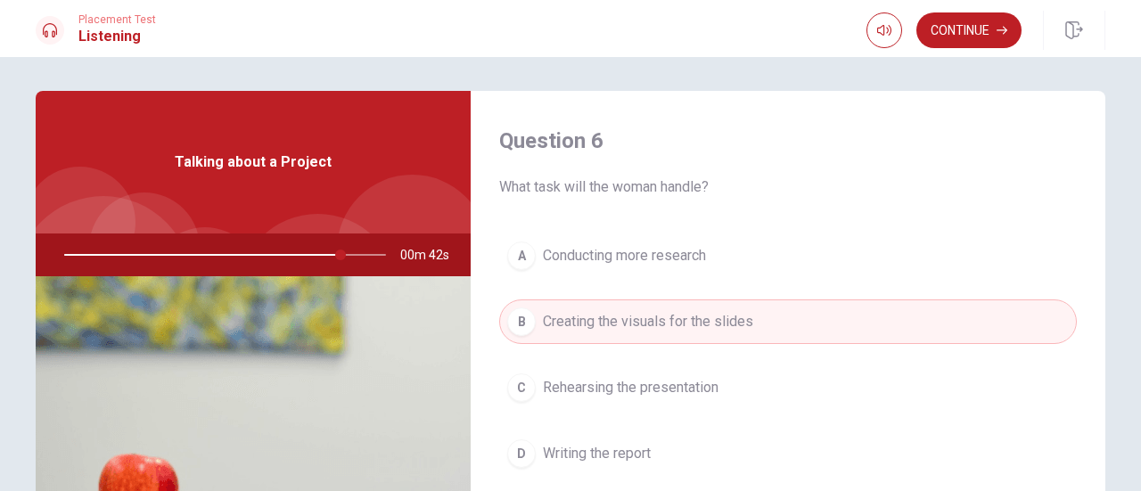
scroll to position [0, 0]
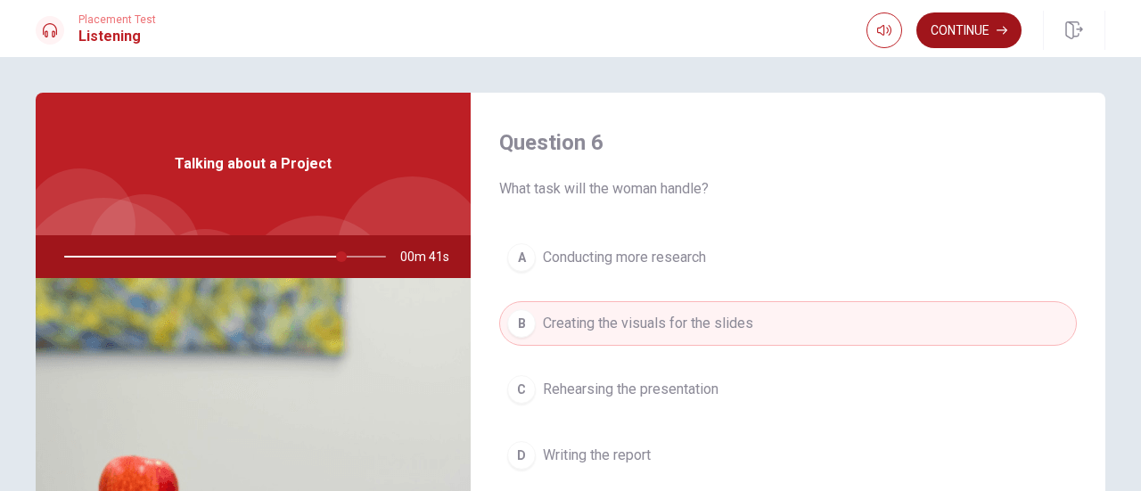
click at [959, 26] on button "Continue" at bounding box center [968, 30] width 105 height 36
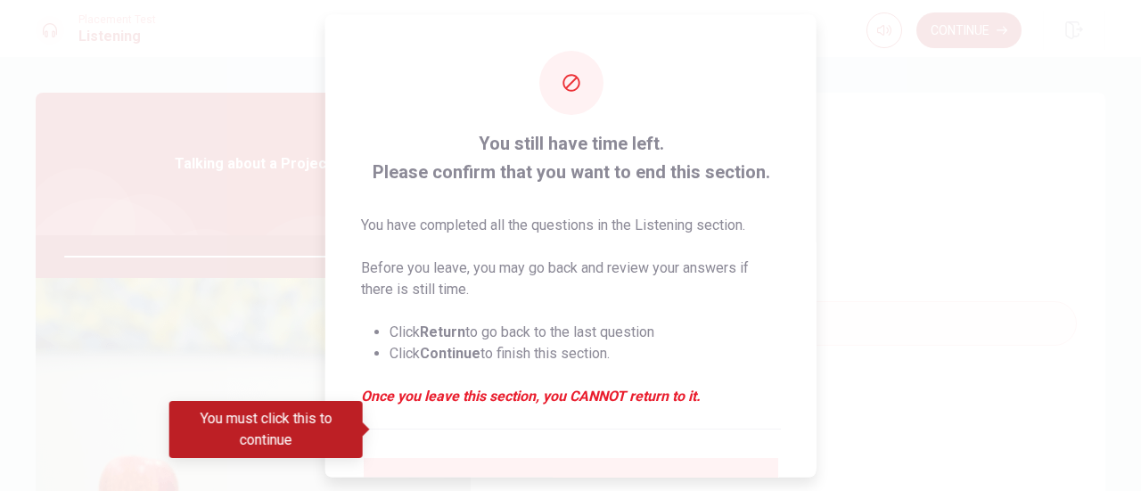
scroll to position [173, 0]
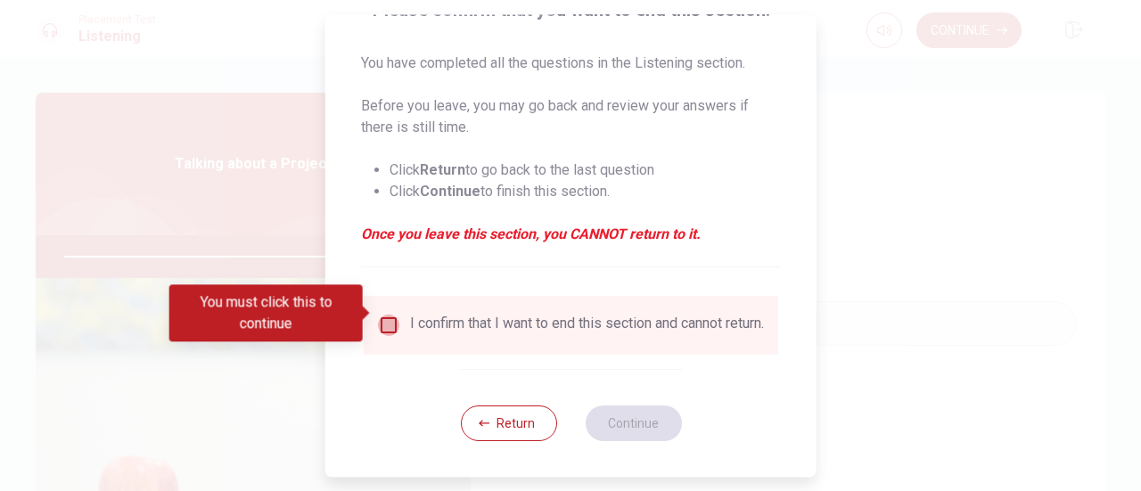
click at [378, 315] on input "You must click this to continue" at bounding box center [388, 325] width 21 height 21
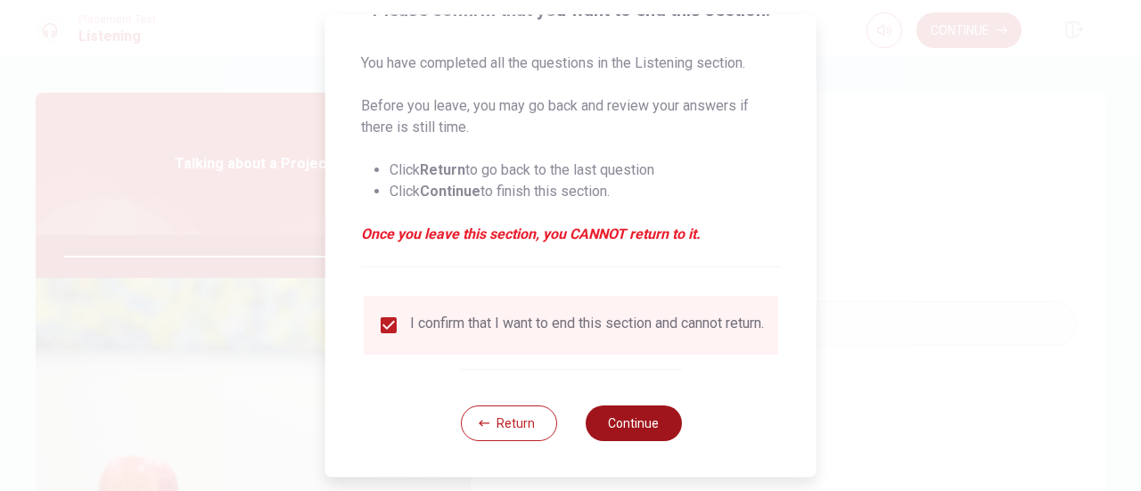
click at [626, 418] on button "Continue" at bounding box center [633, 424] width 96 height 36
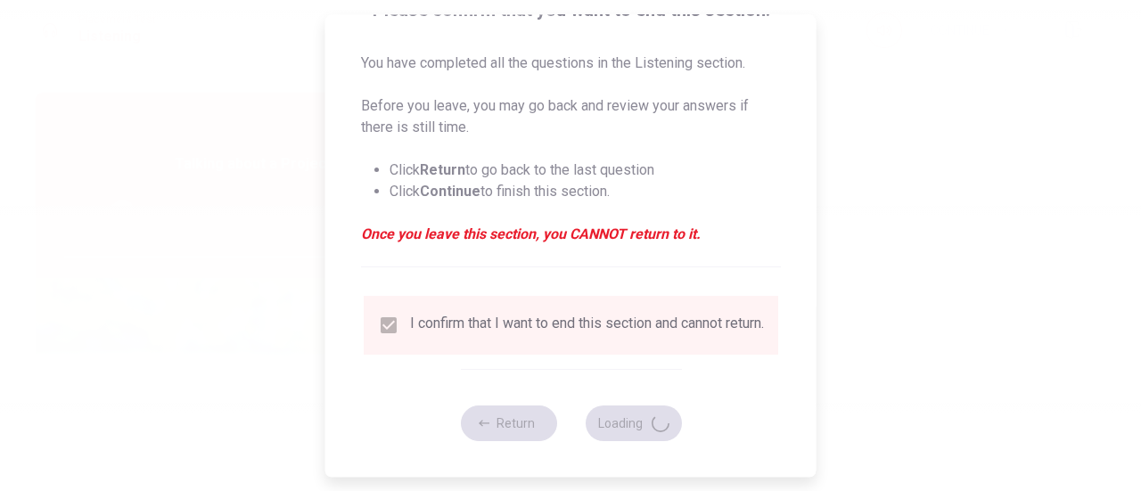
type input "88"
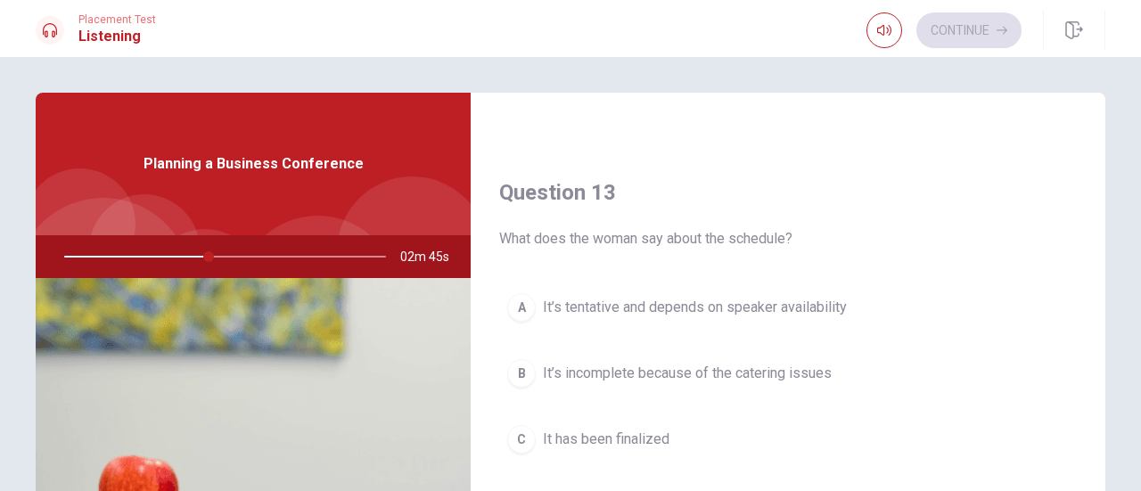
scroll to position [891, 0]
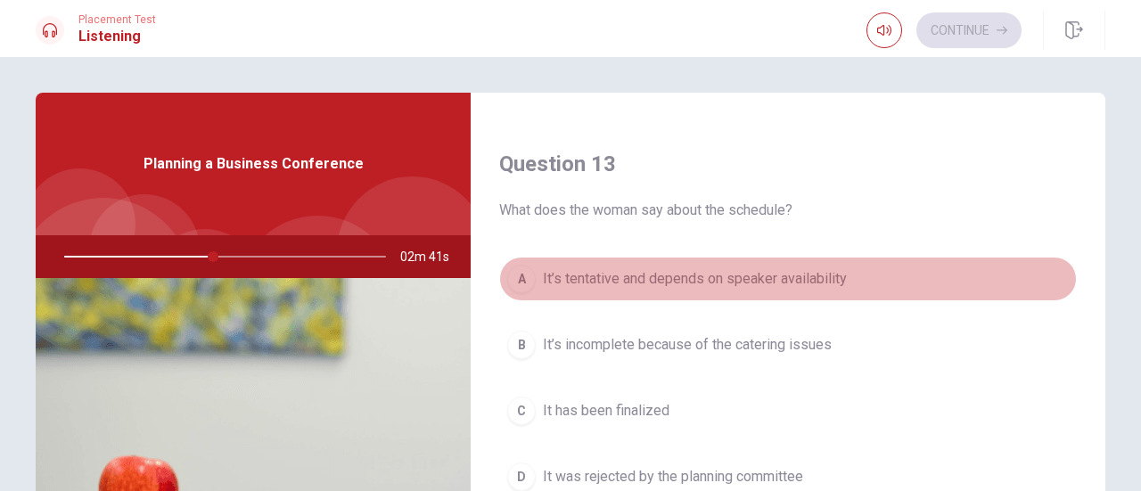
click at [786, 268] on span "It’s tentative and depends on speaker availability" at bounding box center [695, 278] width 304 height 21
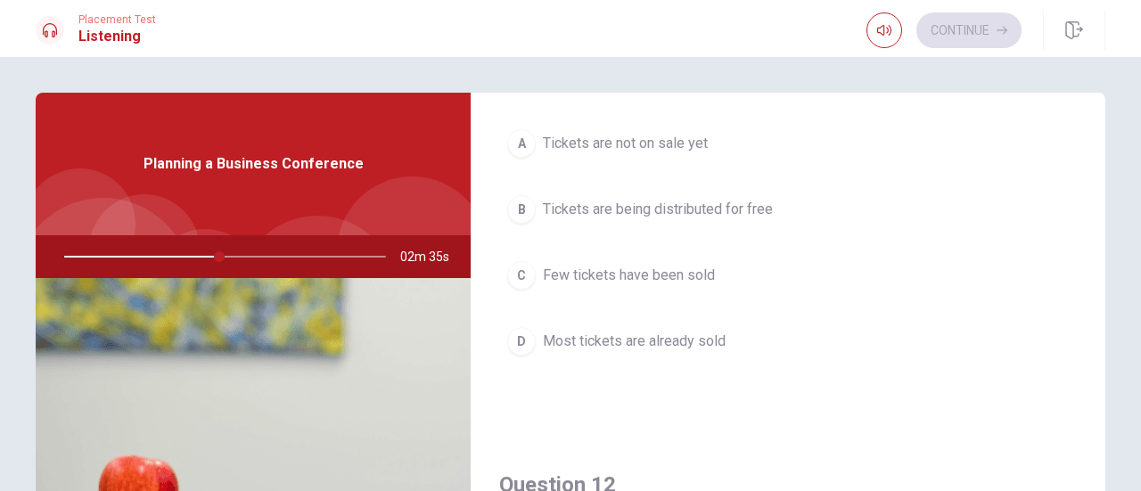
scroll to position [446, 0]
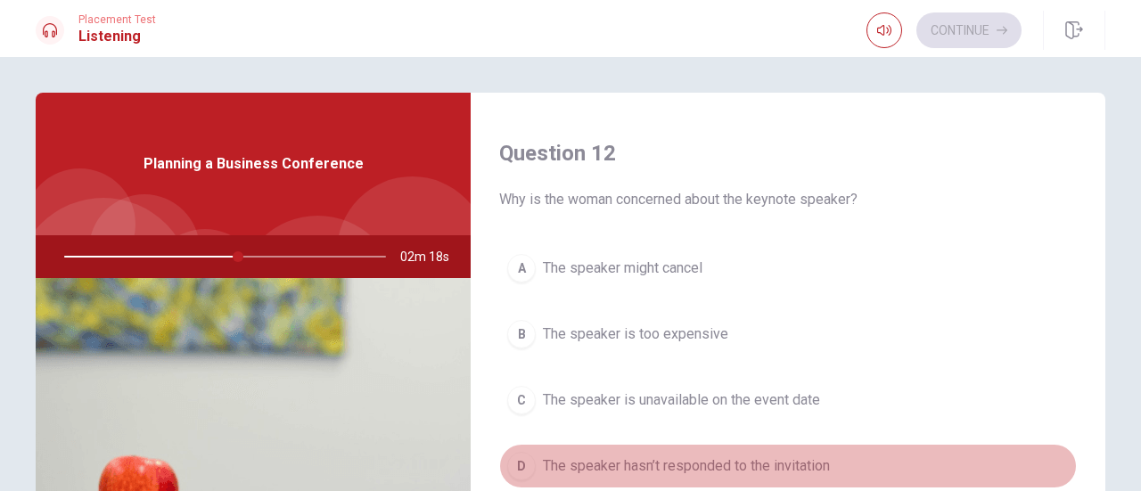
click at [787, 456] on span "The speaker hasn’t responded to the invitation" at bounding box center [686, 466] width 287 height 21
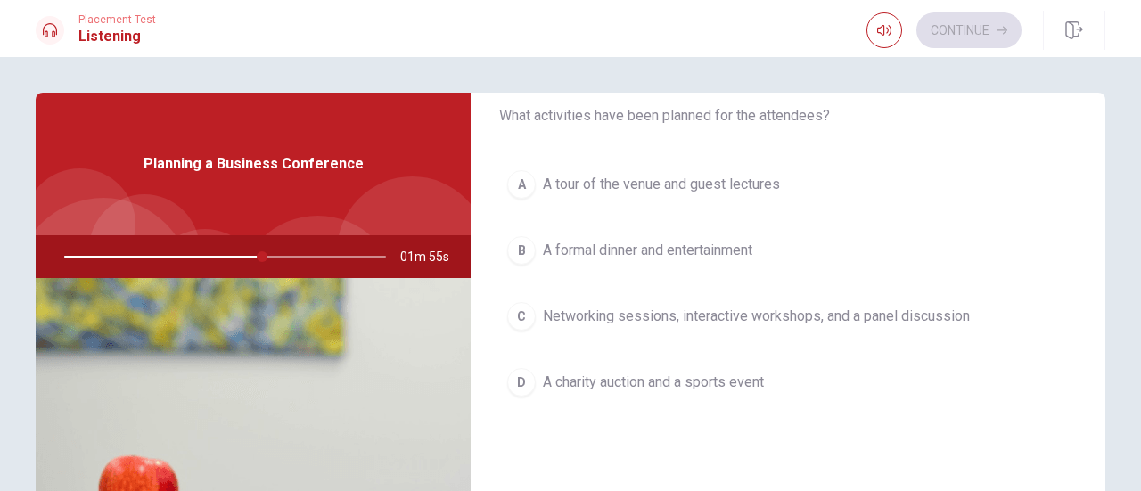
scroll to position [1426, 0]
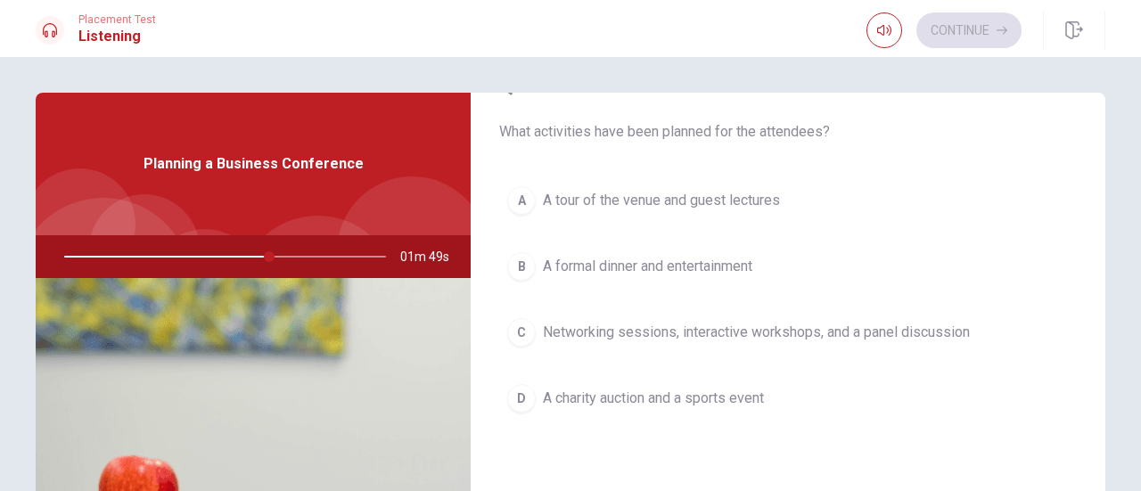
click at [881, 322] on span "Networking sessions, interactive workshops, and a panel discussion" at bounding box center [756, 332] width 427 height 21
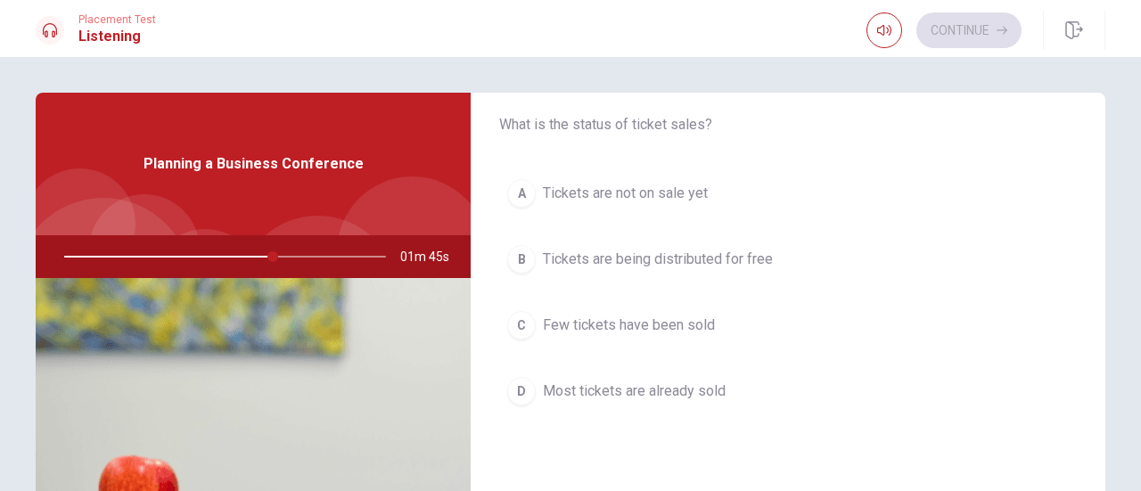
scroll to position [0, 0]
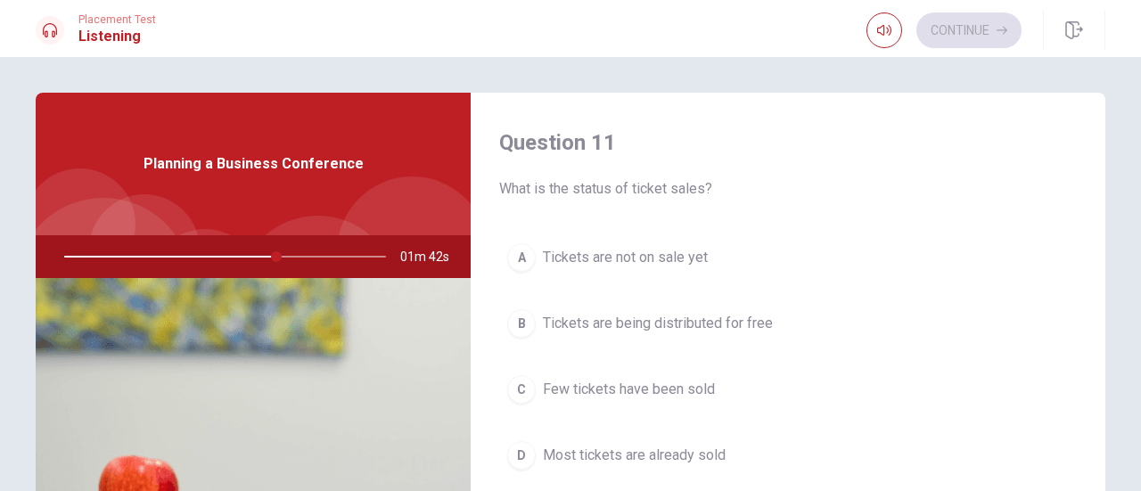
click at [644, 454] on span "Most tickets are already sold" at bounding box center [634, 455] width 183 height 21
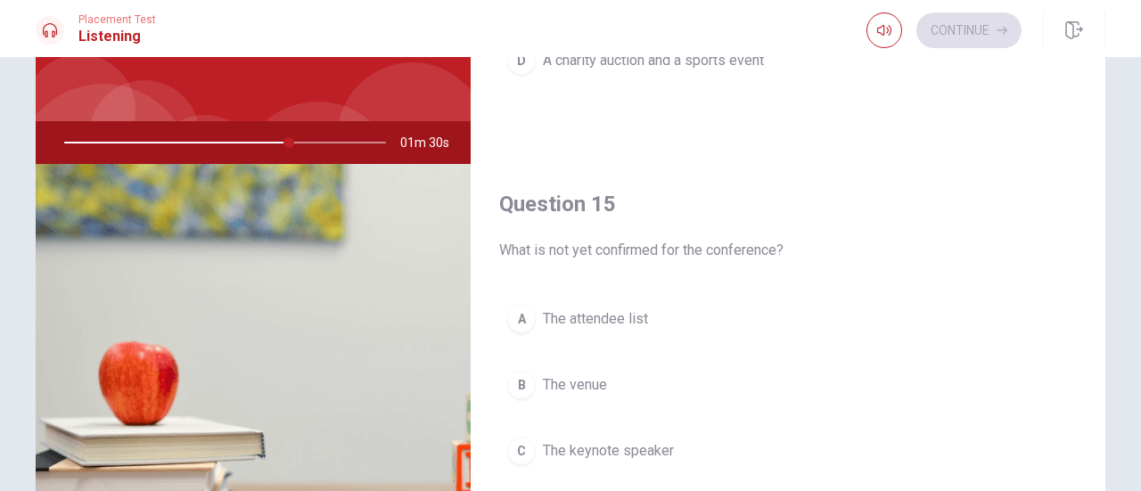
scroll to position [178, 0]
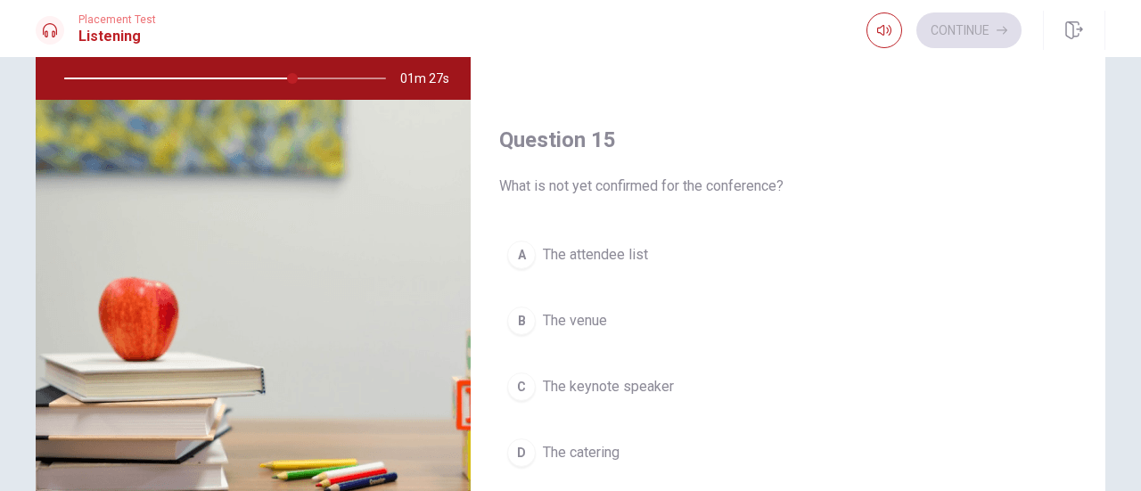
drag, startPoint x: 631, startPoint y: 377, endPoint x: 831, endPoint y: 393, distance: 200.3
click at [631, 377] on span "The keynote speaker" at bounding box center [608, 386] width 131 height 21
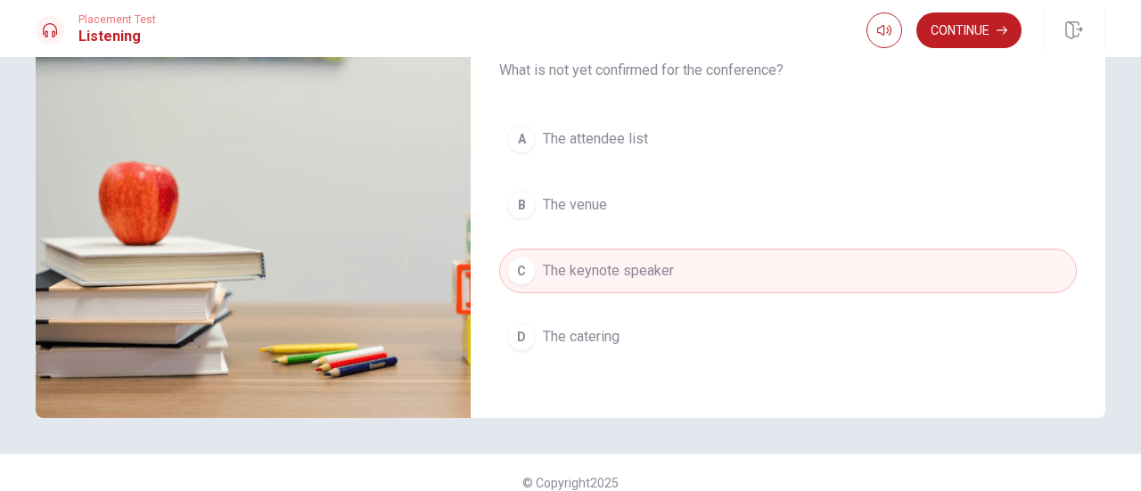
scroll to position [314, 0]
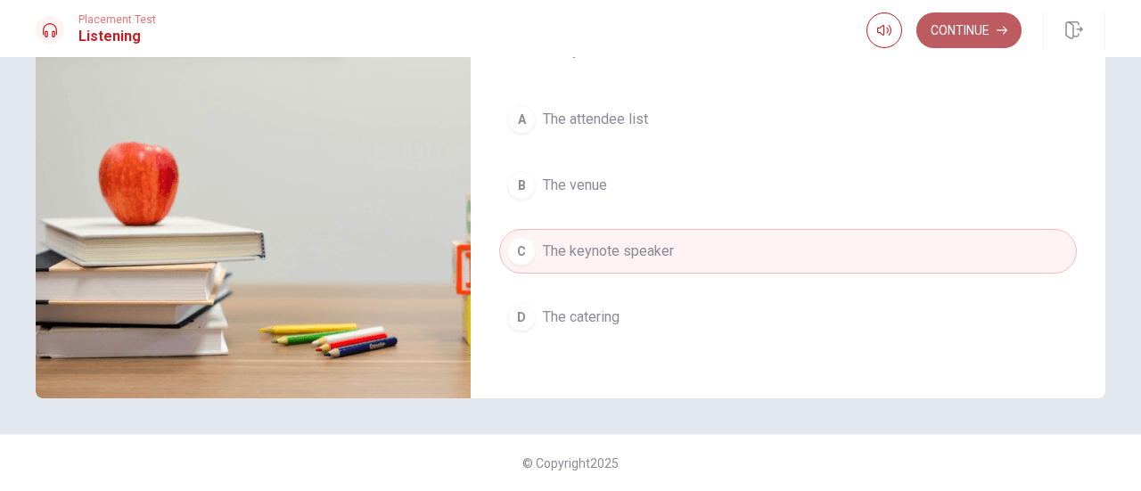
click at [963, 30] on button "Continue" at bounding box center [968, 30] width 105 height 36
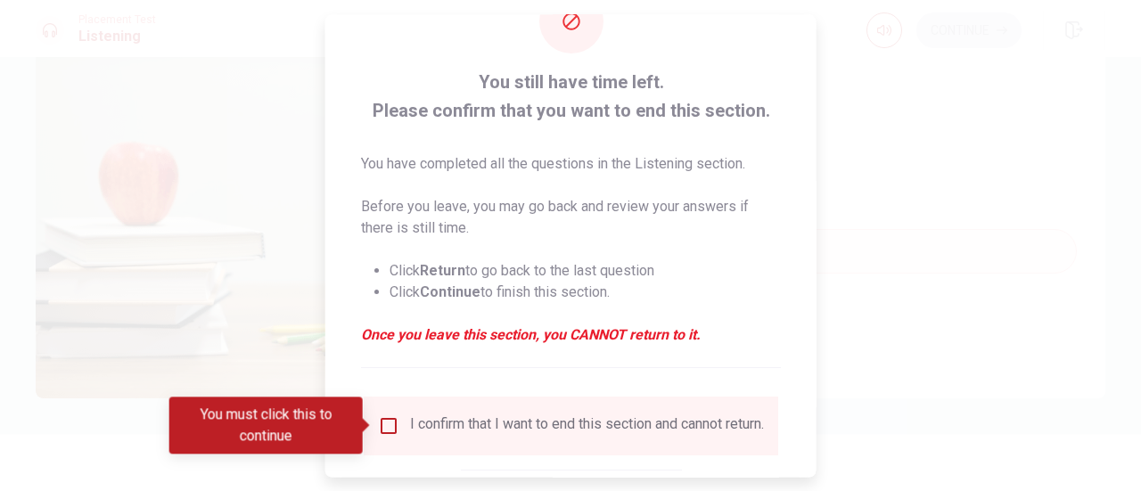
scroll to position [89, 0]
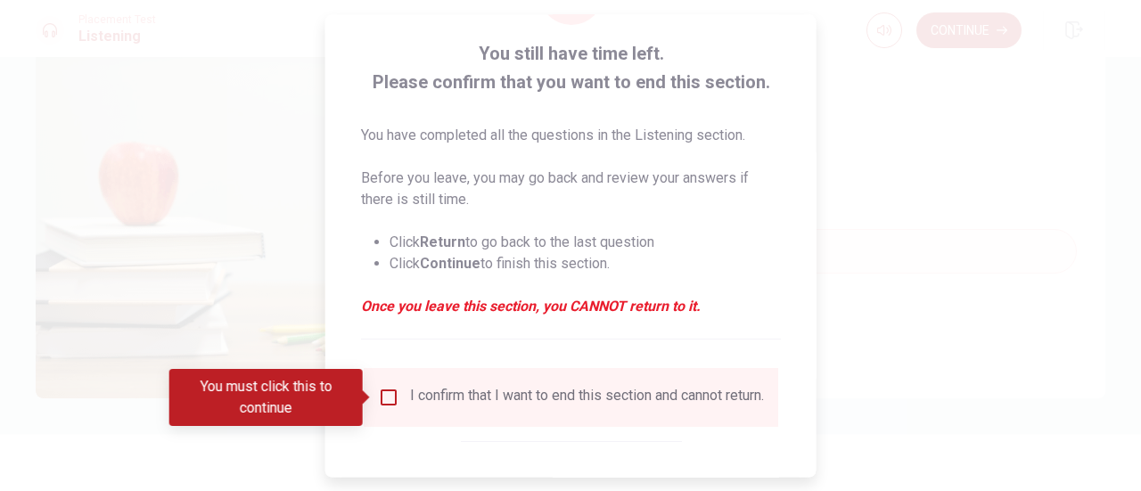
click at [390, 382] on div "I confirm that I want to end this section and cannot return." at bounding box center [571, 397] width 415 height 59
click at [380, 395] on input "You must click this to continue" at bounding box center [388, 397] width 21 height 21
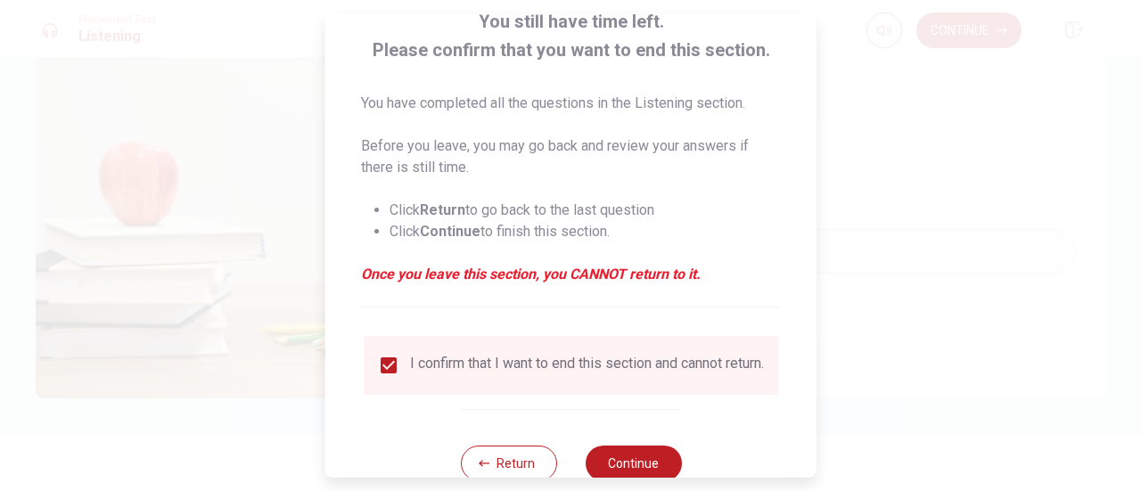
scroll to position [173, 0]
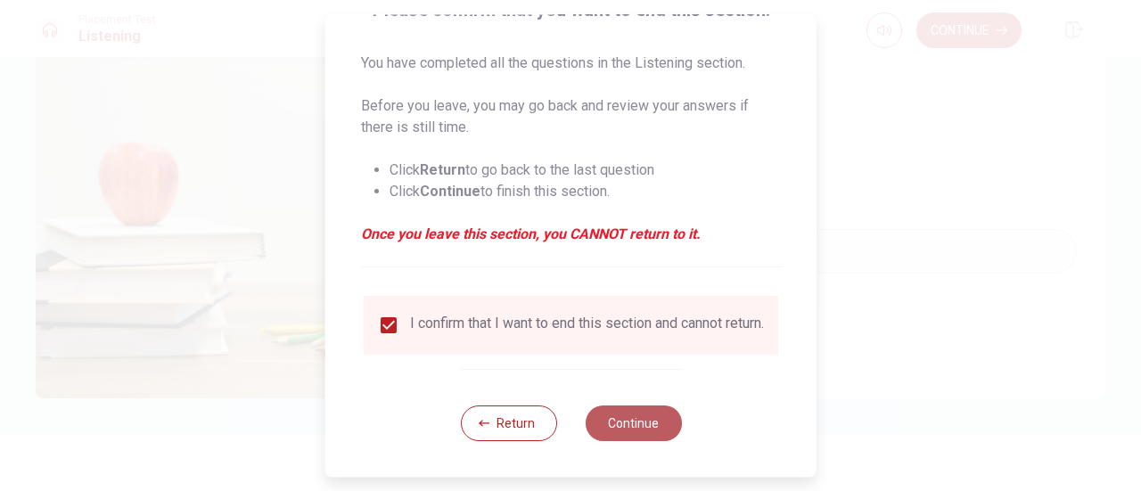
click at [644, 426] on button "Continue" at bounding box center [633, 424] width 96 height 36
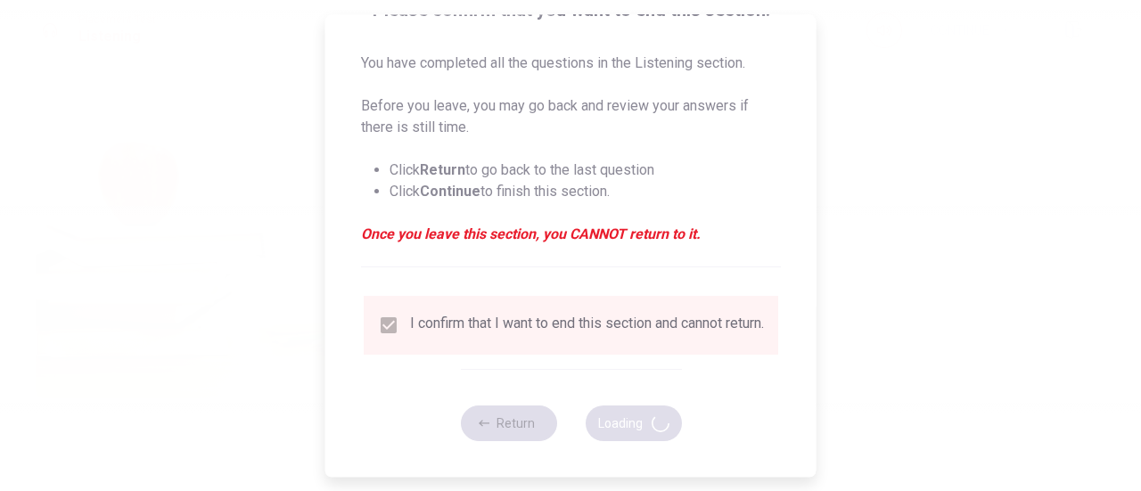
type input "74"
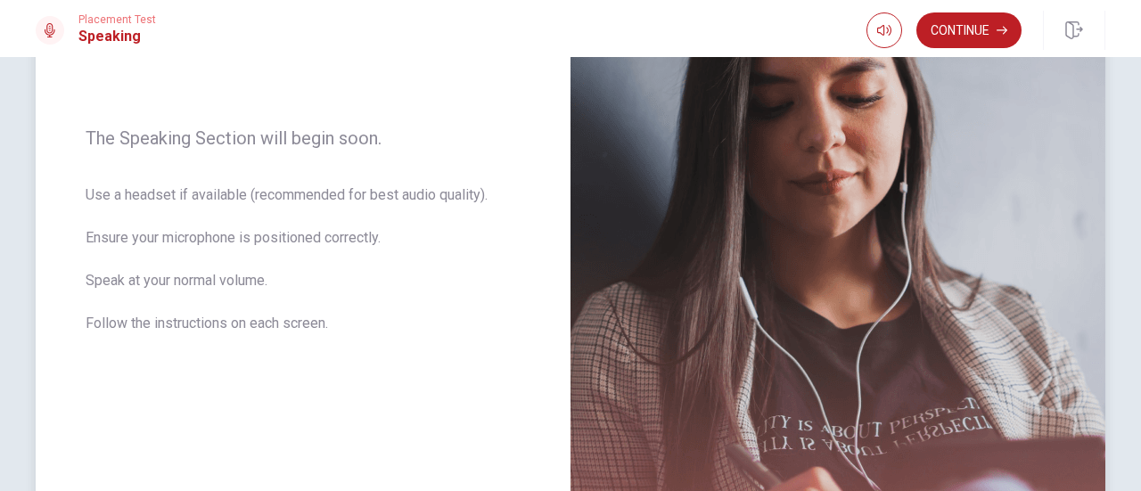
scroll to position [25, 0]
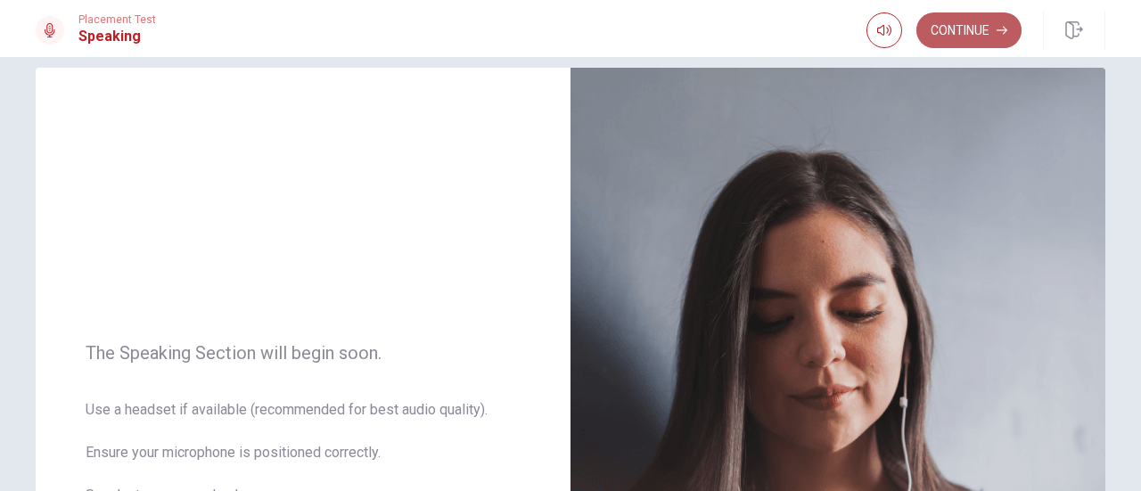
click at [989, 29] on button "Continue" at bounding box center [968, 30] width 105 height 36
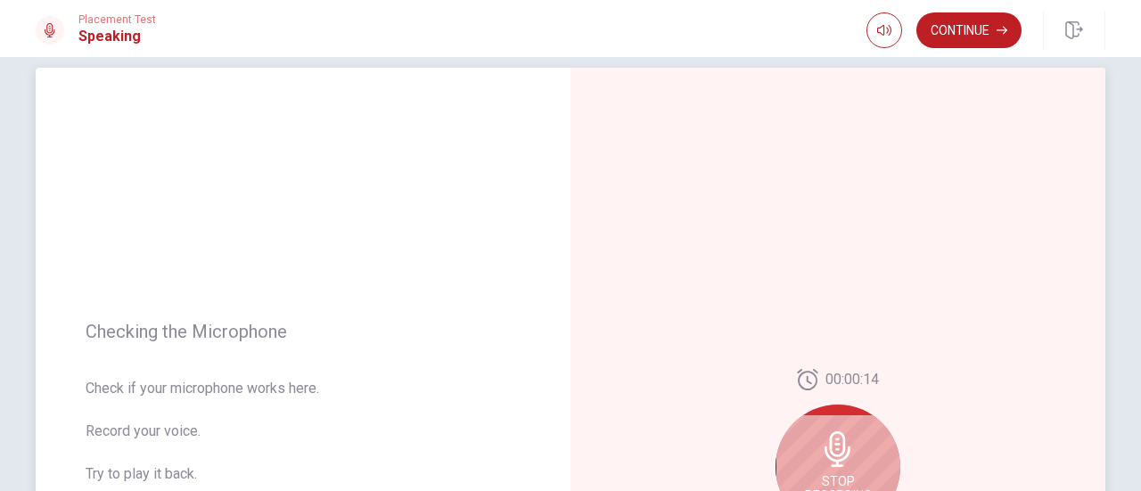
scroll to position [114, 0]
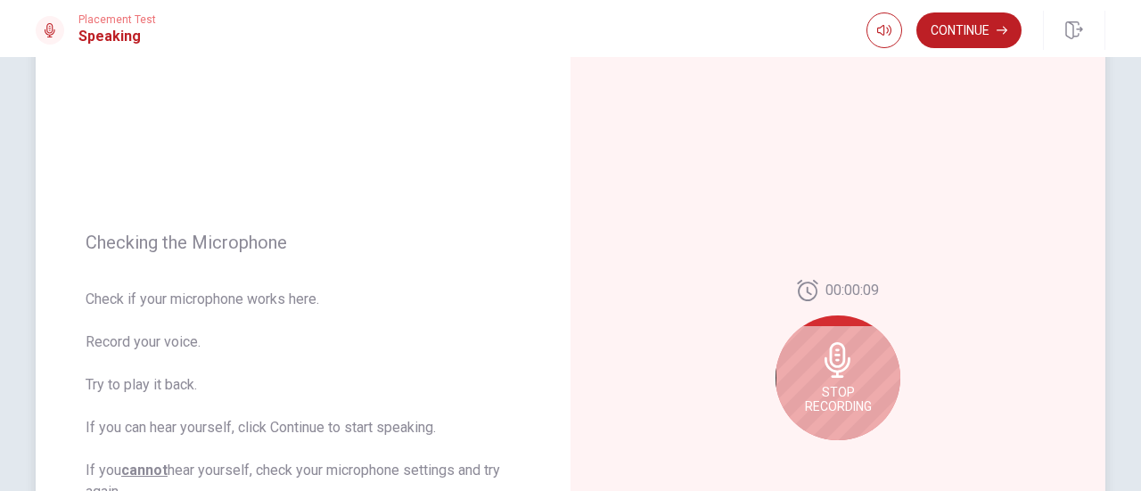
click at [833, 357] on icon at bounding box center [838, 360] width 36 height 36
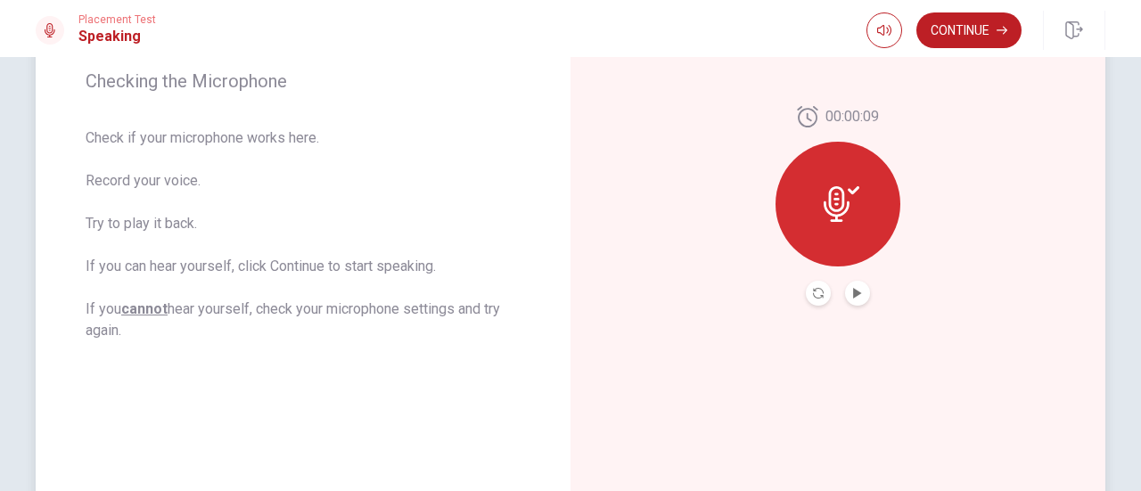
scroll to position [292, 0]
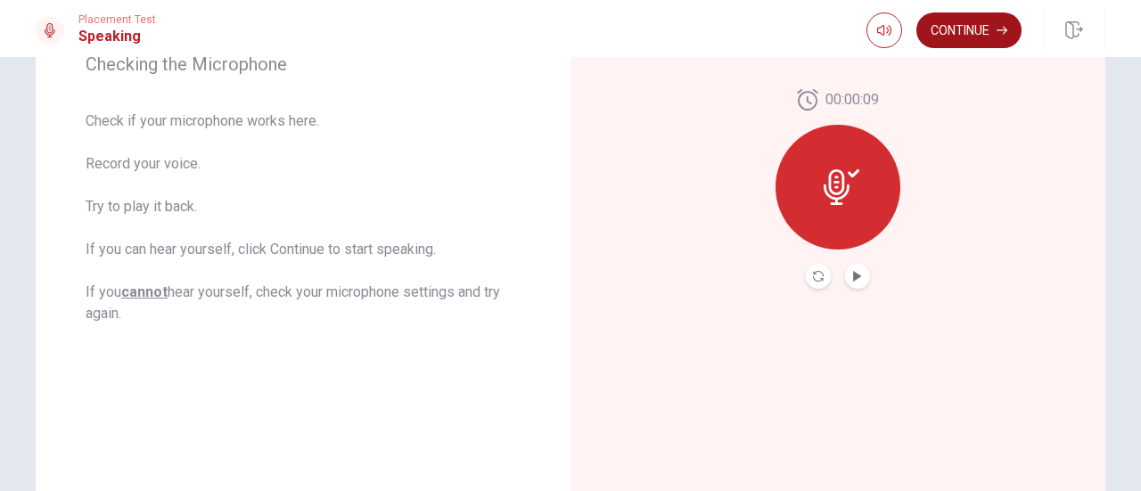
click at [982, 26] on button "Continue" at bounding box center [968, 30] width 105 height 36
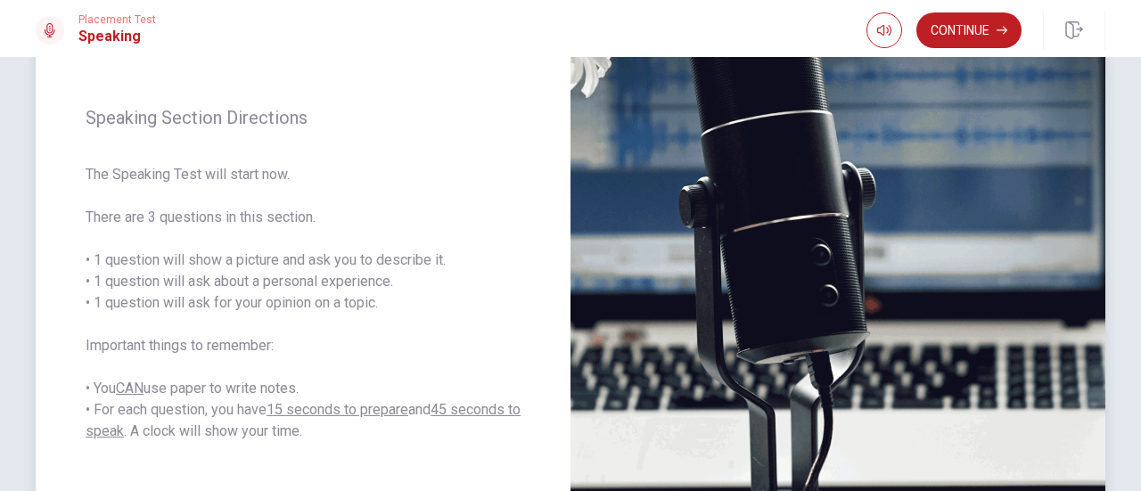
scroll to position [203, 0]
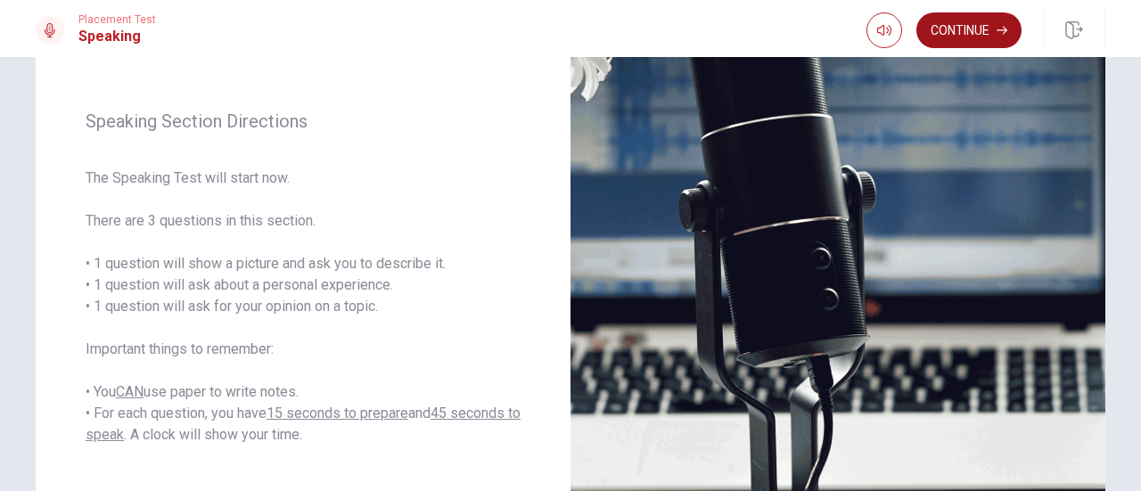
click at [965, 35] on button "Continue" at bounding box center [968, 30] width 105 height 36
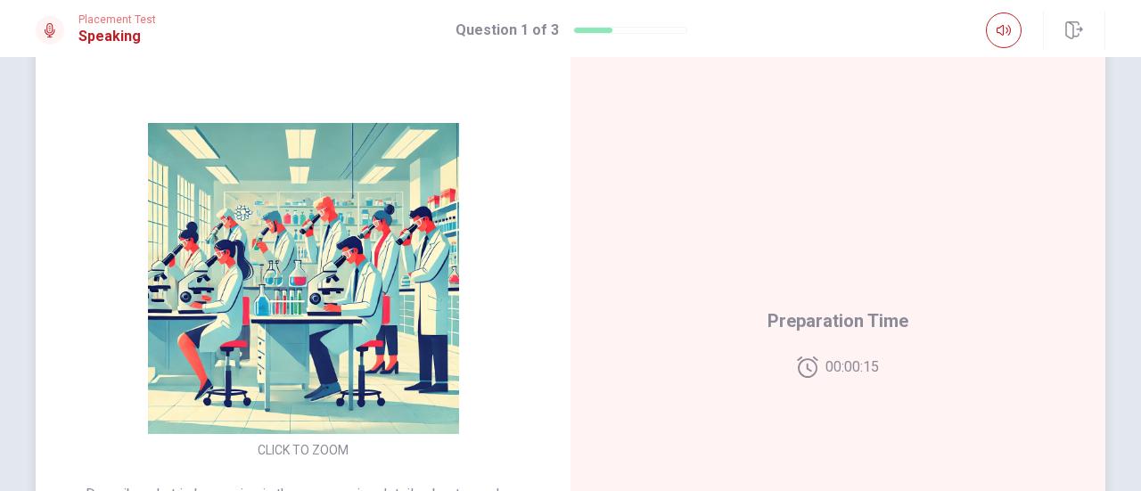
scroll to position [178, 0]
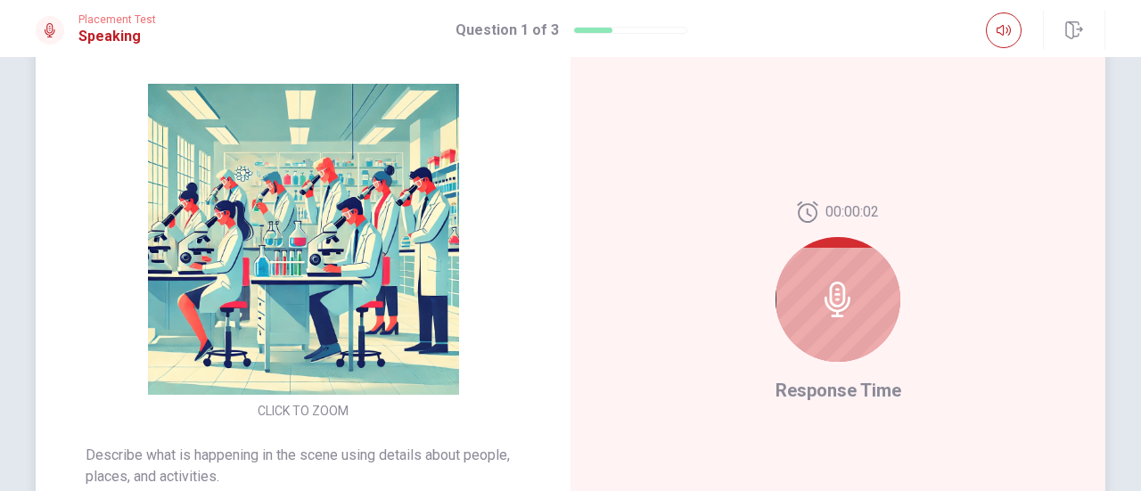
click at [831, 292] on icon at bounding box center [838, 300] width 36 height 36
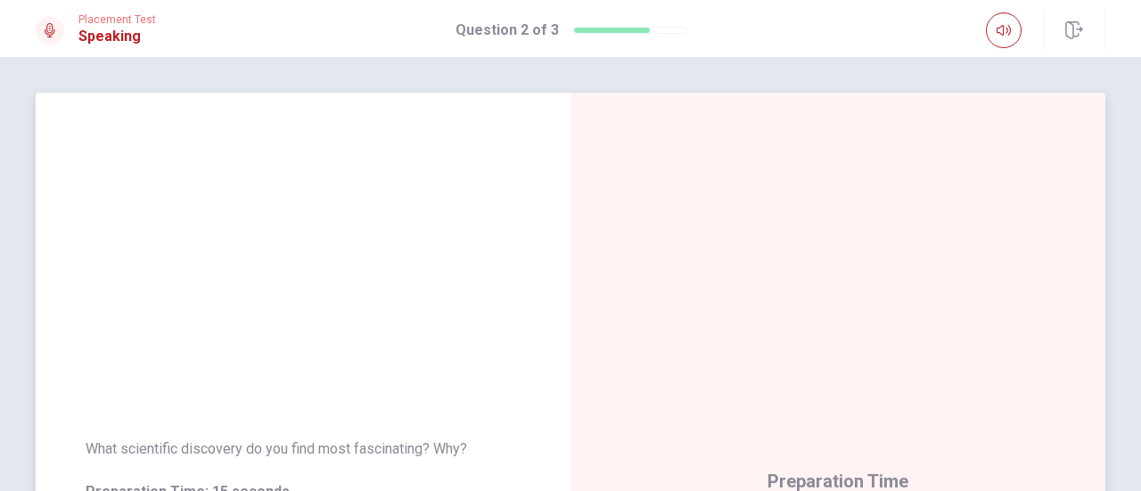
scroll to position [89, 0]
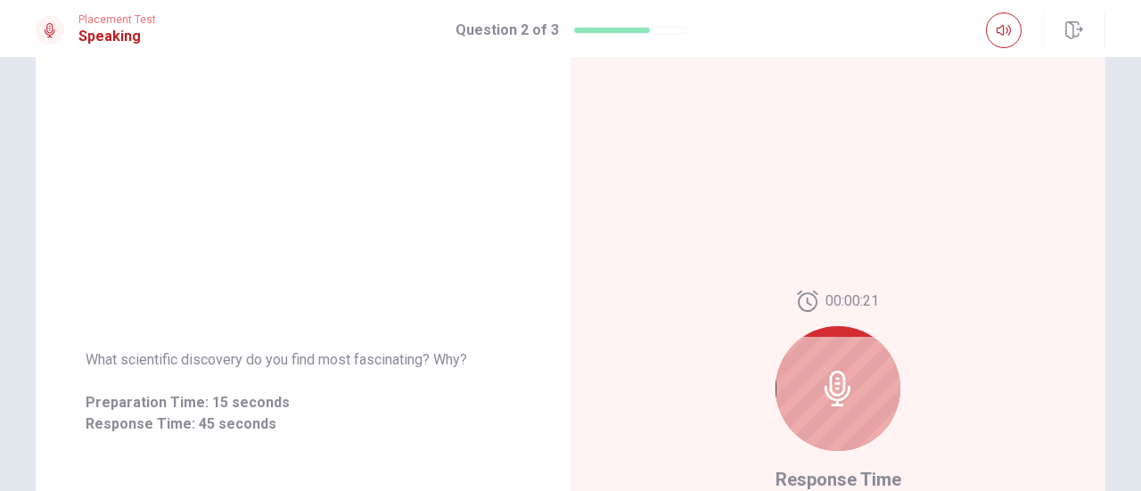
click at [843, 387] on icon at bounding box center [838, 389] width 36 height 36
click at [829, 385] on icon at bounding box center [838, 389] width 36 height 36
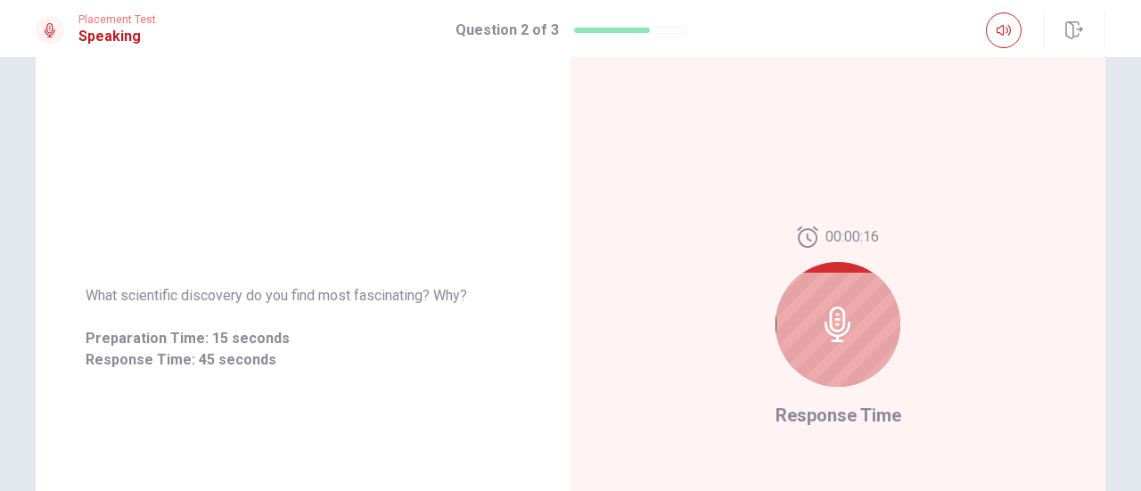
scroll to position [178, 0]
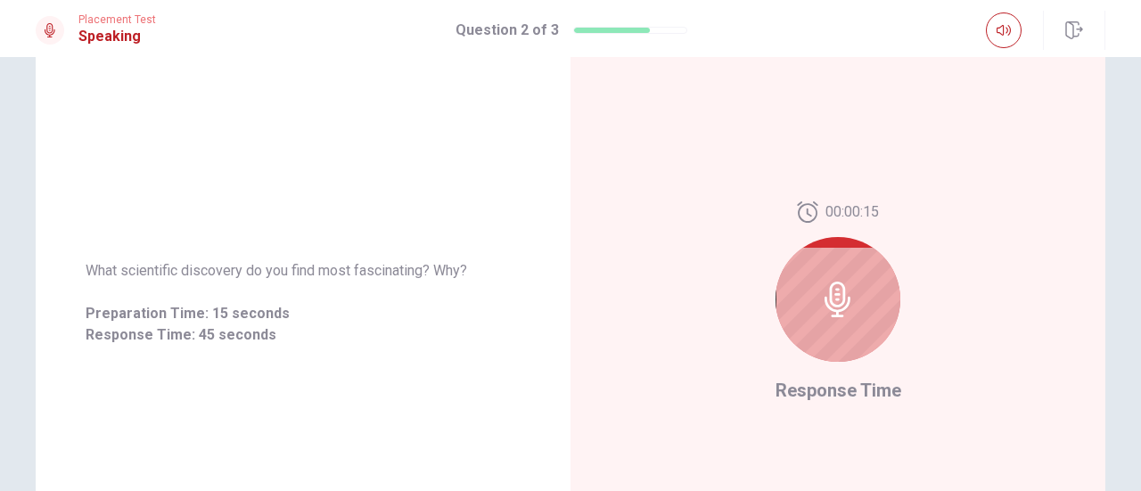
click at [841, 290] on icon at bounding box center [838, 300] width 36 height 36
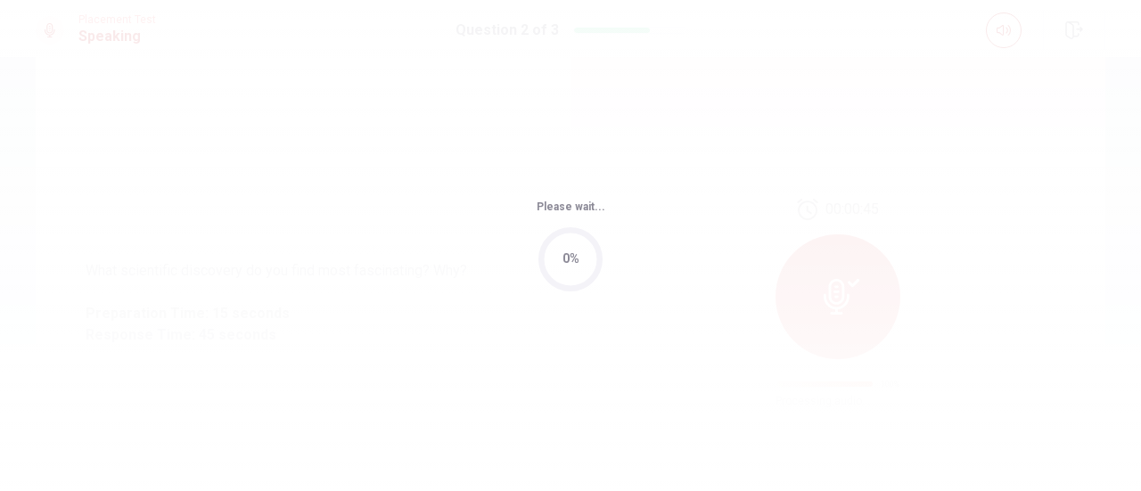
scroll to position [168, 0]
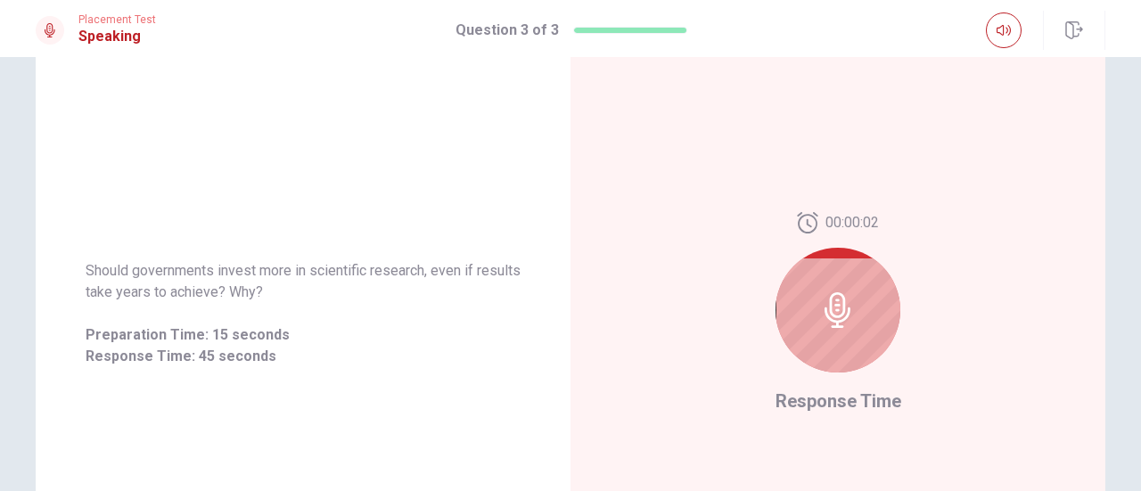
click at [858, 309] on div at bounding box center [838, 310] width 125 height 125
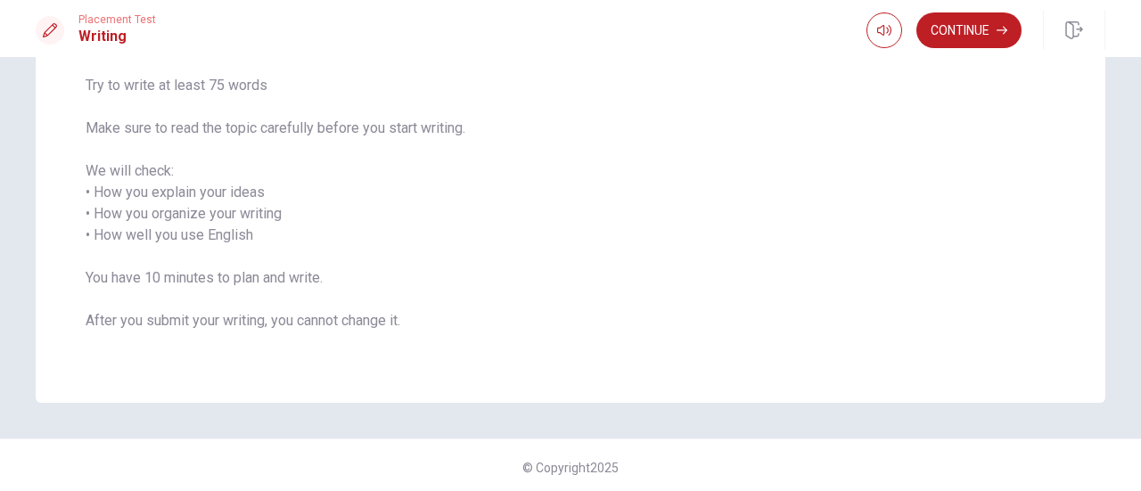
scroll to position [228, 0]
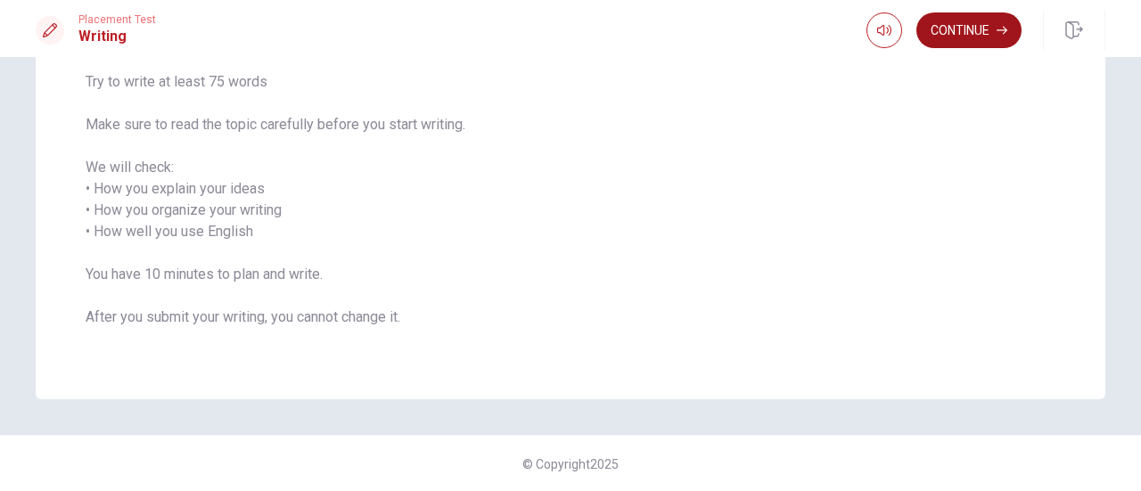
click at [957, 37] on button "Continue" at bounding box center [968, 30] width 105 height 36
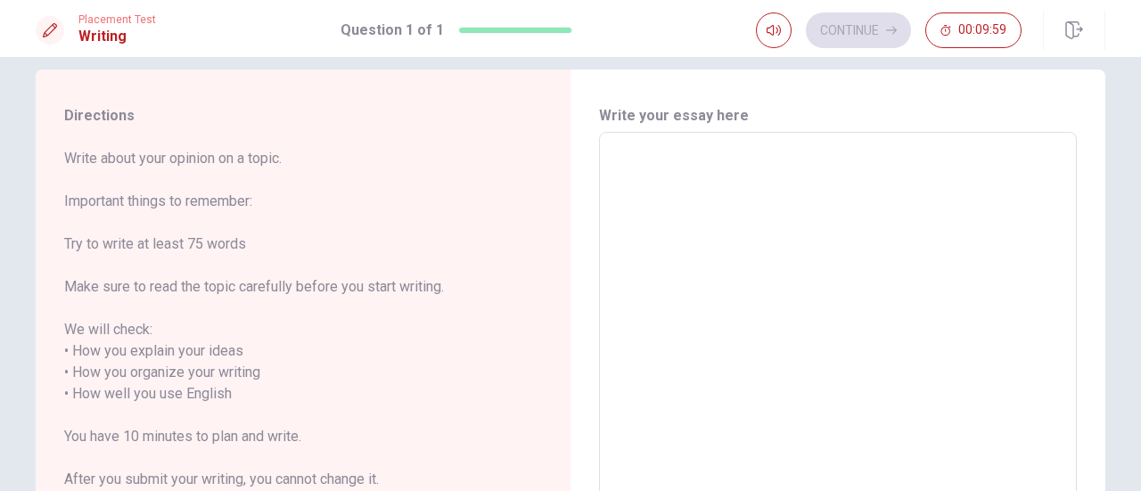
scroll to position [0, 0]
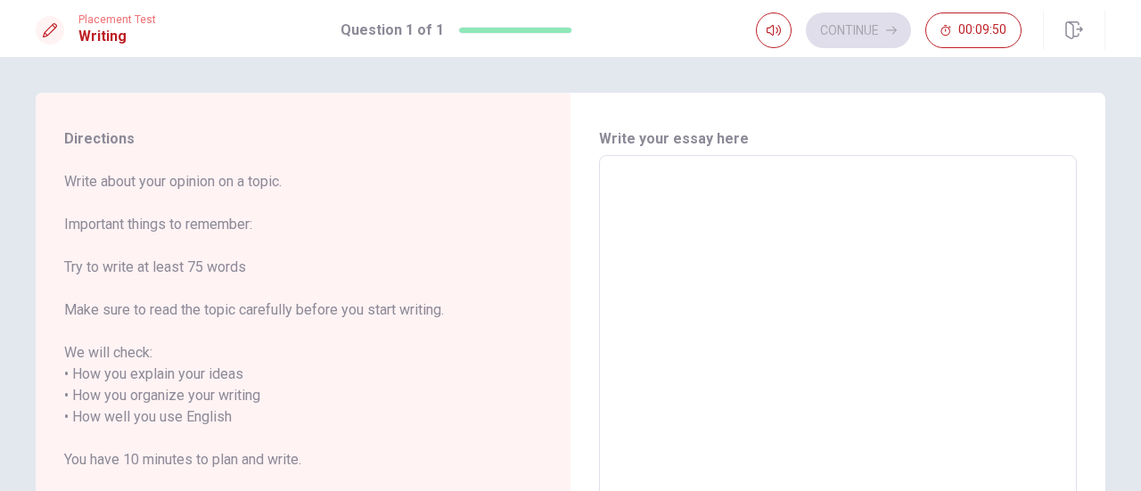
click at [627, 188] on textarea at bounding box center [838, 406] width 453 height 473
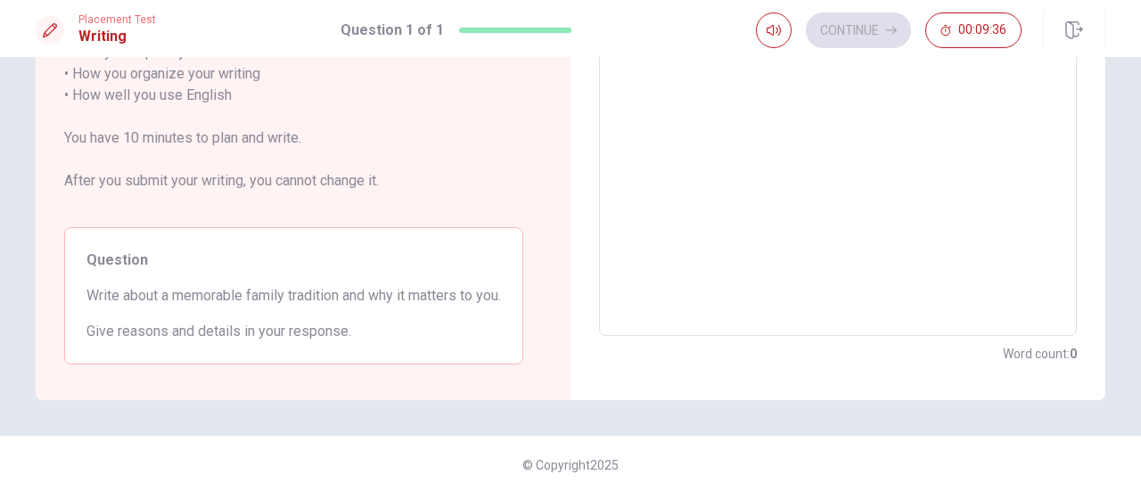
scroll to position [323, 0]
drag, startPoint x: 84, startPoint y: 293, endPoint x: 403, endPoint y: 327, distance: 320.9
click at [456, 340] on div "Question Write about a memorable family tradition and why it matters to you. Gi…" at bounding box center [293, 294] width 459 height 137
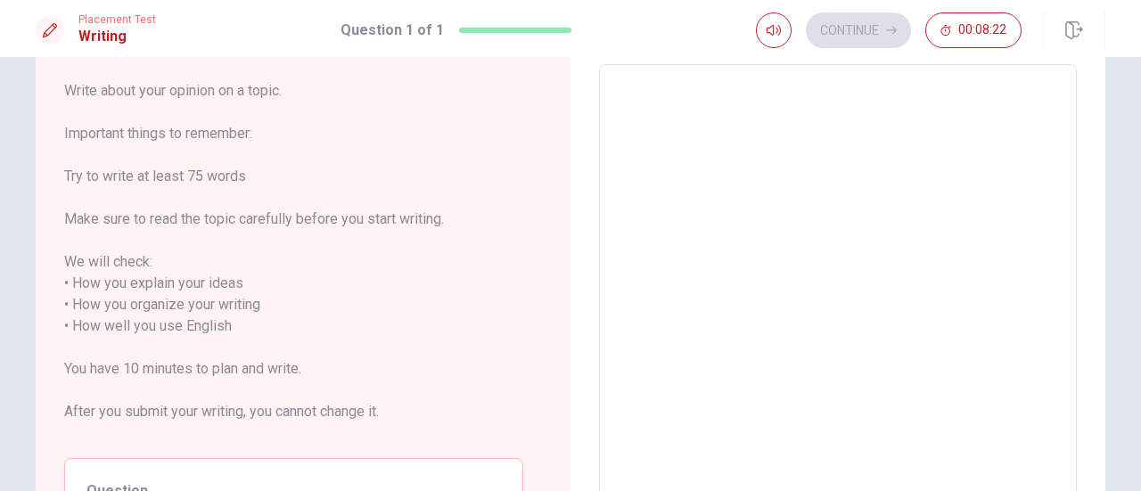
scroll to position [55, 0]
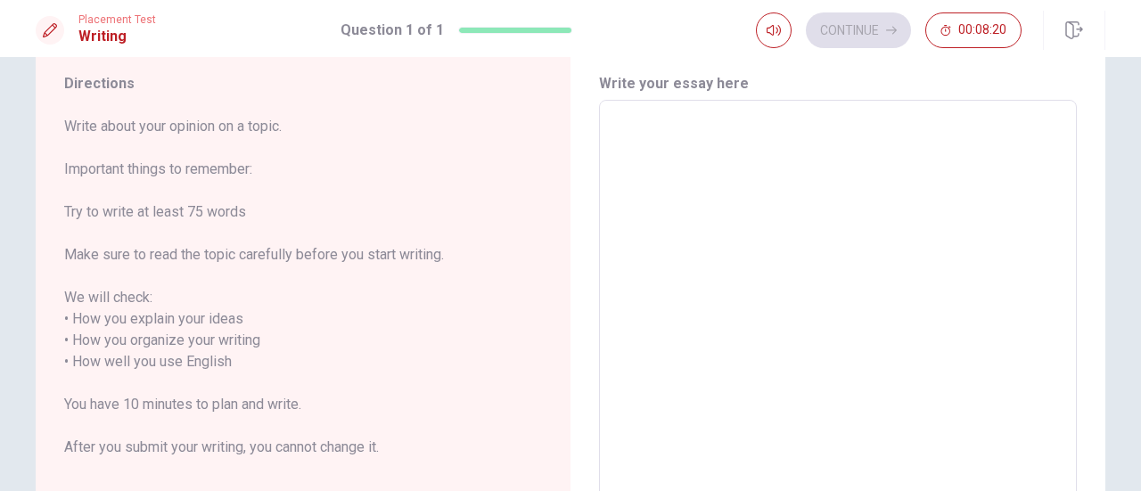
click at [613, 122] on textarea at bounding box center [838, 351] width 453 height 473
type textarea "O"
type textarea "x"
type textarea "On"
type textarea "x"
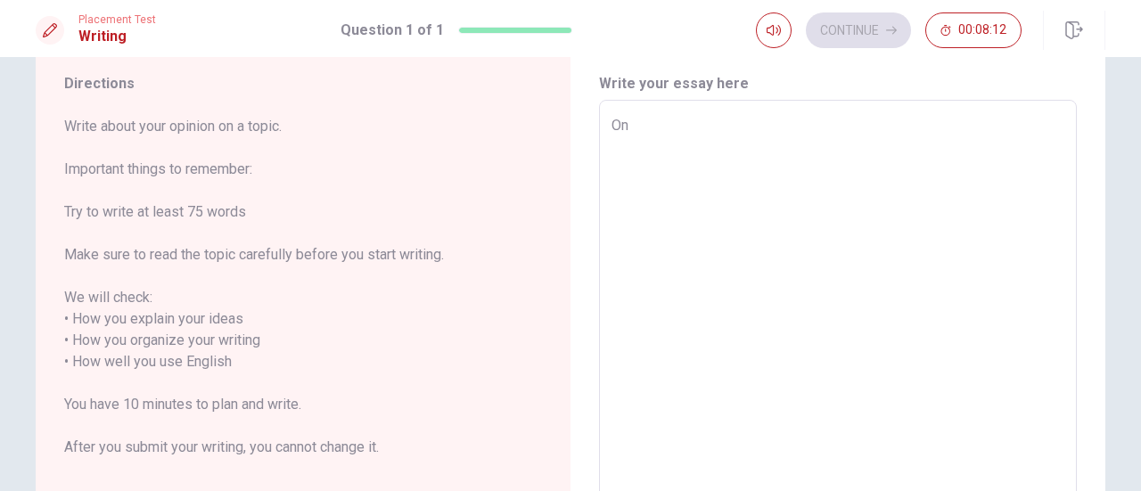
type textarea "One"
type textarea "x"
type textarea "O呢"
type textarea "x"
type textarea "O"
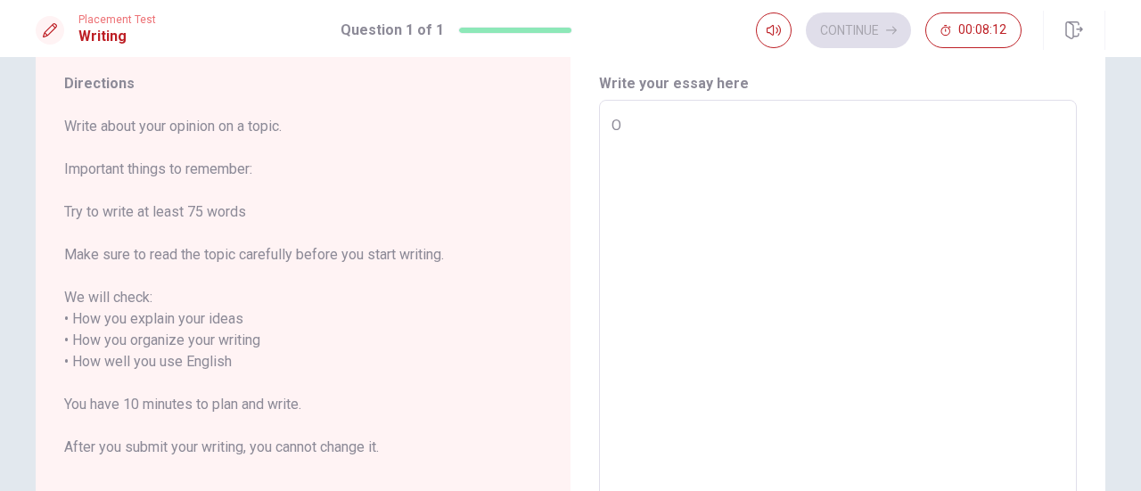
type textarea "x"
type textarea "On"
type textarea "x"
type textarea "One"
type textarea "x"
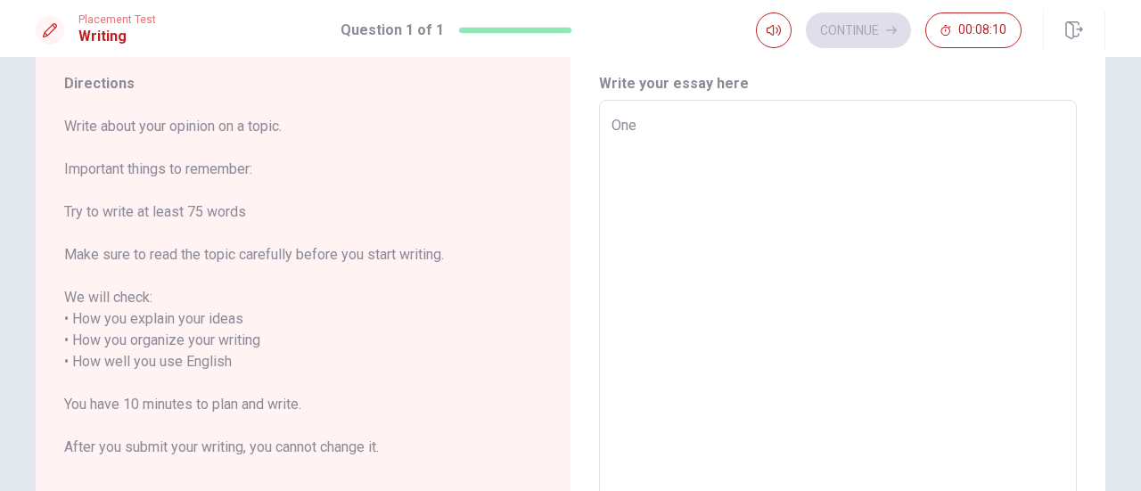
type textarea "One"
type textarea "x"
type textarea "One o"
type textarea "x"
type textarea "One of"
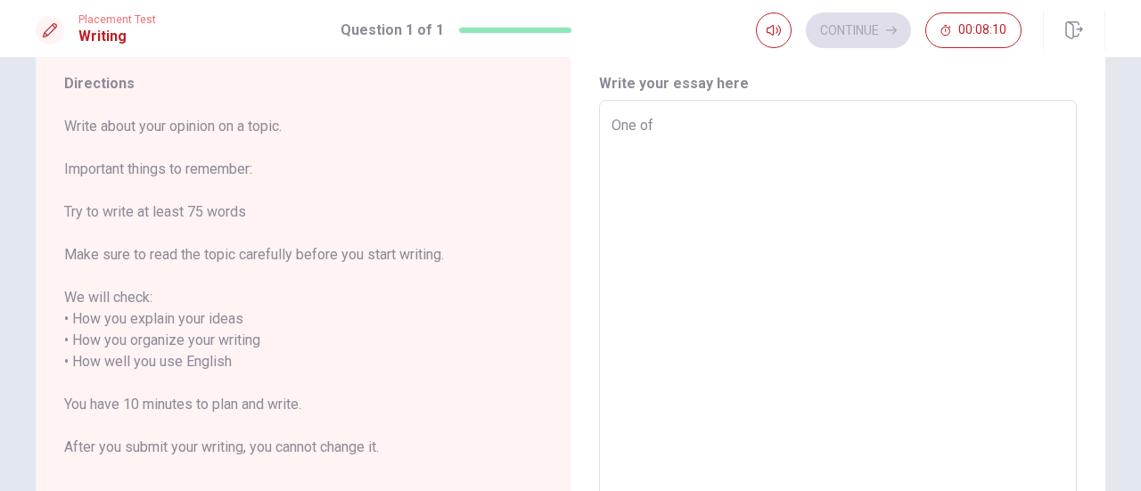
type textarea "x"
type textarea "One of"
type textarea "x"
type textarea "One of t"
type textarea "x"
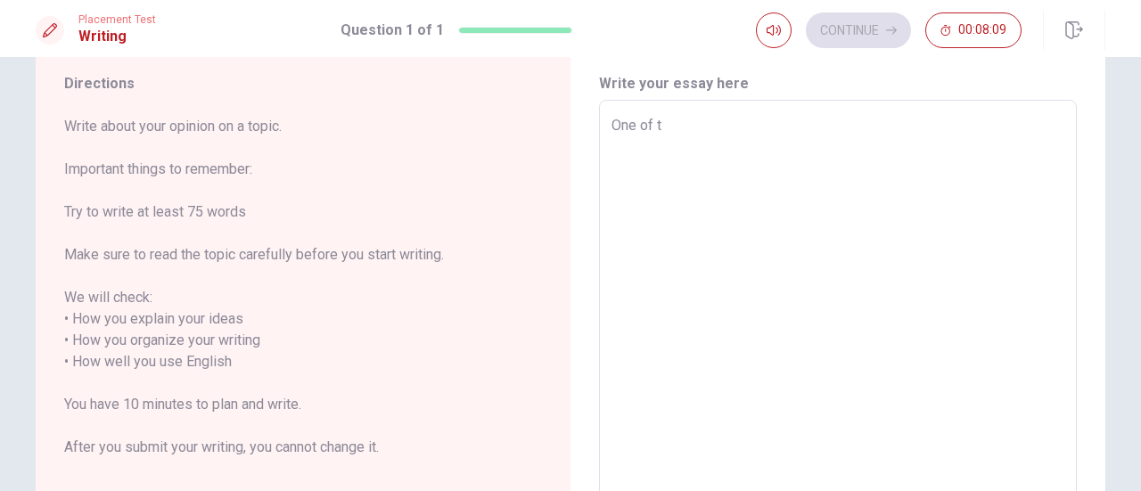
type textarea "One of th"
type textarea "x"
type textarea "One of the"
type textarea "x"
type textarea "One of the"
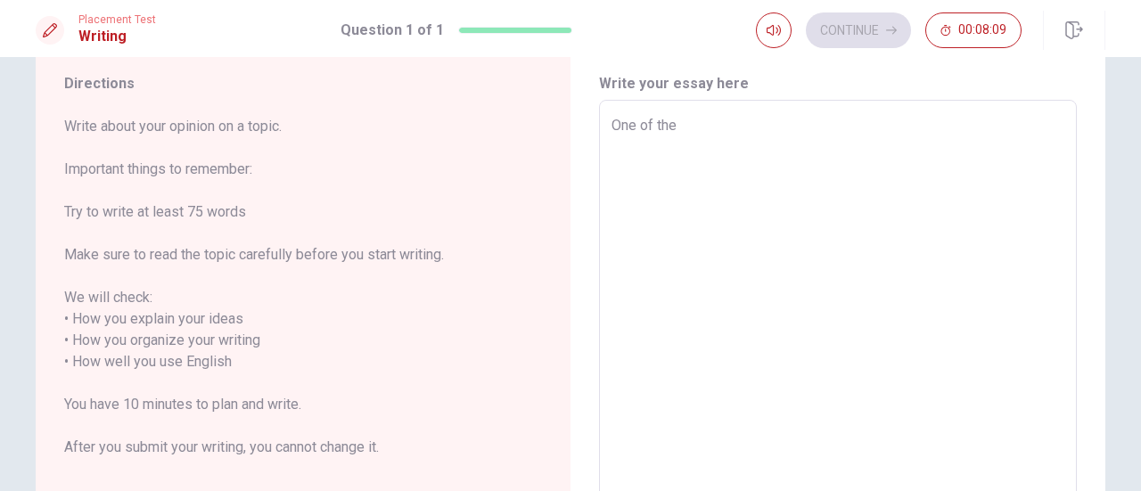
type textarea "x"
type textarea "One of the m"
type textarea "x"
type textarea "One of the mo"
type textarea "x"
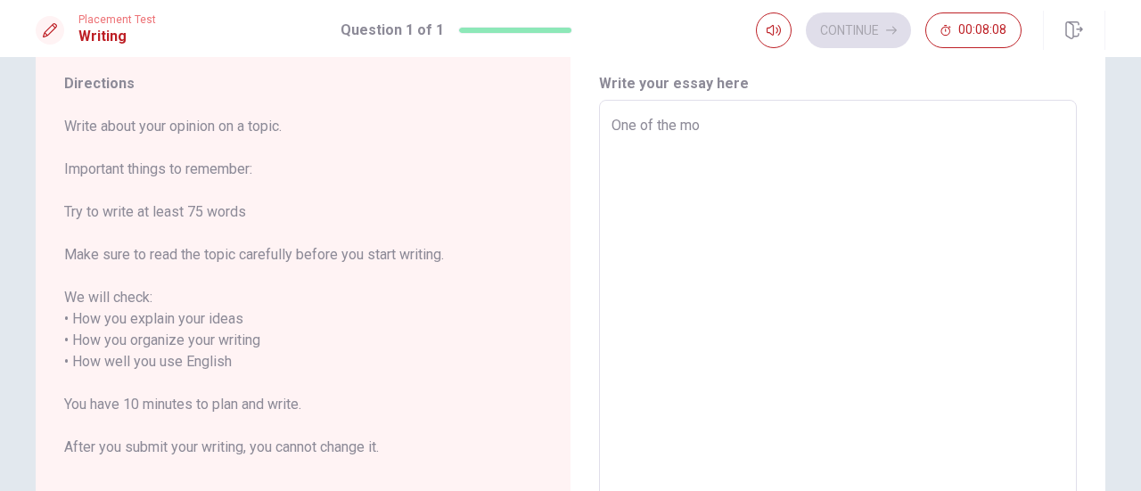
type textarea "One of the [DEMOGRAPHIC_DATA]"
type textarea "x"
type textarea "One of the most"
type textarea "x"
type textarea "One of the most"
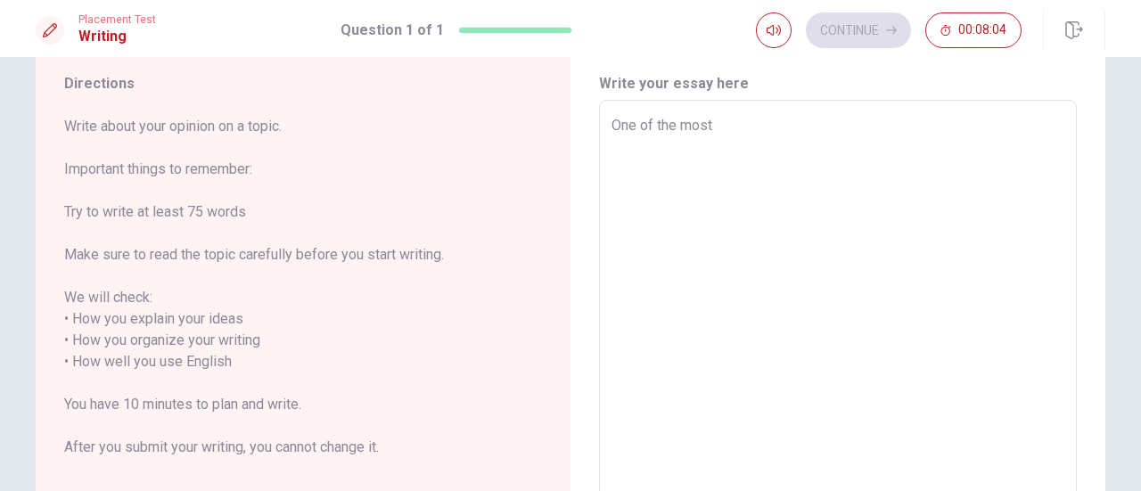
type textarea "x"
type textarea "One of the most m"
type textarea "x"
type textarea "One of the most me"
type textarea "x"
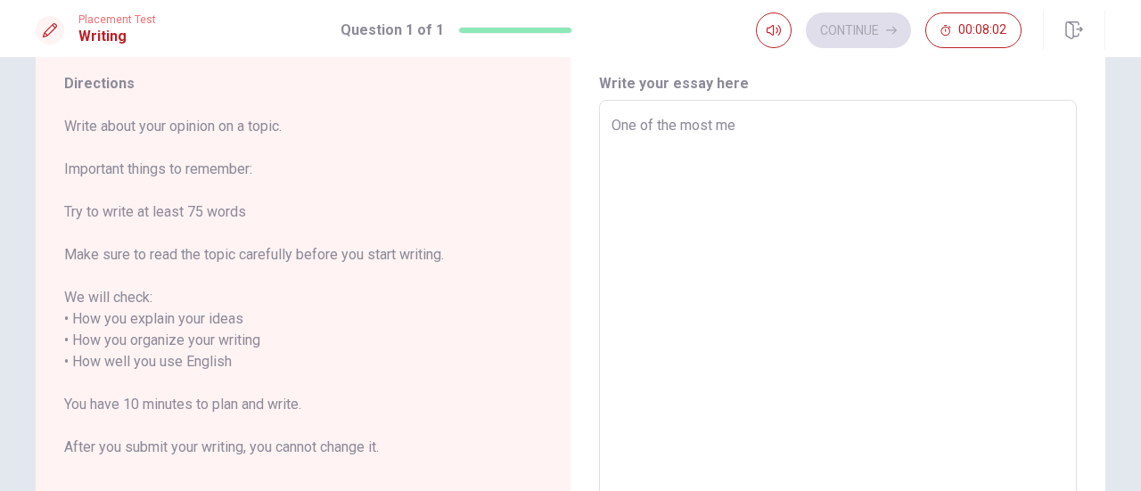
type textarea "One of the most mem"
type textarea "x"
type textarea "One of the most memo"
type textarea "x"
type textarea "One of the most memor"
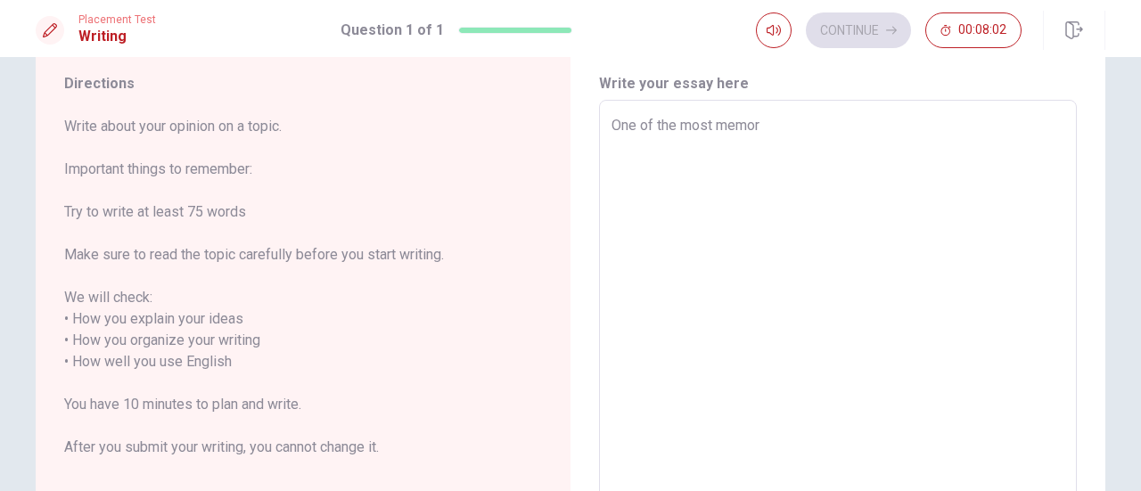
type textarea "x"
type textarea "One of the most memora"
type textarea "x"
type textarea "One of the most memorab"
type textarea "x"
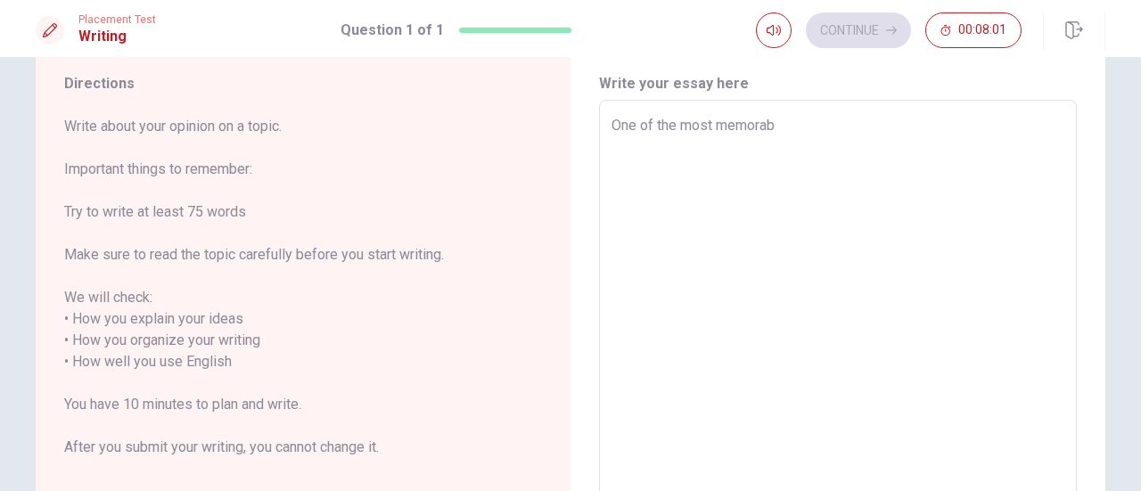
type textarea "One of the most memorabl"
type textarea "x"
type textarea "One of the most memorable"
type textarea "x"
type textarea "One of the most memorable"
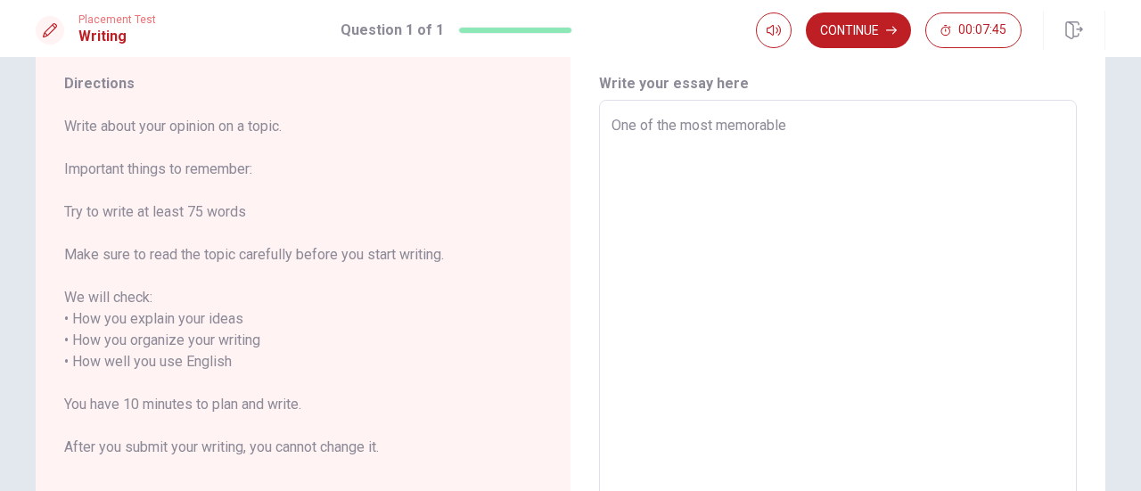
type textarea "x"
type textarea "One of the most memorable f"
type textarea "x"
type textarea "One of the most memorable fa"
type textarea "x"
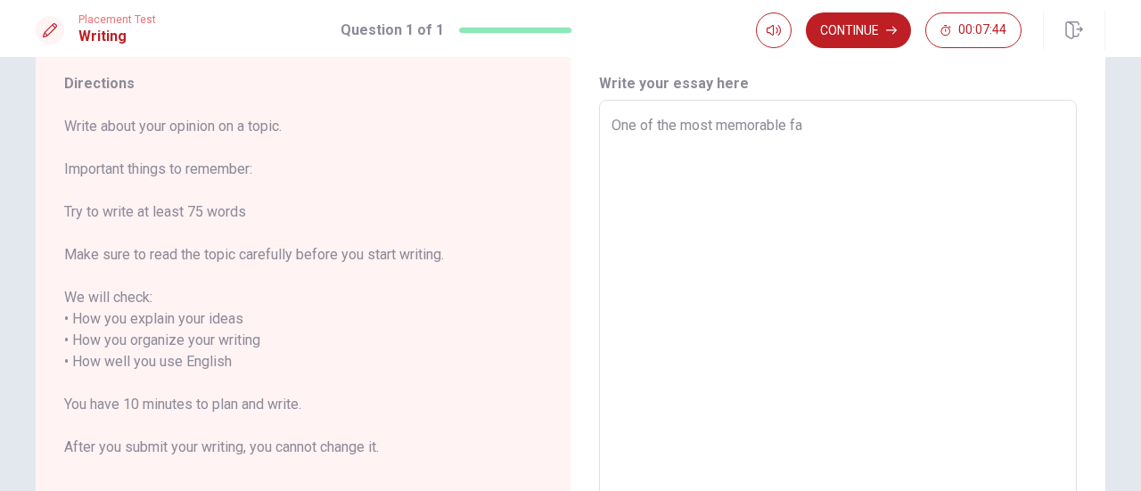
type textarea "One of the most memorable fam"
type textarea "x"
type textarea "One of the most memorable fami"
type textarea "x"
type textarea "One of the most memorable famil"
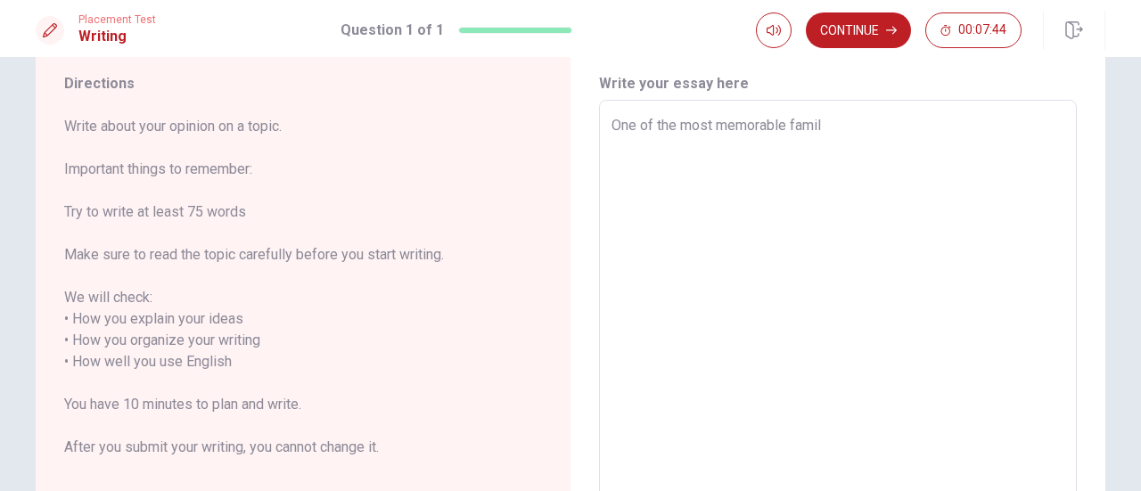
type textarea "x"
type textarea "One of the most memorable family"
type textarea "x"
type textarea "One of the most memorable family"
type textarea "x"
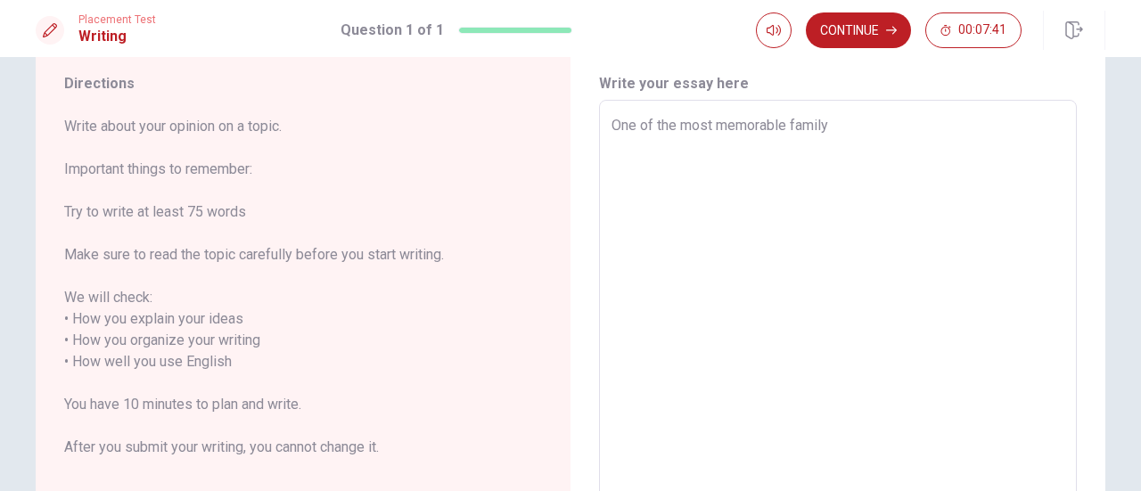
type textarea "One of the most memorable family t"
type textarea "x"
type textarea "One of the most memorable family tr"
type textarea "x"
type textarea "One of the most memorable family tra"
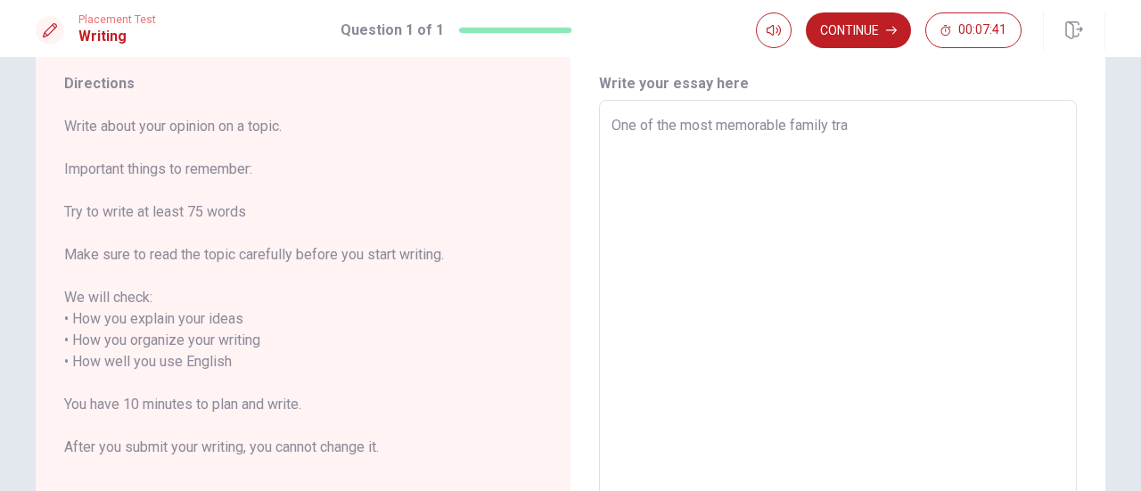
type textarea "x"
type textarea "One of the most memorable family trad"
type textarea "x"
type textarea "One of the most memorable family tradi"
type textarea "x"
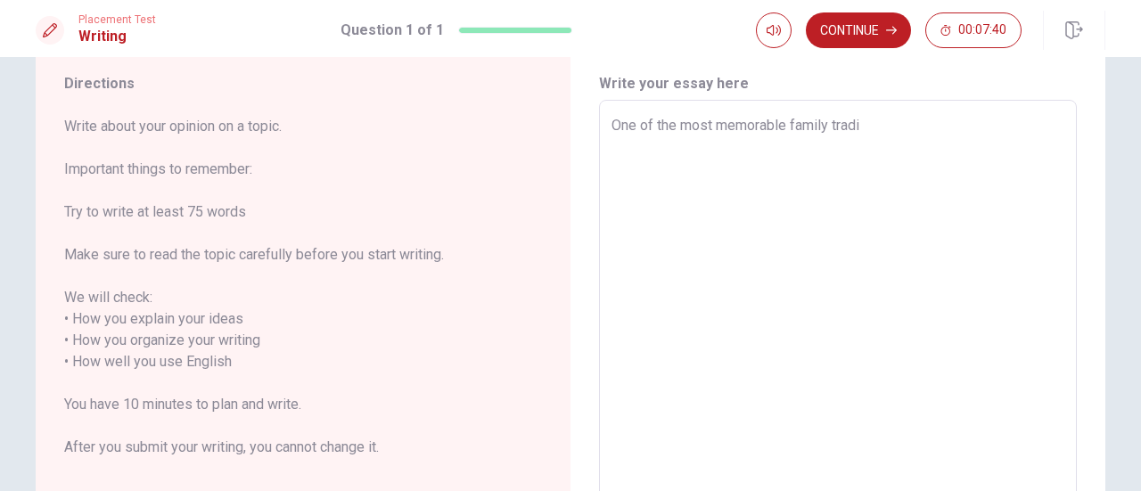
type textarea "One of the most memorable family tradit"
type textarea "x"
type textarea "One of the most memorable family traditi"
type textarea "x"
type textarea "One of the most memorable family traditio"
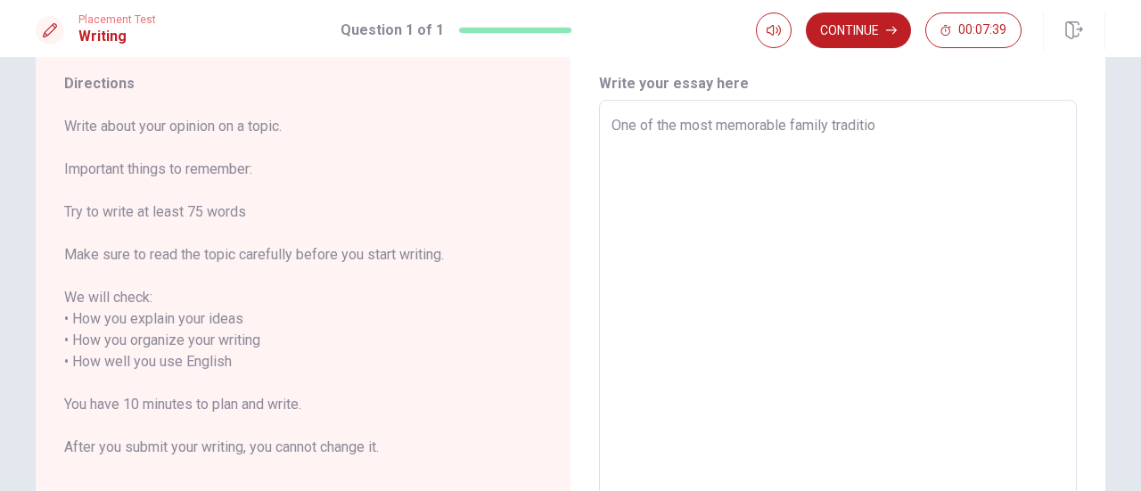
type textarea "x"
type textarea "One of the most memorable family tradition"
type textarea "x"
type textarea "One of the most memorable family traditions"
type textarea "x"
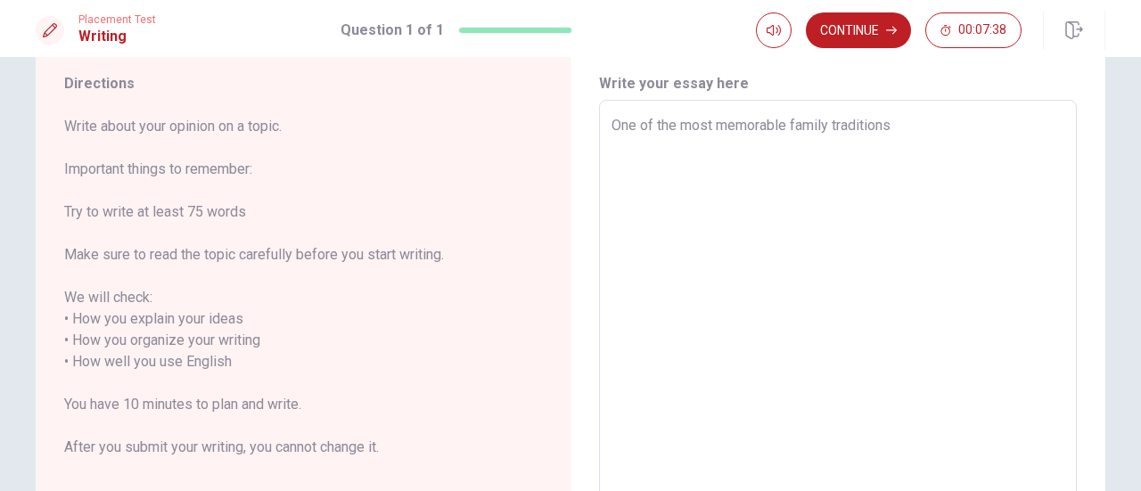
type textarea "One of the most memorable family traditions"
type textarea "x"
type textarea "One of the most memorable family traditions f"
type textarea "x"
type textarea "One of the most memorable family traditions fo"
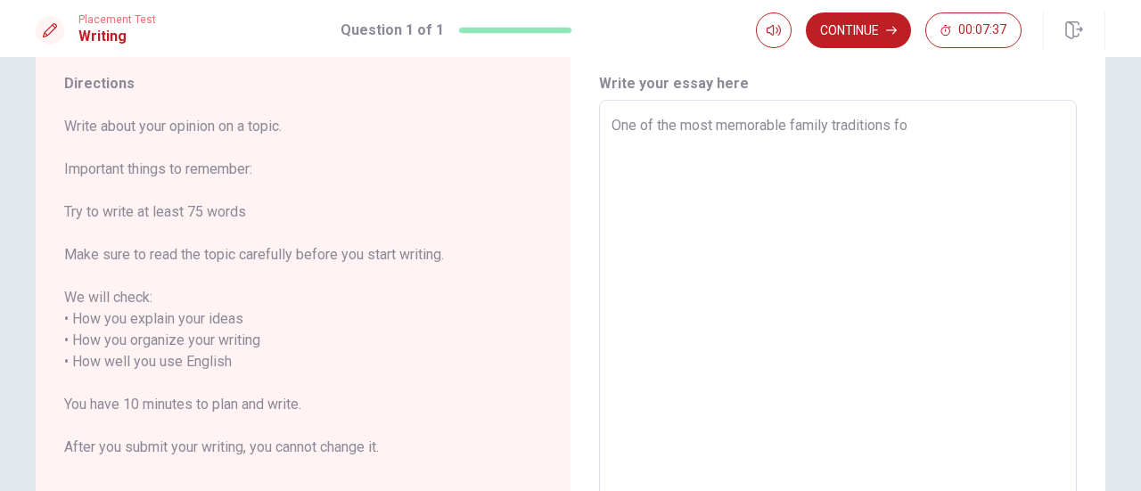
type textarea "x"
type textarea "One of the most memorable family traditions for"
type textarea "x"
type textarea "One of the most memorable family traditions for"
type textarea "x"
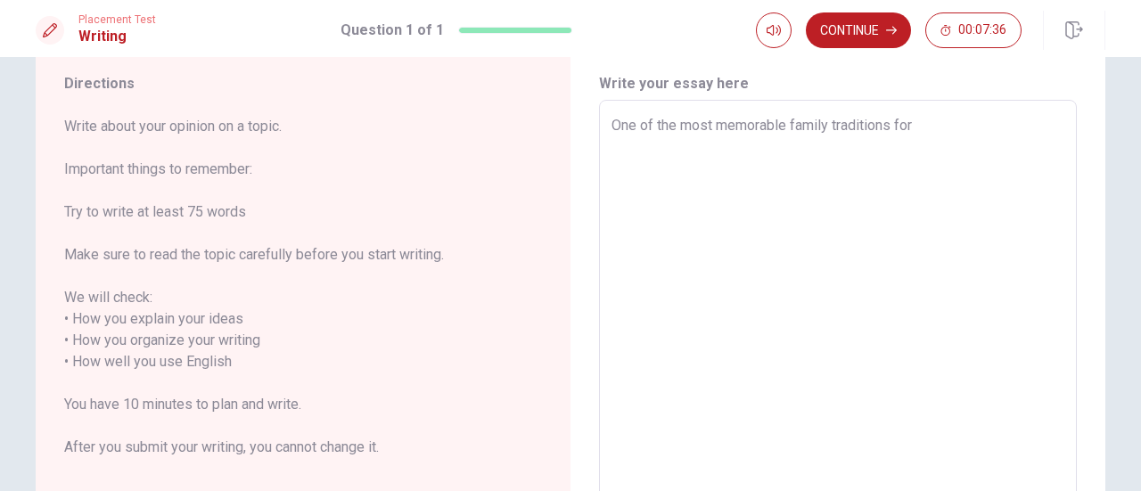
type textarea "One of the most memorable family traditions for m"
type textarea "x"
type textarea "One of the most memorable family traditions for me"
type textarea "x"
type textarea "One of the most memorable family traditions for me"
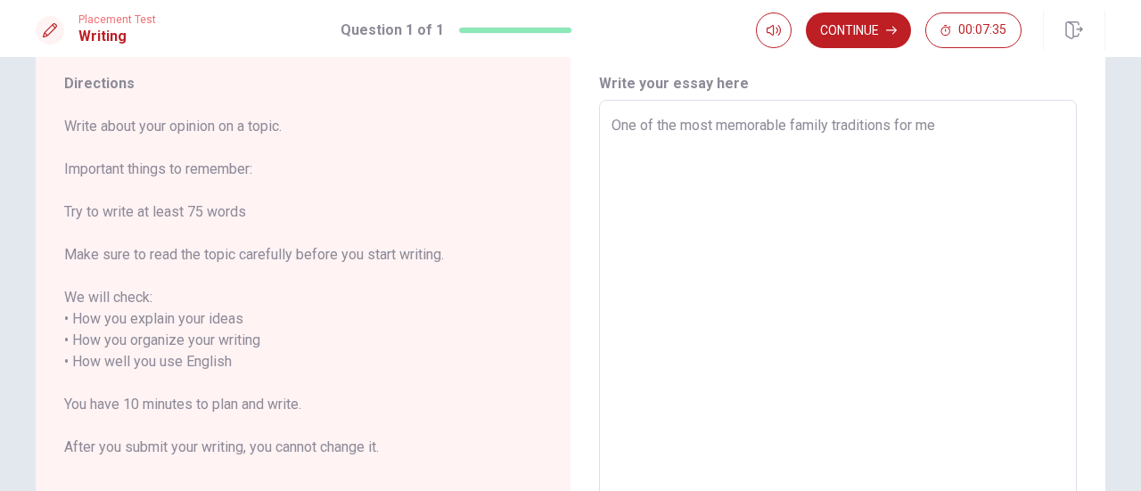
type textarea "x"
type textarea "One of the most memorable family traditions for me i"
type textarea "x"
type textarea "One of the most memorable family traditions for me is"
type textarea "x"
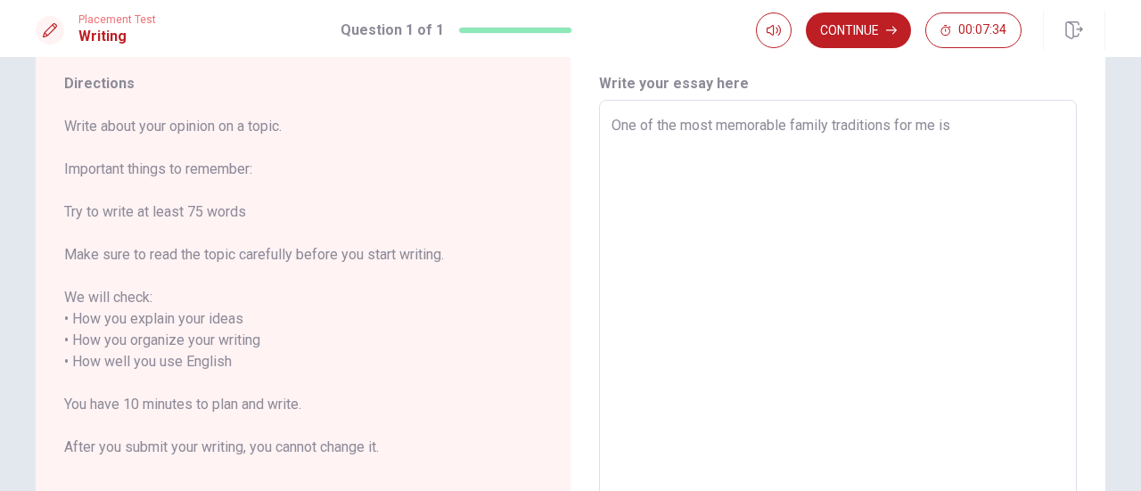
type textarea "One of the most memorable family traditions for me is"
type textarea "x"
type textarea "One of the most memorable family traditions for me is c"
type textarea "x"
type textarea "One of the most memorable family traditions for me is ce"
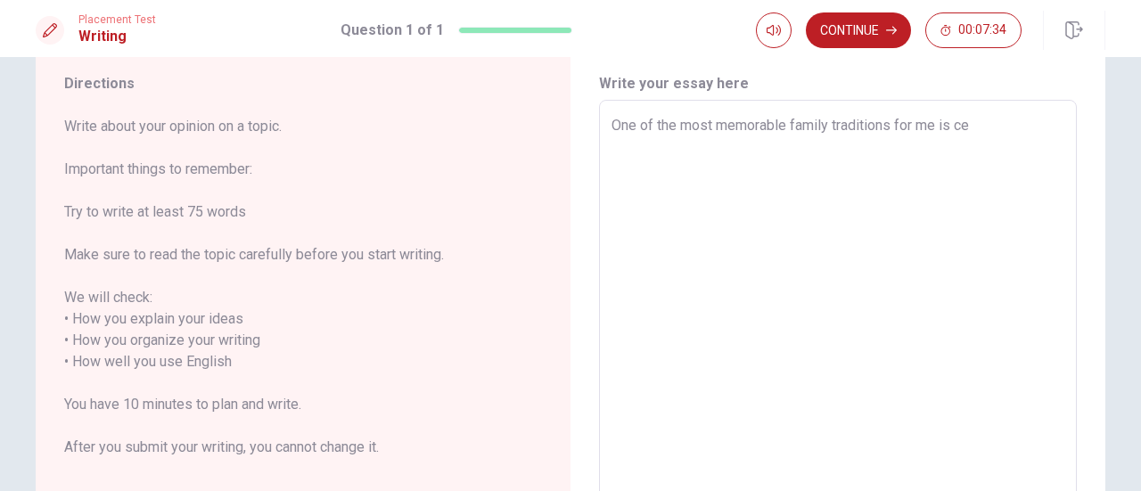
type textarea "x"
type textarea "One of the most memorable family traditions for me is cel"
type textarea "x"
type textarea "One of the most memorable family traditions for me is cele"
type textarea "x"
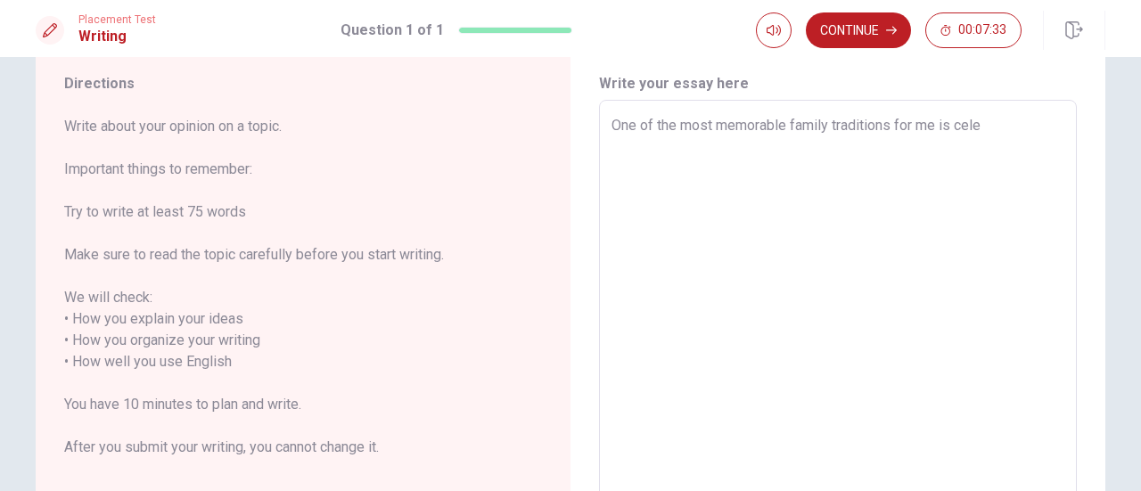
type textarea "One of the most memorable family traditions for me is celeb"
type textarea "x"
type textarea "One of the most memorable family traditions for me is celebr"
type textarea "x"
type textarea "One of the most memorable family traditions for me is celebra"
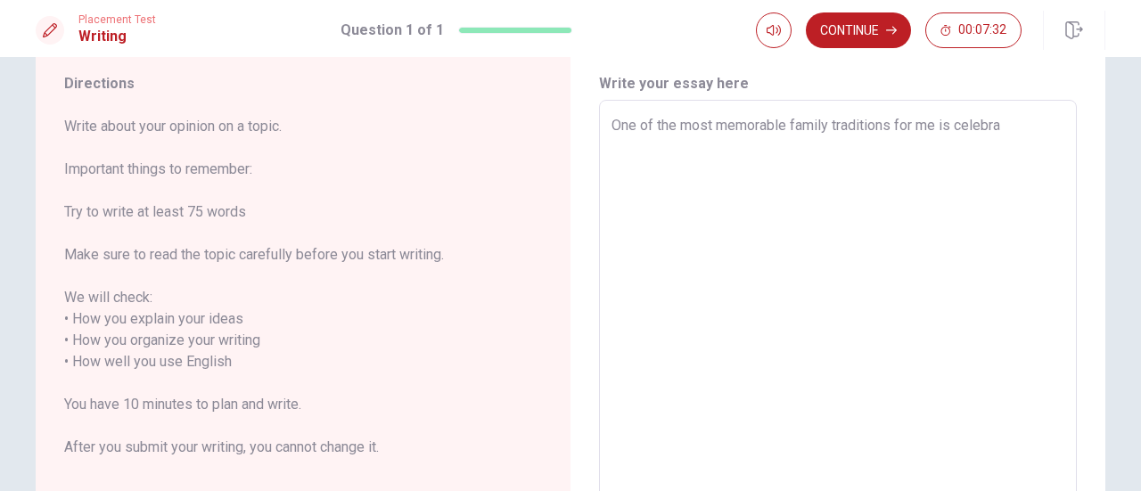
type textarea "x"
type textarea "One of the most memorable family traditions for me is celebrat"
type textarea "x"
type textarea "One of the most memorable family traditions for me is celebrati"
type textarea "x"
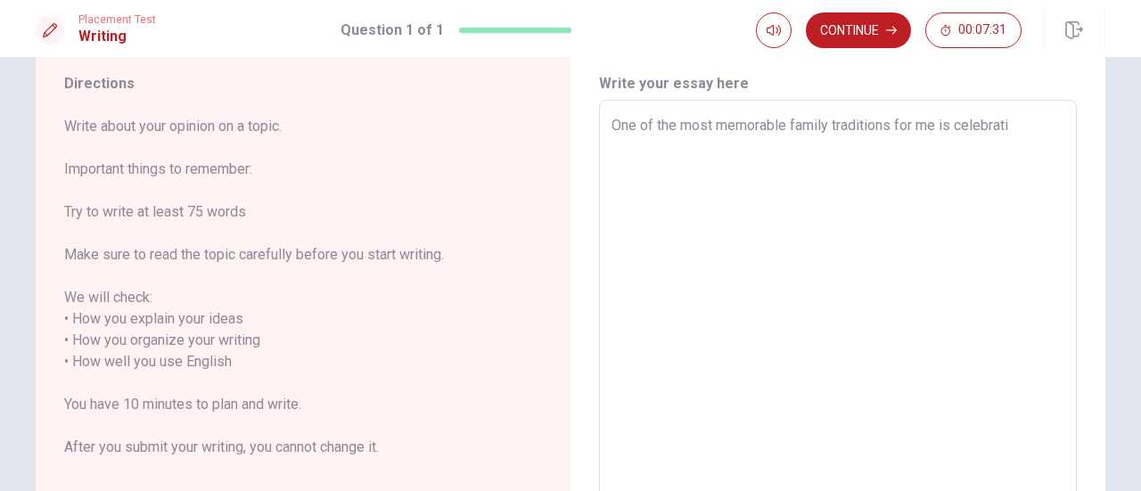
type textarea "One of the most memorable family traditions for me is celebratin"
type textarea "x"
type textarea "One of the most memorable family traditions for me is celebrating"
type textarea "x"
type textarea "One of the most memorable family traditions for me is celebrating"
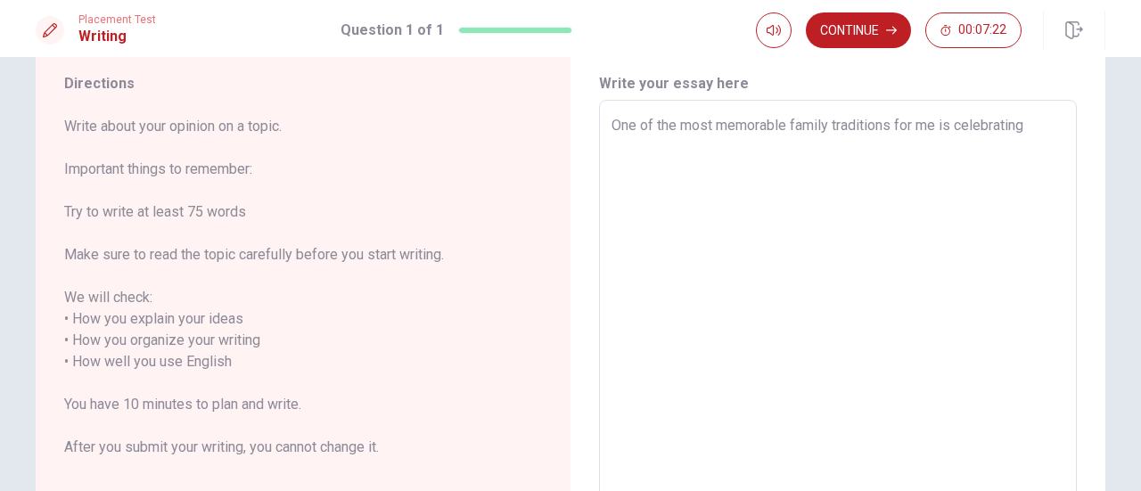
type textarea "x"
type textarea "One of the most memorable family traditions for me is celebrating C"
type textarea "x"
type textarea "One of the most memorable family traditions for me is celebrating Ca"
type textarea "x"
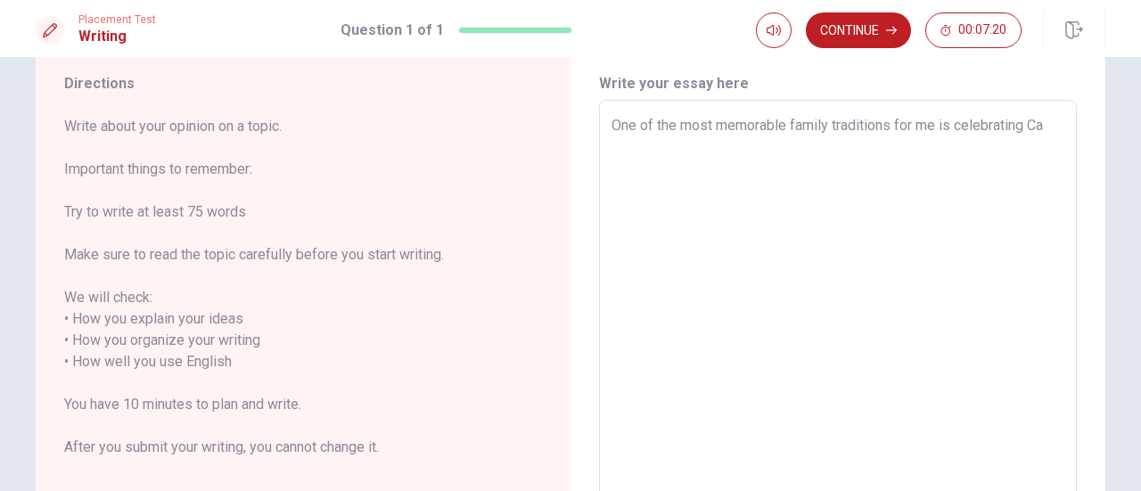
type textarea "One of the most memorable family traditions for me is celebrating Car"
type textarea "x"
type textarea "One of the most memorable family traditions for me is celebrating Carn"
type textarea "x"
type textarea "One of the most memorable family traditions for me is celebrating [PERSON_NAME]"
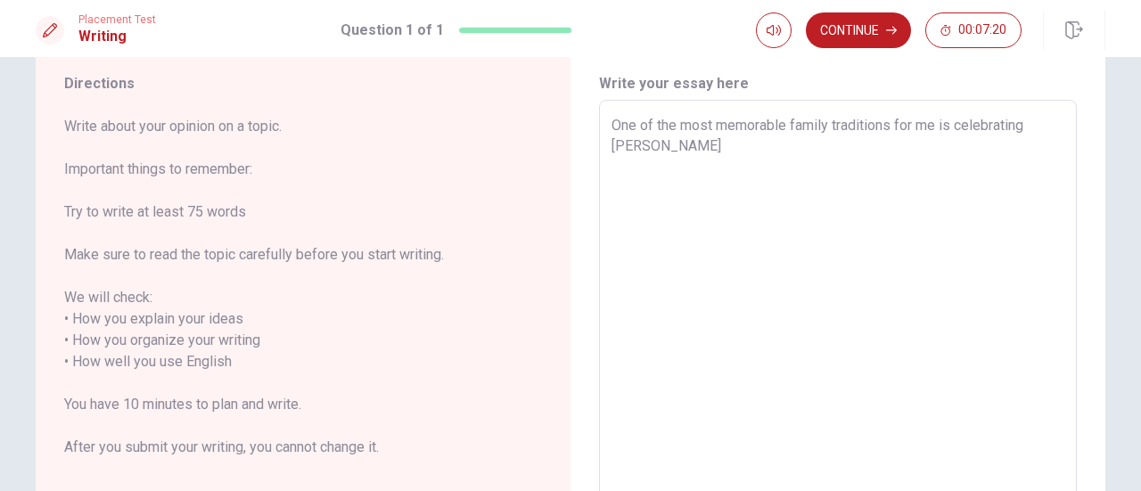
type textarea "x"
type textarea "One of the most memorable family traditions for me is celebrating [PERSON_NAME]"
type textarea "x"
type textarea "One of the most memorable family traditions for me is celebrating [PERSON_NAME]"
type textarea "x"
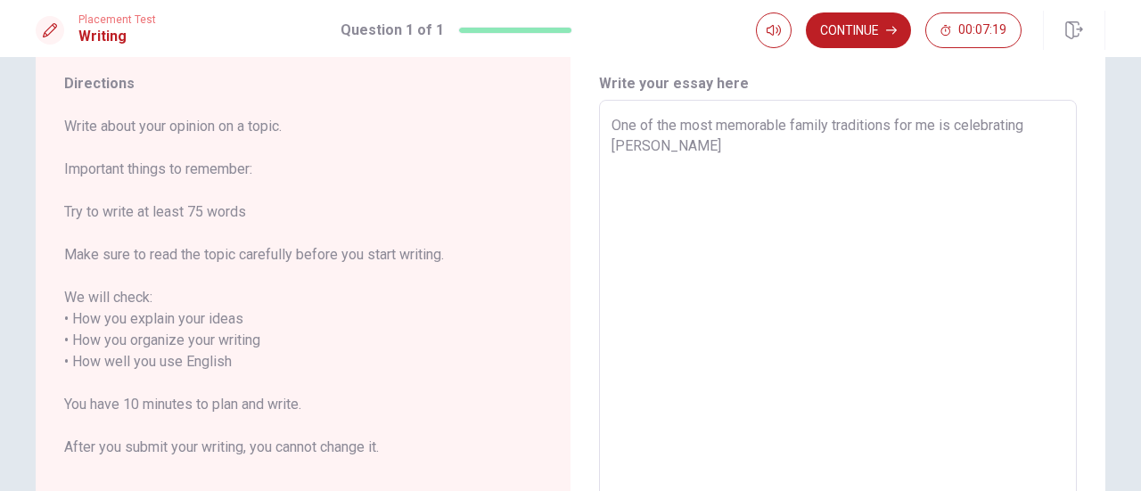
type textarea "One of the most memorable family traditions for me is celebrating [DATE]"
type textarea "x"
type textarea "One of the most memorable family traditions for me is celebrating [DATE]"
type textarea "x"
type textarea "One of the most memorable family traditions for me is celebrating [DATE] I"
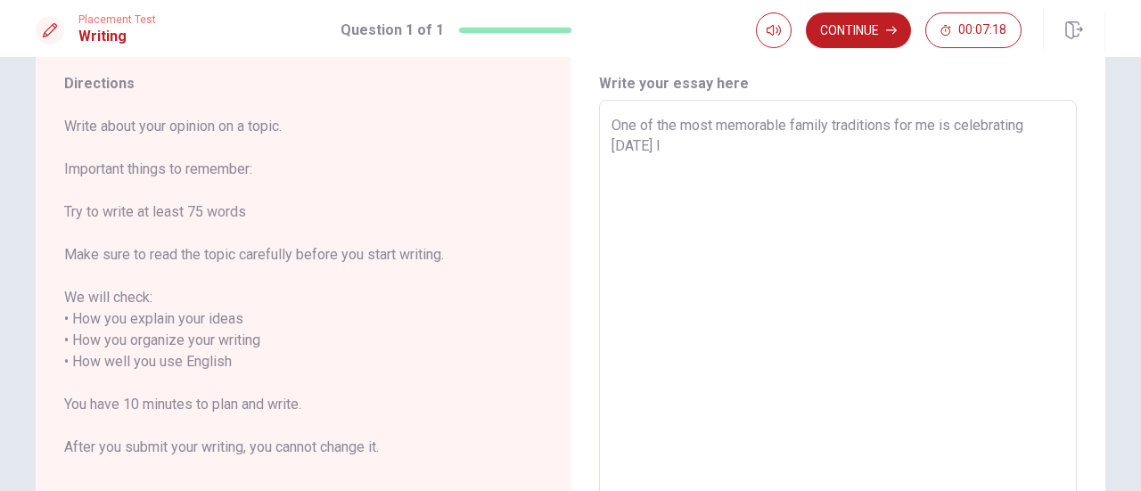
type textarea "x"
type textarea "One of the most memorable family traditions for me is celebrating [DATE]"
type textarea "x"
type textarea "One of the most memorable family traditions for me is celebrating [DATE] i"
type textarea "x"
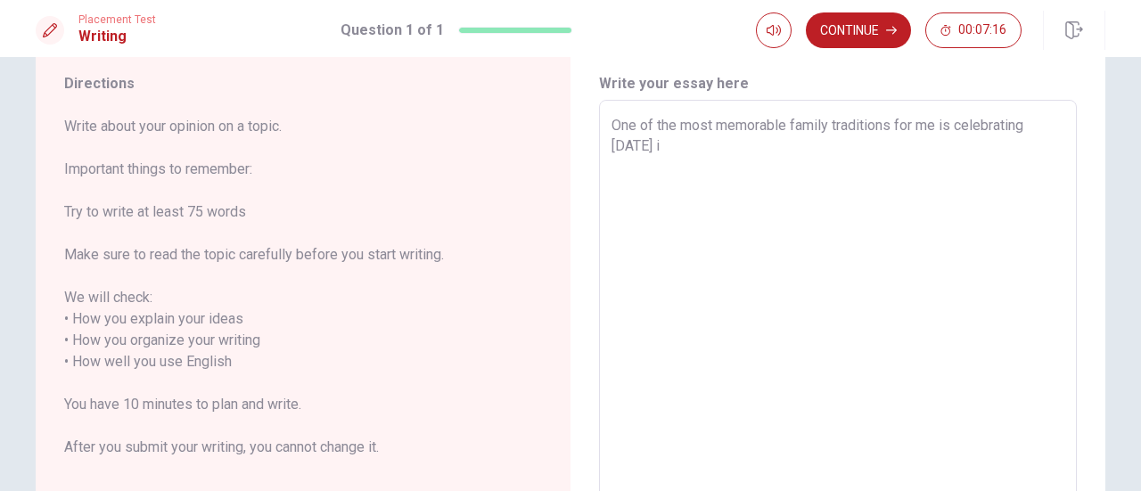
type textarea "One of the most memorable family traditions for me is celebrating [DATE] in"
type textarea "x"
type textarea "One of the most memorable family traditions for me is celebrating [DATE] in"
type textarea "x"
type textarea "One of the most memorable family traditions for me is celebrating [DATE] in m"
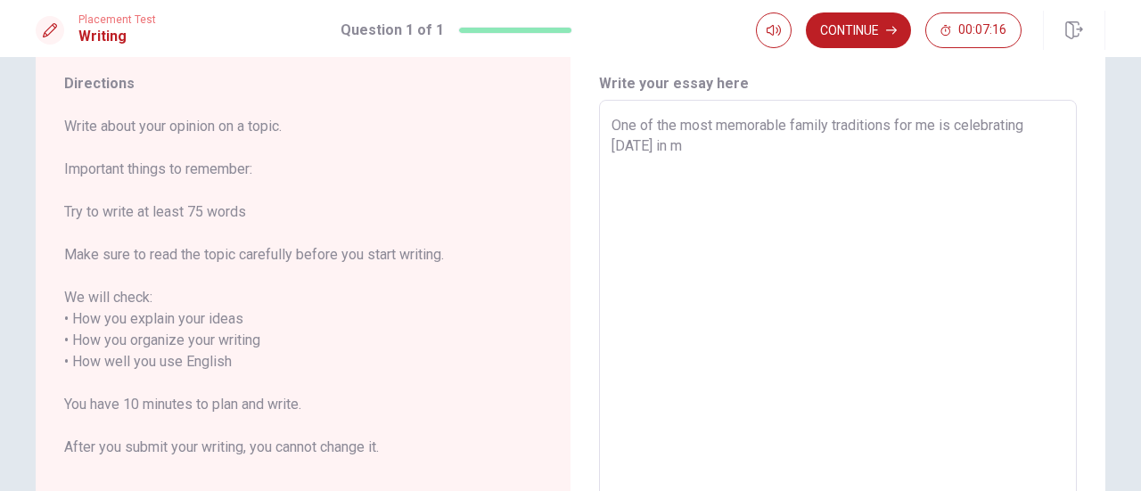
type textarea "x"
type textarea "One of the most memorable family traditions for me is celebrating [DATE] in my"
type textarea "x"
type textarea "One of the most memorable family traditions for me is celebrating [DATE] in my"
type textarea "x"
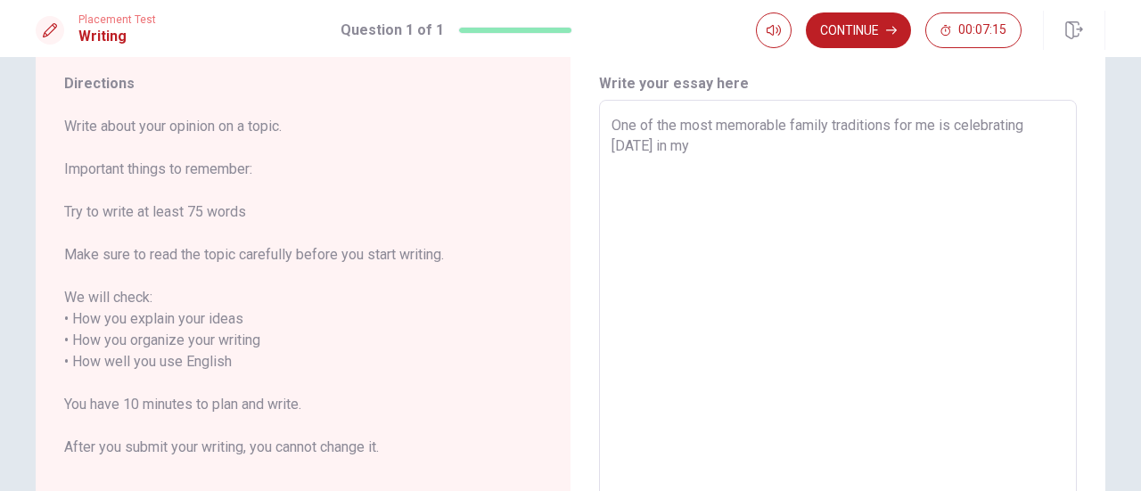
type textarea "One of the most memorable family traditions for me is celebrating [DATE] in my h"
type textarea "x"
type textarea "One of the most memorable family traditions for me is celebrating [DATE] in my …"
type textarea "x"
type textarea "One of the most memorable family traditions for me is celebrating [DATE] in my …"
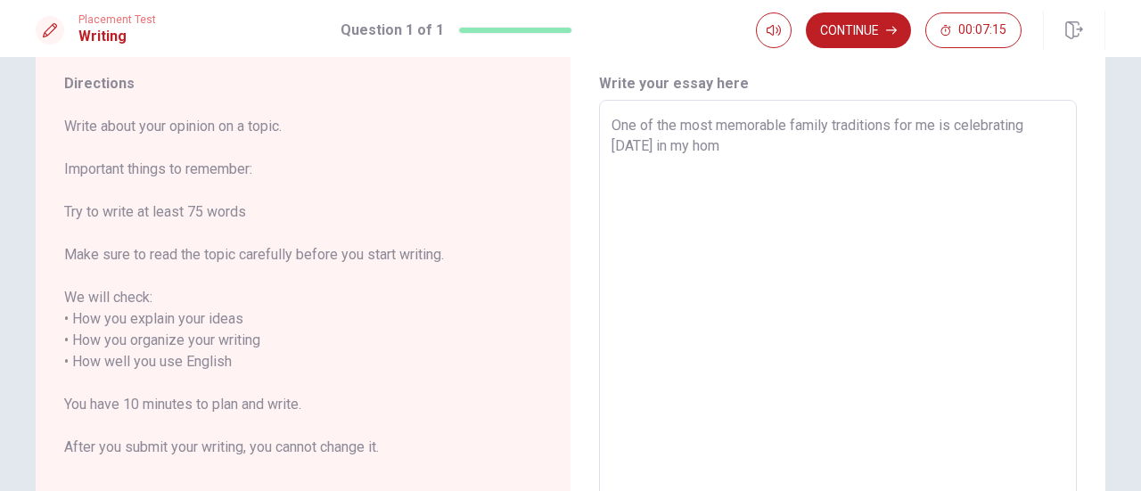
type textarea "x"
type textarea "One of the most memorable family traditions for me is celebrating [DATE] in my …"
type textarea "x"
type textarea "One of the most memorable family traditions for me is celebrating [DATE] in my …"
type textarea "x"
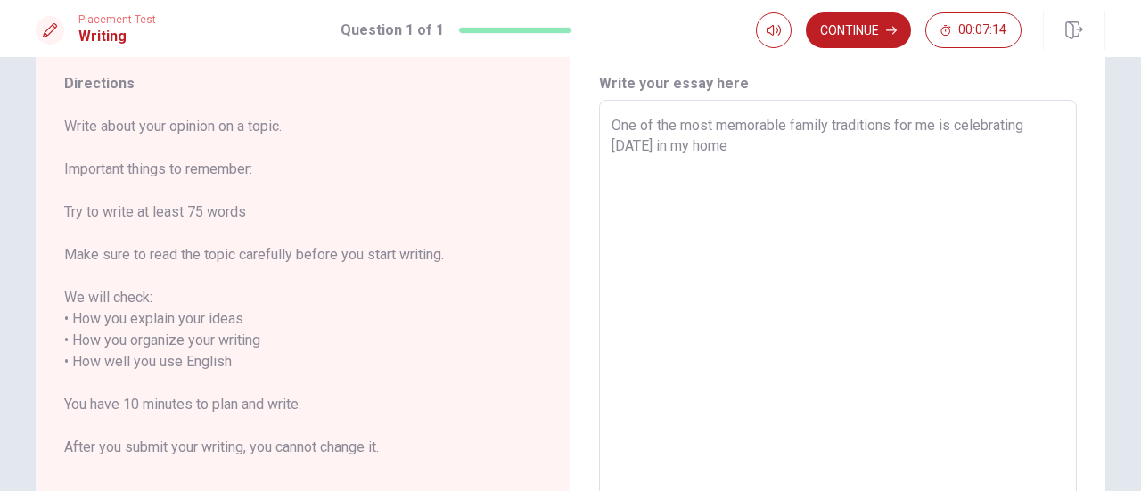
type textarea "One of the most memorable family traditions for me is celebrating [DATE] in my …"
type textarea "x"
type textarea "One of the most memorable family traditions for me is celebrating [DATE] in my …"
type textarea "x"
type textarea "One of the most memorable family traditions for me is celebrating [DATE] in my …"
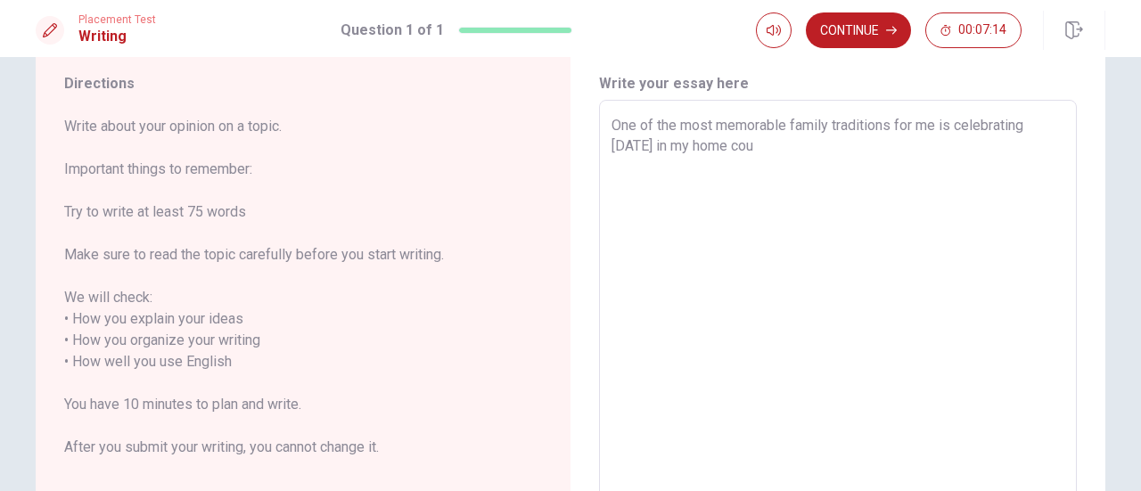
type textarea "x"
type textarea "One of the most memorable family traditions for me is celebrating [DATE] in my …"
type textarea "x"
type textarea "One of the most memorable family traditions for me is celebrating [DATE] in my …"
type textarea "x"
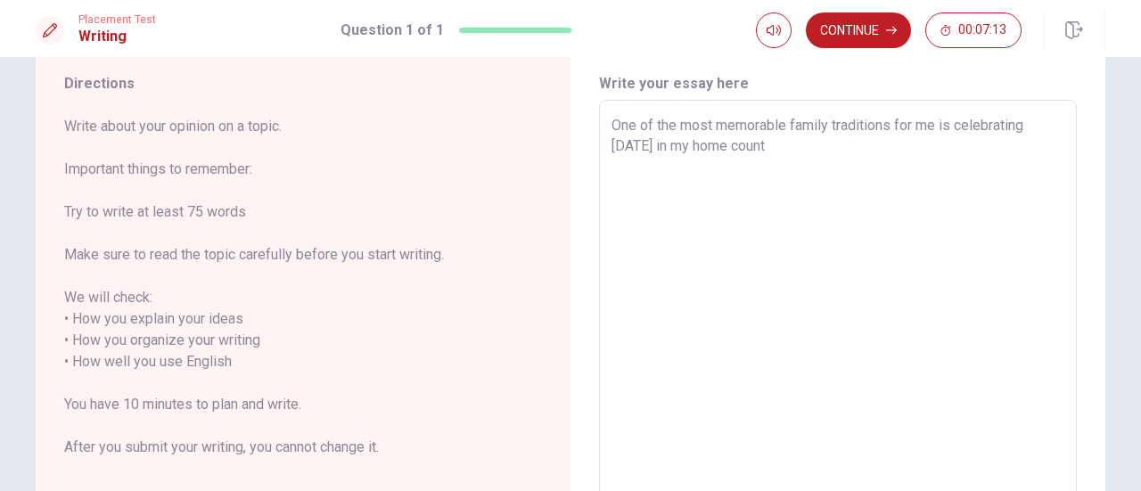
type textarea "One of the most memorable family traditions for me is celebrating [DATE] in my …"
type textarea "x"
type textarea "One of the most memorable family traditions for me is celebrating [DATE] in my …"
click at [651, 173] on textarea "One of the most memorable family traditions for me is celebrating [DATE] in my …" at bounding box center [838, 351] width 453 height 473
click at [709, 156] on textarea "One of the most memorable family traditions for me is celebrating [DATE] in my …" at bounding box center [838, 351] width 453 height 473
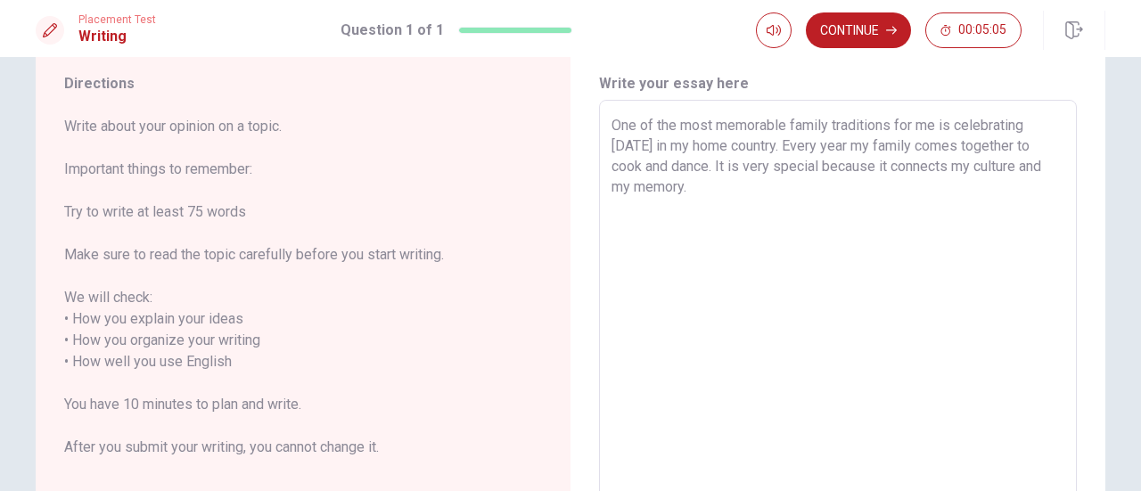
click at [1036, 128] on textarea "One of the most memorable family traditions for me is celebrating [DATE] in my …" at bounding box center [838, 351] width 453 height 473
click at [1006, 121] on textarea "One of the most memorable family traditions for me is [DATE] in my home country…" at bounding box center [838, 351] width 453 height 473
click at [1039, 147] on textarea "One of the most memorable family traditions for me is [DATE] festival in my hom…" at bounding box center [838, 351] width 453 height 473
click at [979, 176] on textarea "One of the most memorable family traditions for me is [DATE] festival in my hom…" at bounding box center [838, 351] width 453 height 473
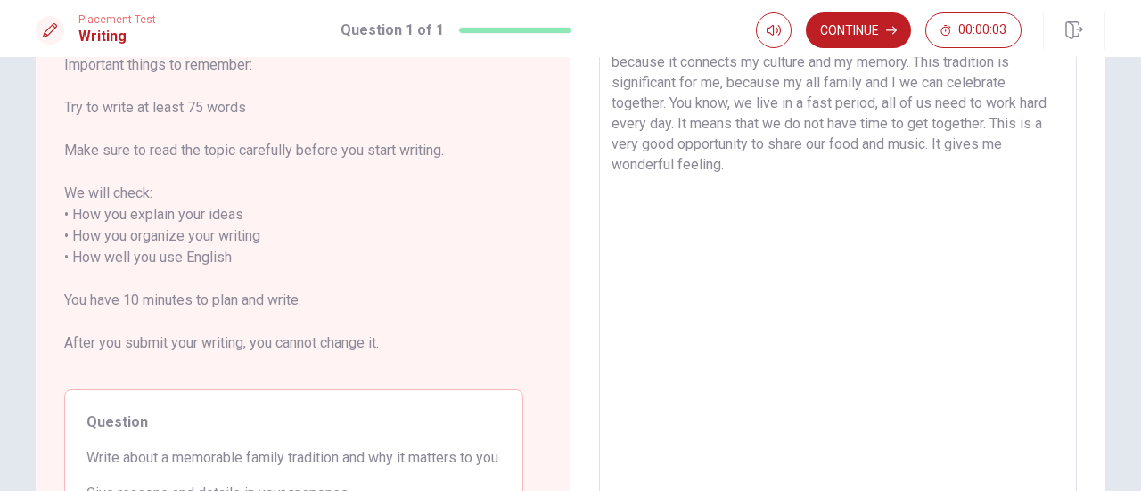
scroll to position [0, 0]
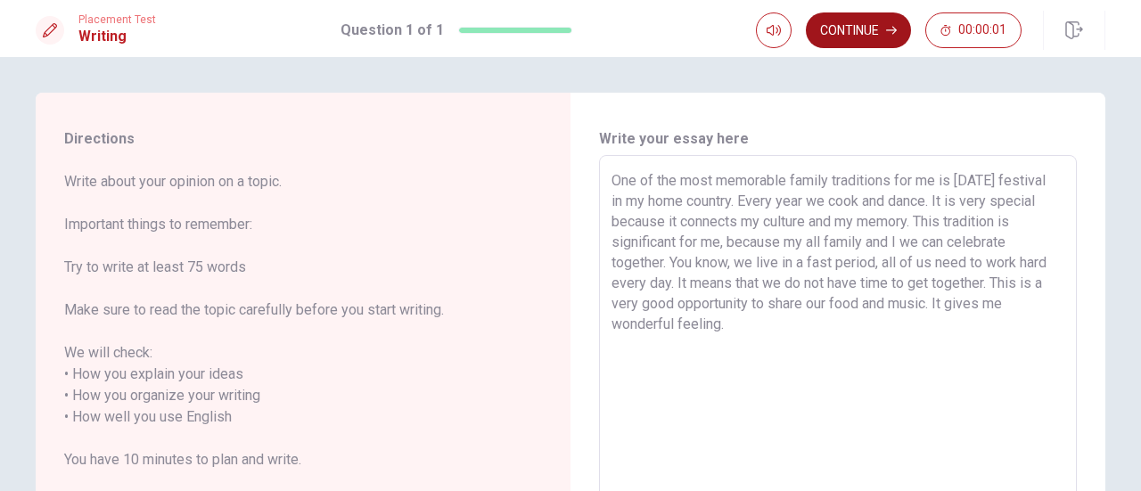
click at [861, 21] on button "Continue" at bounding box center [858, 30] width 105 height 36
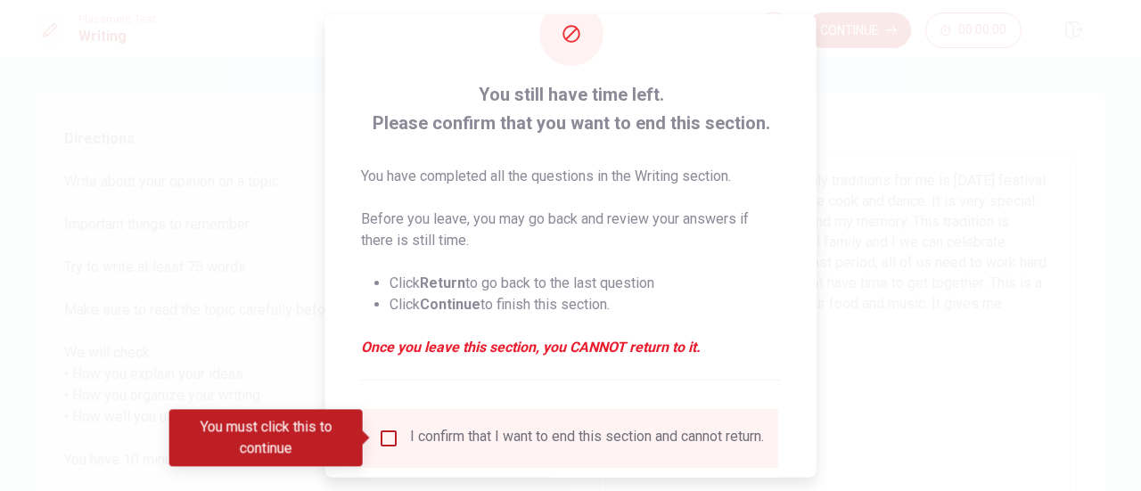
scroll to position [89, 0]
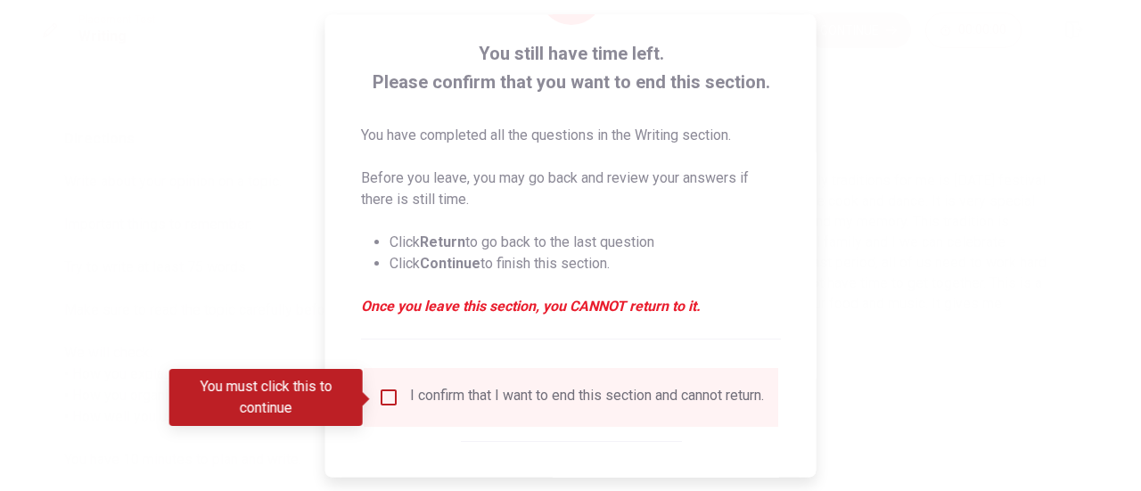
drag, startPoint x: 387, startPoint y: 396, endPoint x: 554, endPoint y: 367, distance: 170.0
click at [391, 396] on input "You must click this to continue" at bounding box center [388, 397] width 21 height 21
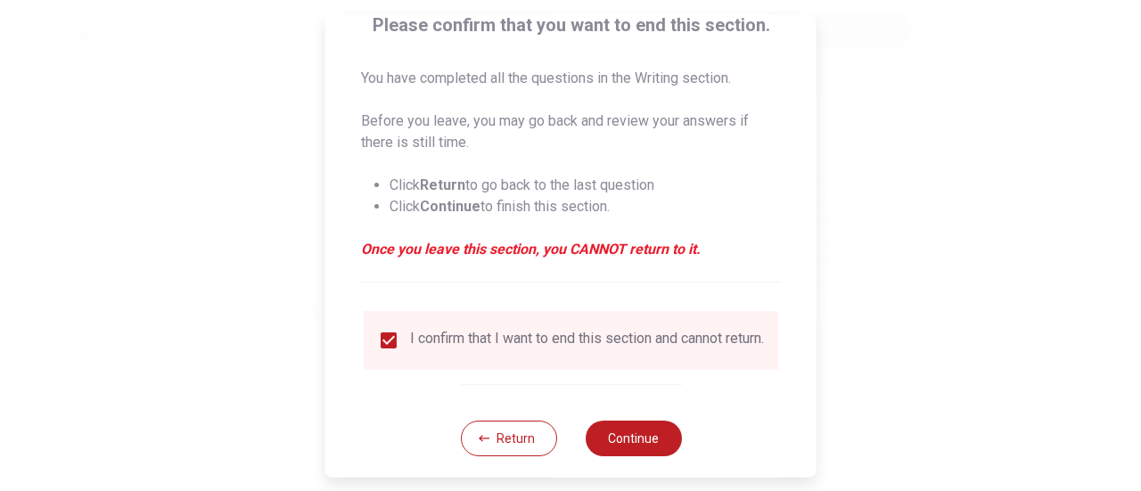
scroll to position [173, 0]
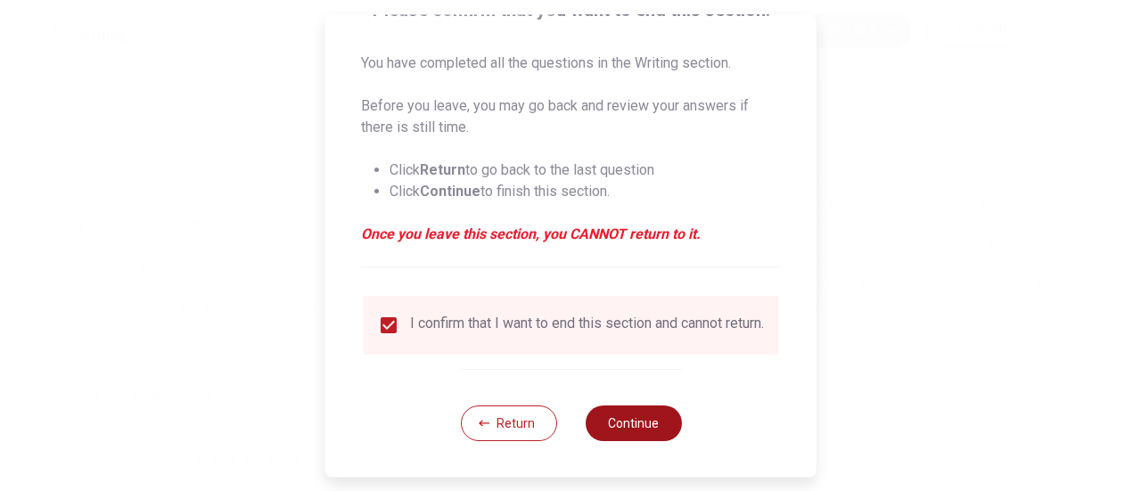
click at [638, 434] on button "Continue" at bounding box center [633, 424] width 96 height 36
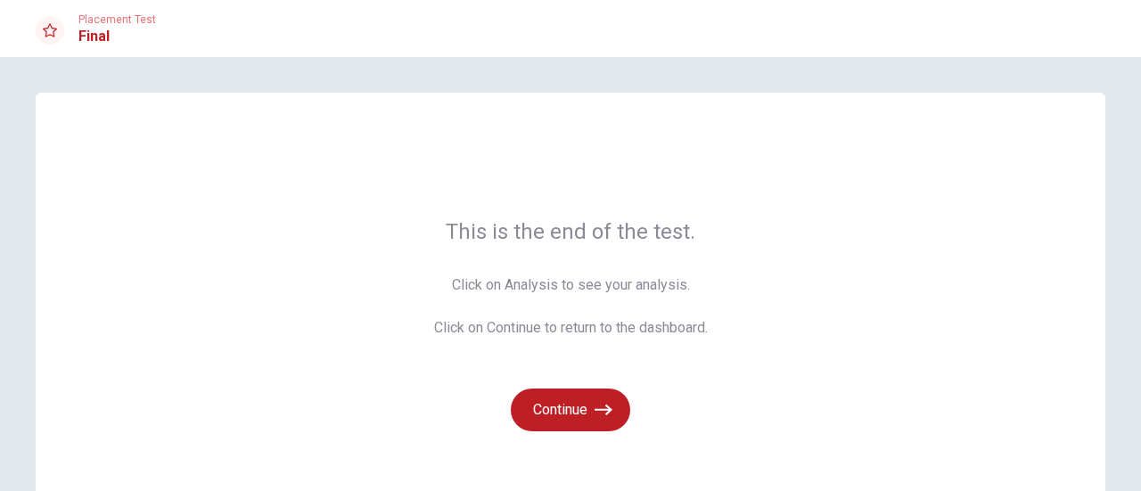
scroll to position [157, 0]
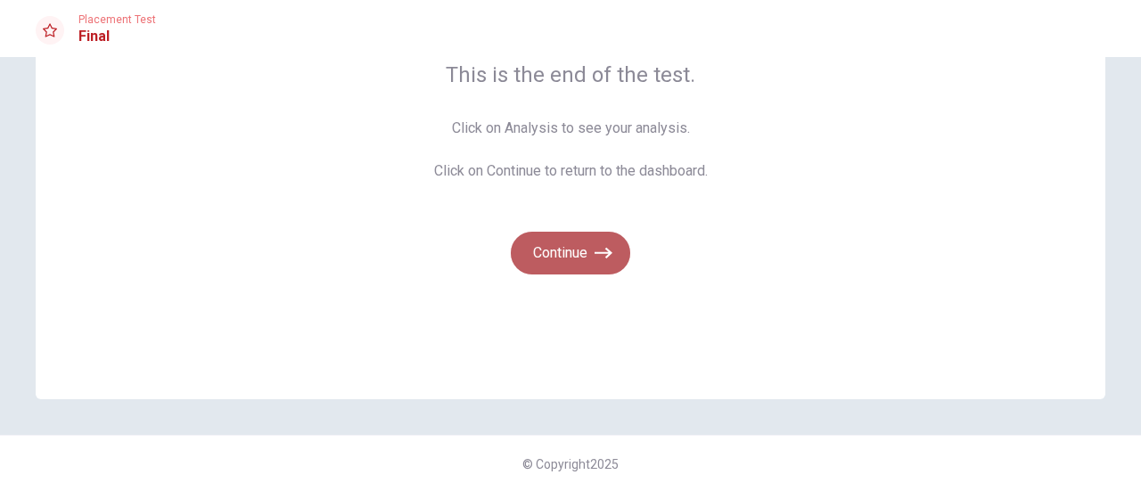
click at [558, 252] on button "Continue" at bounding box center [570, 253] width 119 height 43
